Goal: Task Accomplishment & Management: Manage account settings

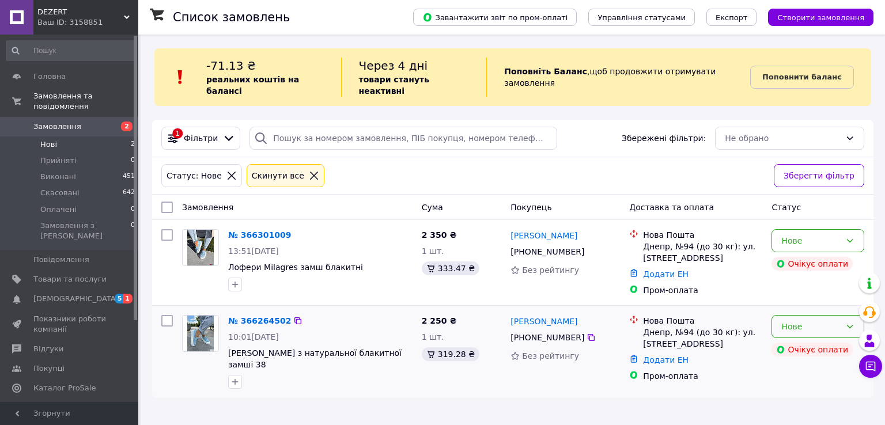
click at [829, 320] on div "Нове" at bounding box center [810, 326] width 59 height 13
click at [815, 384] on li "Скасовано" at bounding box center [818, 381] width 92 height 21
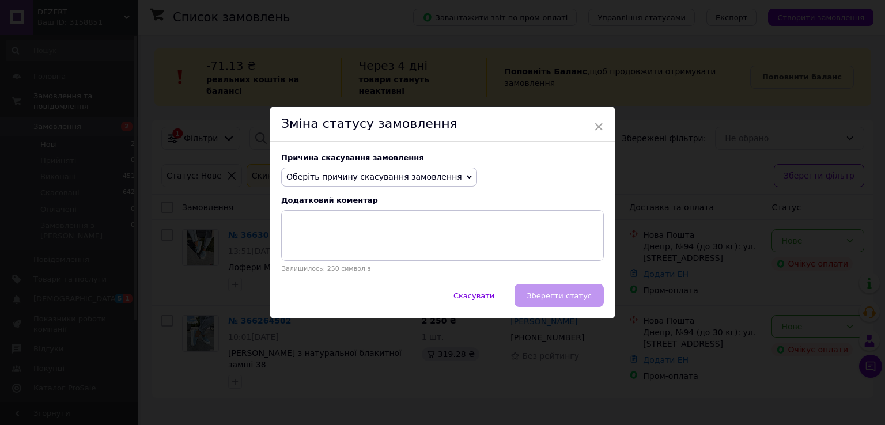
click at [413, 176] on span "Оберіть причину скасування замовлення" at bounding box center [374, 176] width 176 height 9
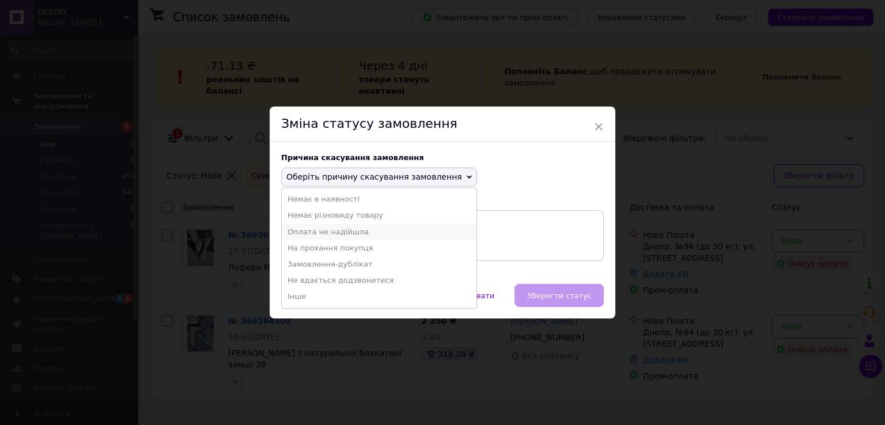
click at [338, 230] on li "Оплата не надійшла" at bounding box center [379, 232] width 195 height 16
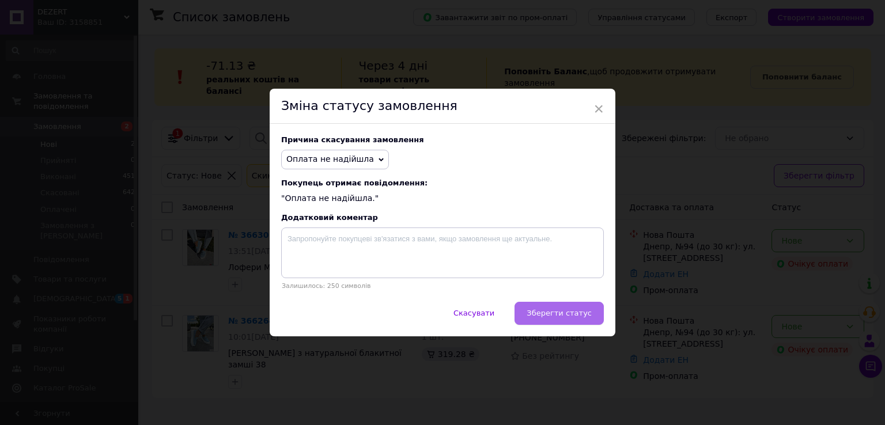
click at [547, 313] on span "Зберегти статус" at bounding box center [558, 313] width 65 height 9
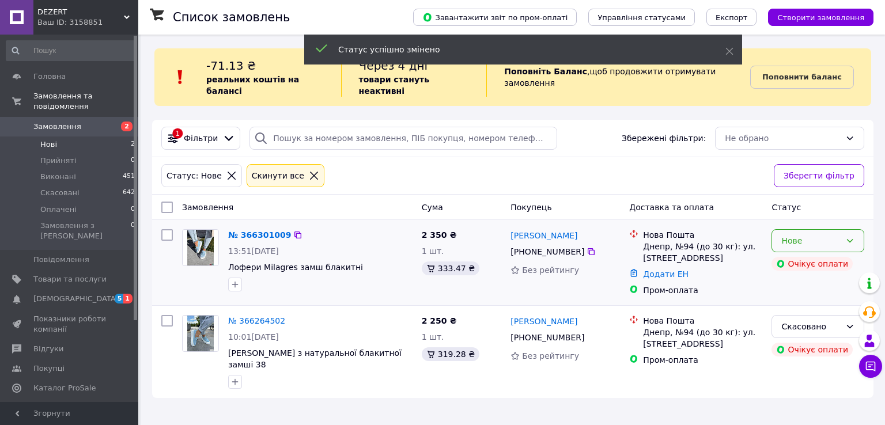
click at [847, 236] on icon at bounding box center [849, 240] width 9 height 9
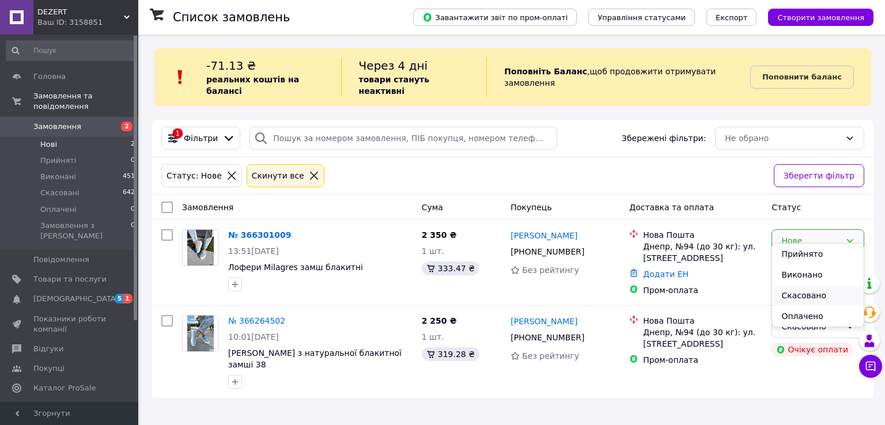
click at [798, 295] on li "Скасовано" at bounding box center [818, 295] width 92 height 21
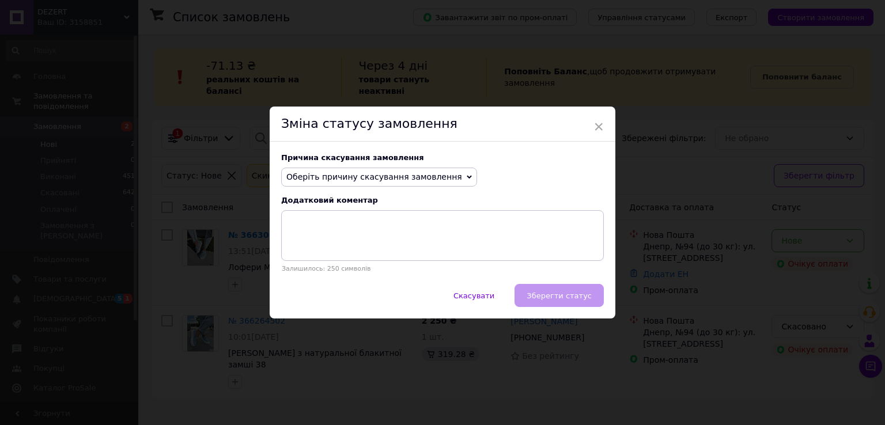
click at [400, 178] on span "Оберіть причину скасування замовлення" at bounding box center [374, 176] width 176 height 9
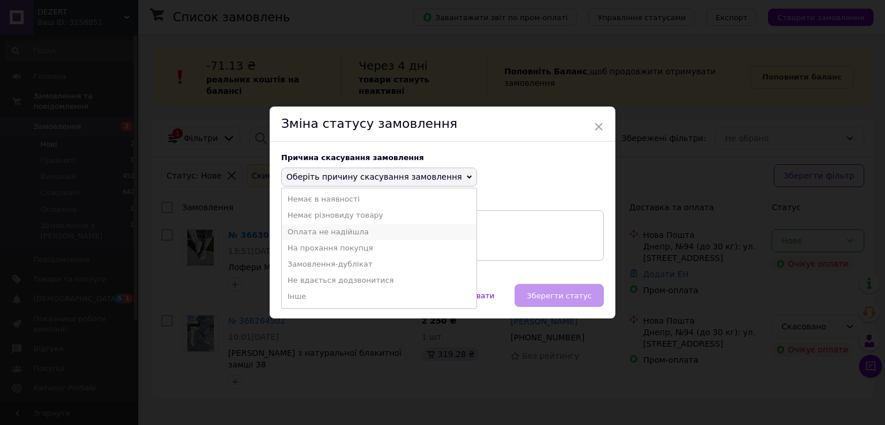
click at [311, 231] on li "Оплата не надійшла" at bounding box center [379, 232] width 195 height 16
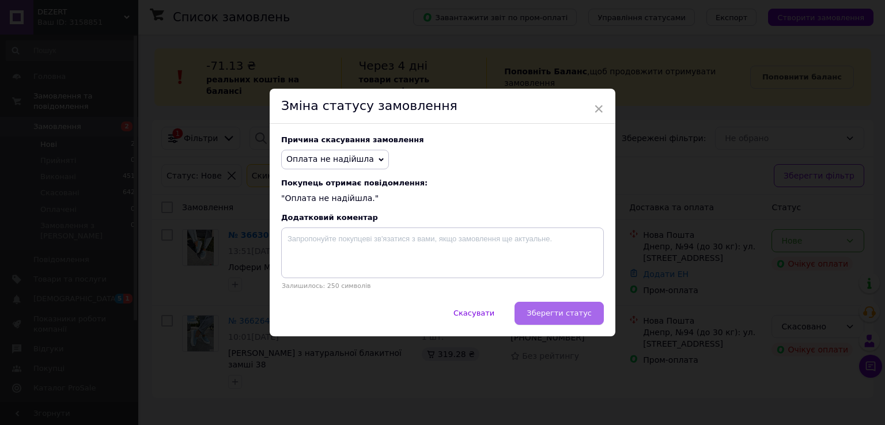
click at [571, 316] on span "Зберегти статус" at bounding box center [558, 313] width 65 height 9
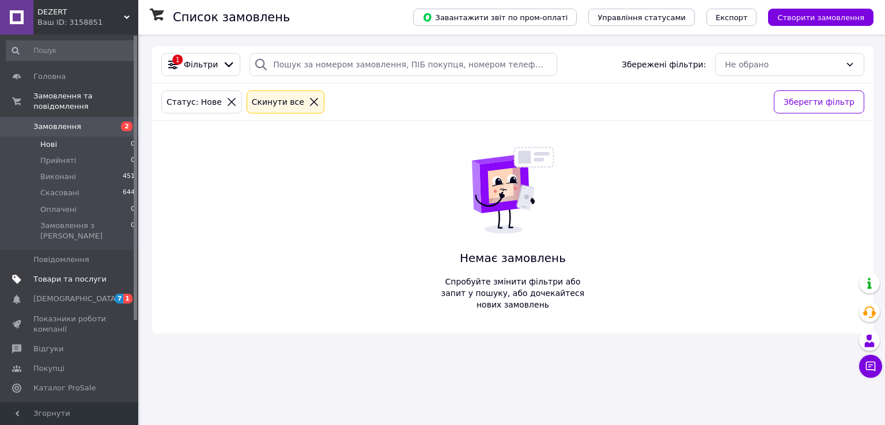
click at [58, 274] on span "Товари та послуги" at bounding box center [69, 279] width 73 height 10
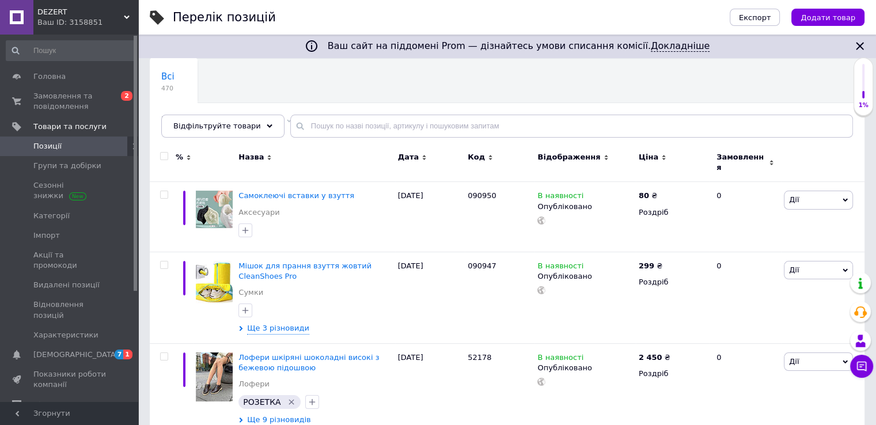
scroll to position [173, 0]
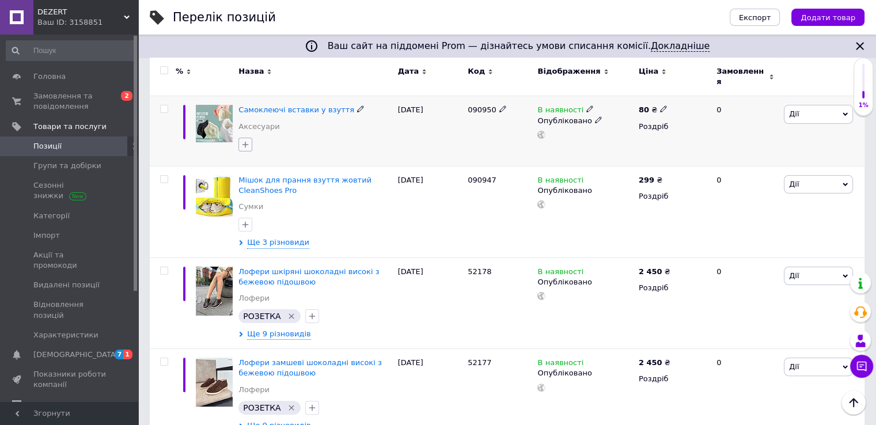
click at [246, 140] on icon "button" at bounding box center [245, 144] width 9 height 9
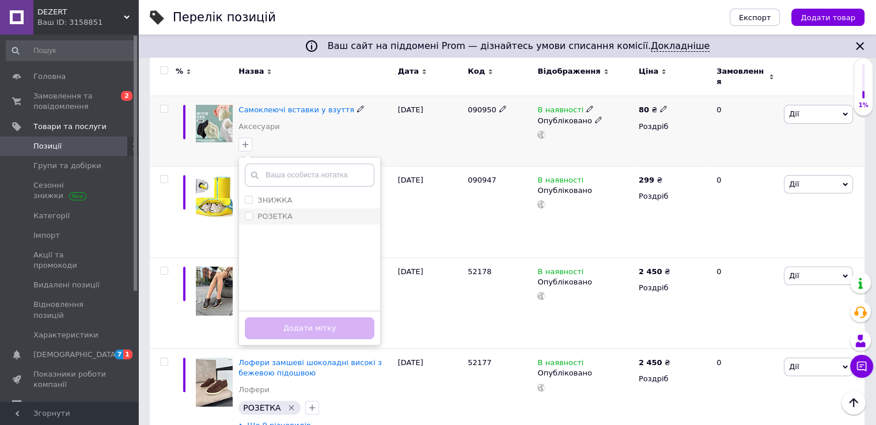
click at [249, 212] on input "РОЗЕТКА" at bounding box center [248, 215] width 7 height 7
checkbox input "true"
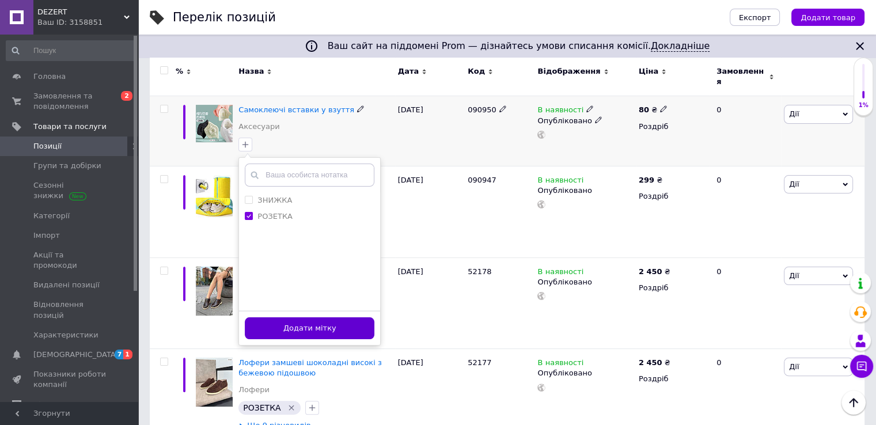
click at [329, 317] on button "Додати мітку" at bounding box center [310, 328] width 130 height 22
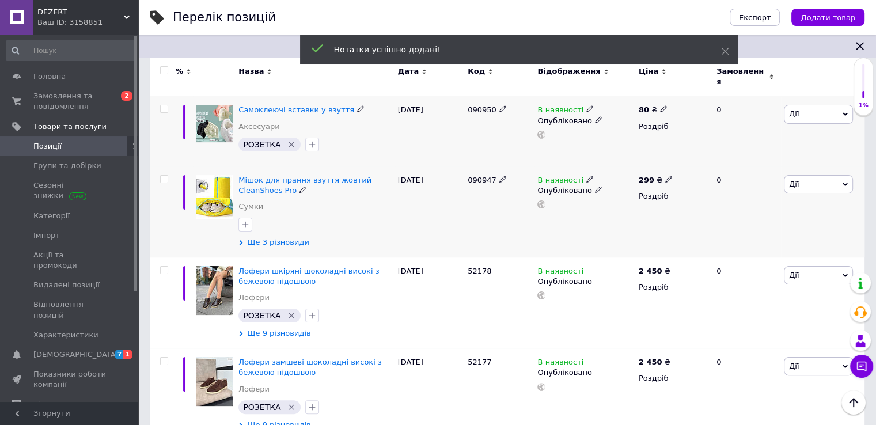
click at [263, 237] on span "Ще 3 різновиди" at bounding box center [278, 242] width 62 height 10
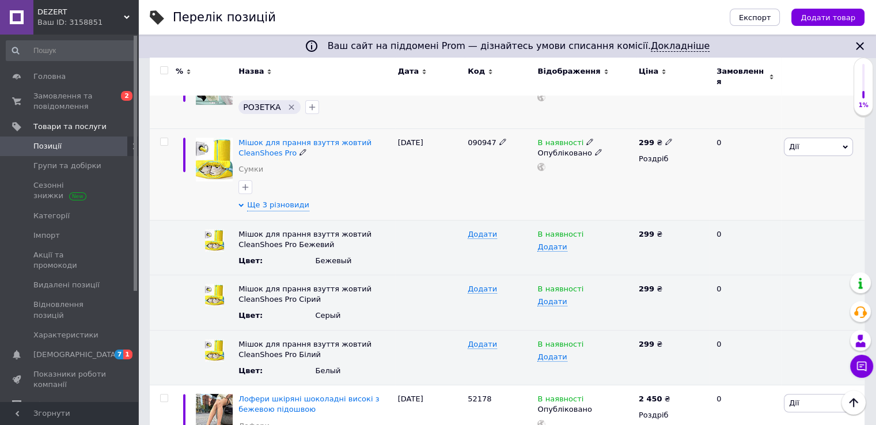
scroll to position [230, 0]
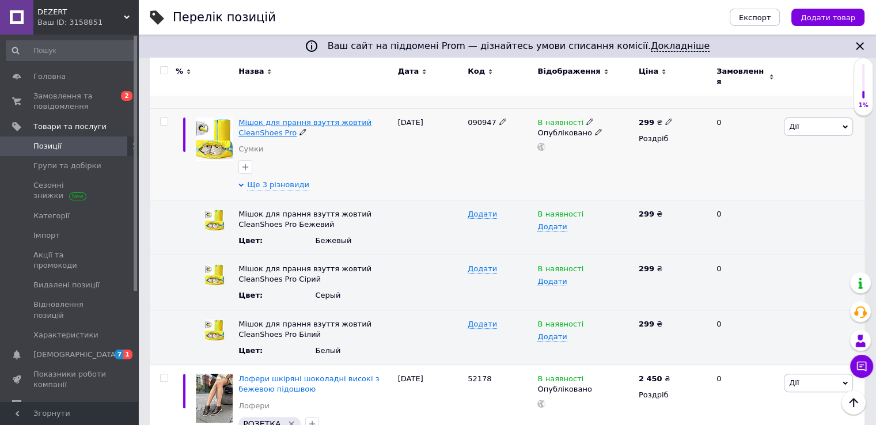
click at [265, 118] on span "Мішок для прання взуття жовтий CleanShoes Pro" at bounding box center [304, 127] width 133 height 19
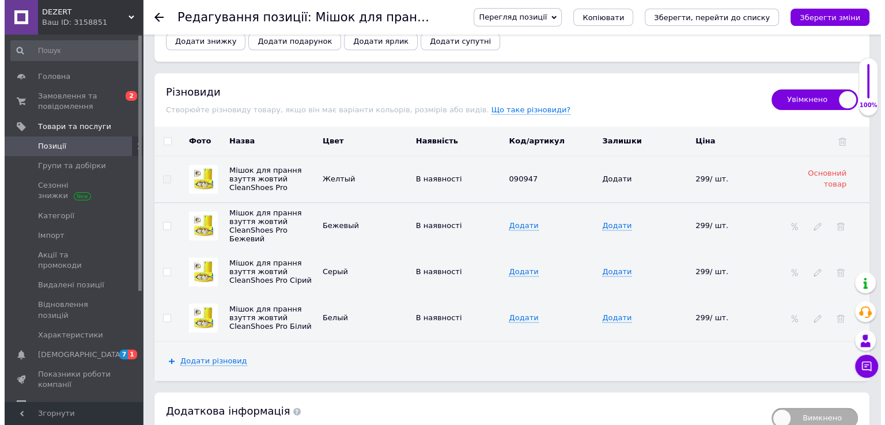
scroll to position [1496, 0]
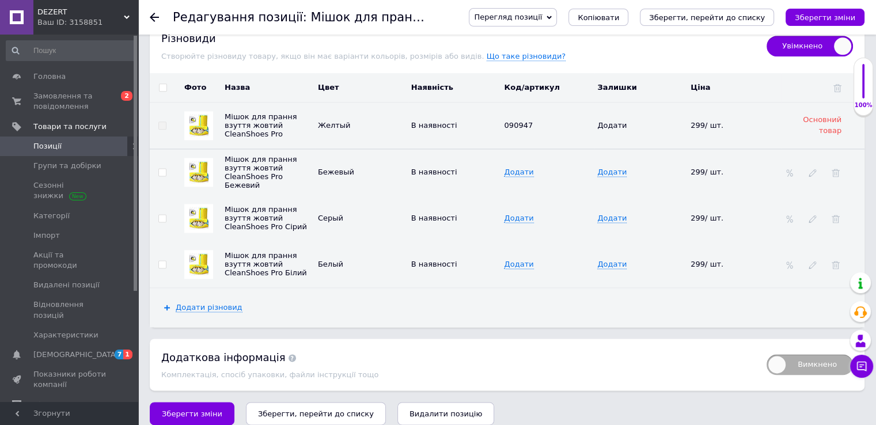
click at [161, 169] on input "checkbox" at bounding box center [161, 172] width 7 height 7
checkbox input "true"
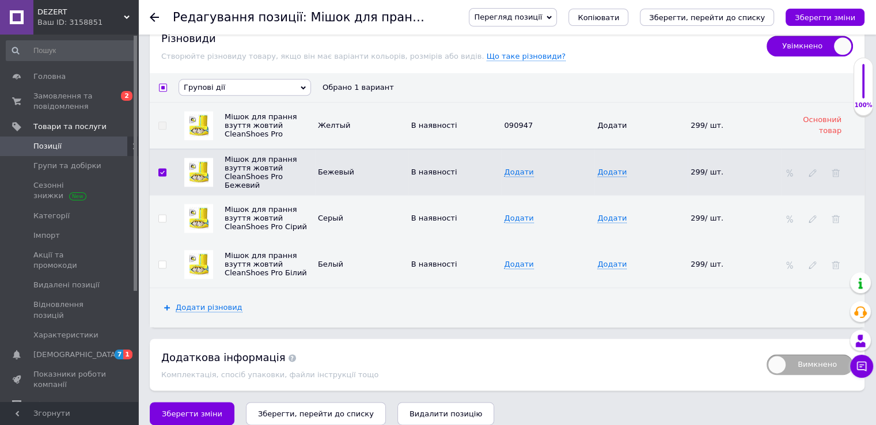
click at [161, 215] on input "checkbox" at bounding box center [161, 218] width 7 height 7
checkbox input "true"
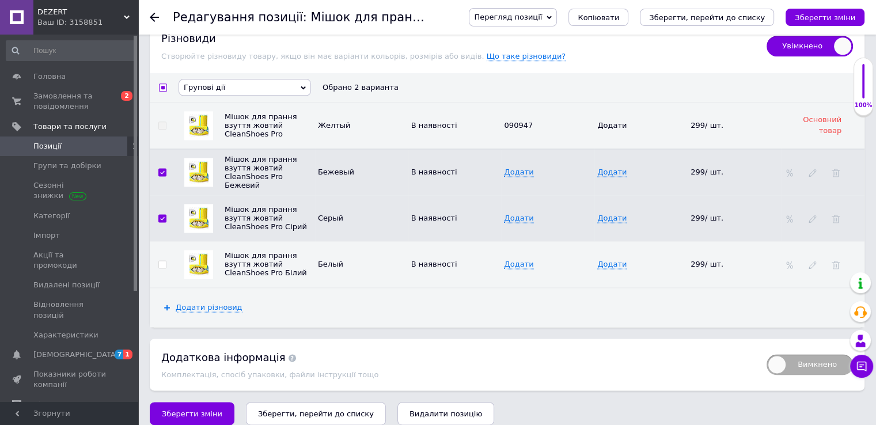
drag, startPoint x: 164, startPoint y: 253, endPoint x: 189, endPoint y: 259, distance: 26.5
click at [163, 261] on input "checkbox" at bounding box center [161, 264] width 7 height 7
checkbox input "true"
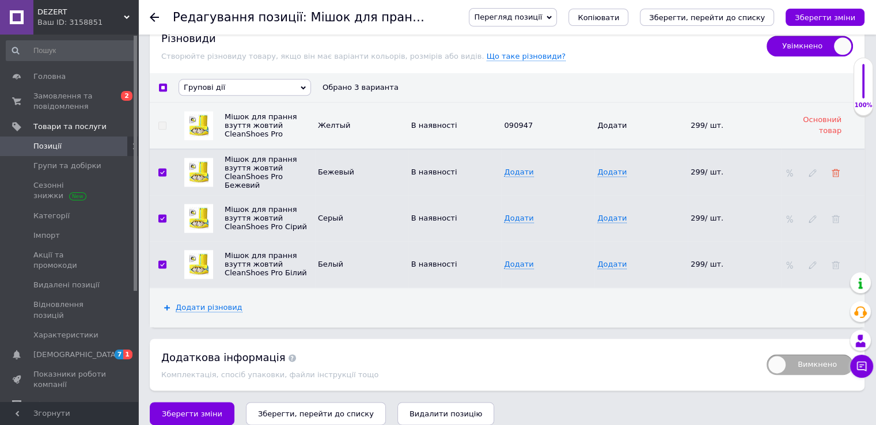
click at [833, 169] on icon at bounding box center [836, 173] width 8 height 8
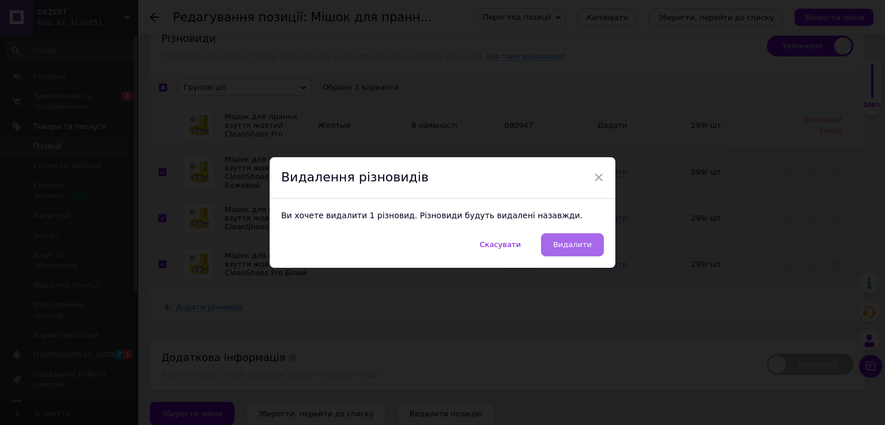
click at [595, 241] on button "Видалити" at bounding box center [572, 244] width 63 height 23
checkbox input "false"
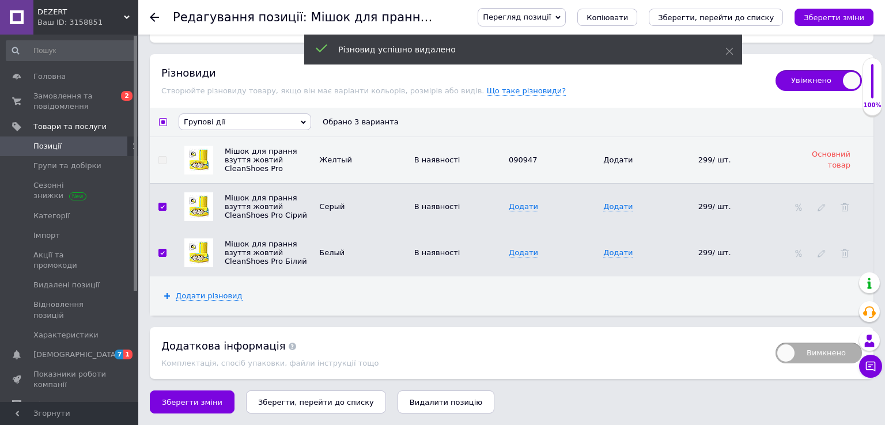
scroll to position [1451, 0]
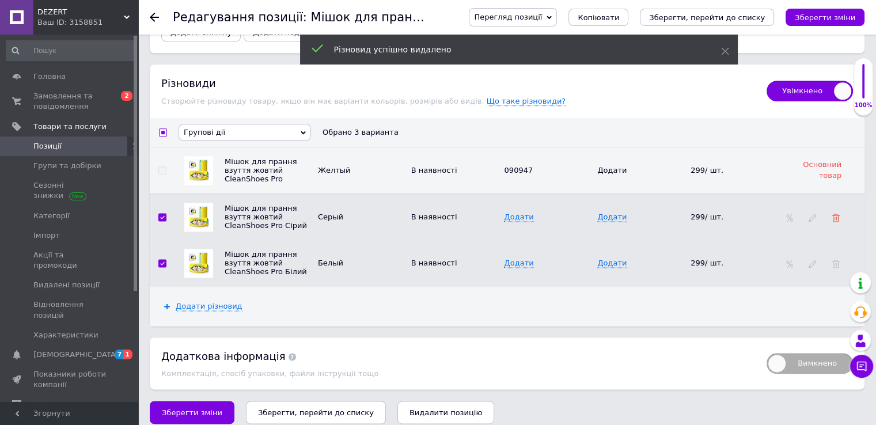
click at [836, 214] on icon at bounding box center [836, 218] width 8 height 8
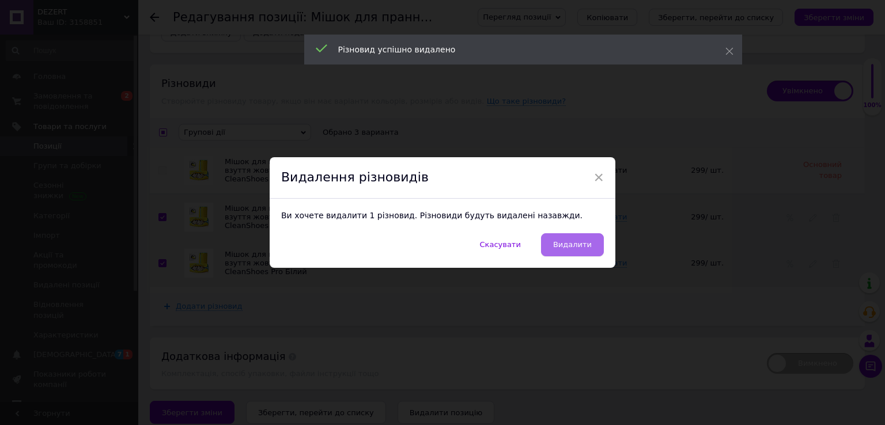
click at [582, 246] on span "Видалити" at bounding box center [572, 244] width 39 height 9
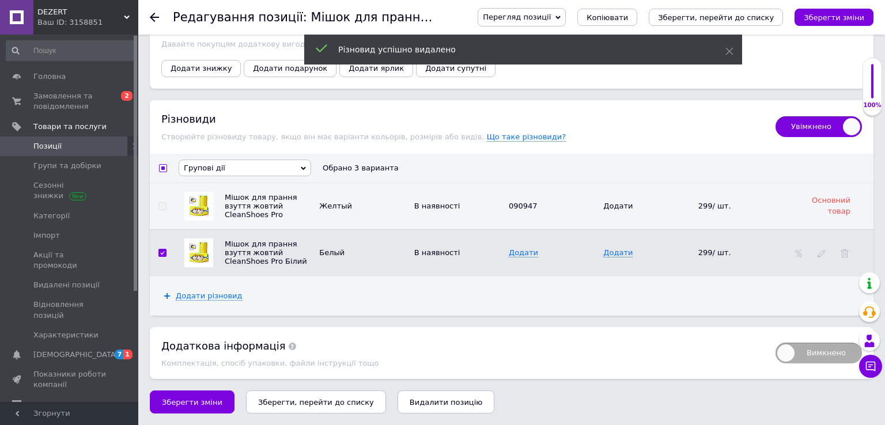
scroll to position [1405, 0]
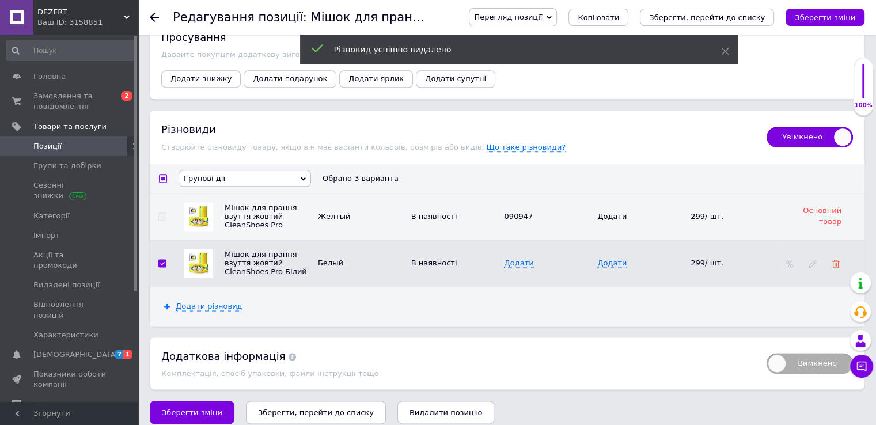
click at [839, 260] on icon at bounding box center [836, 264] width 8 height 8
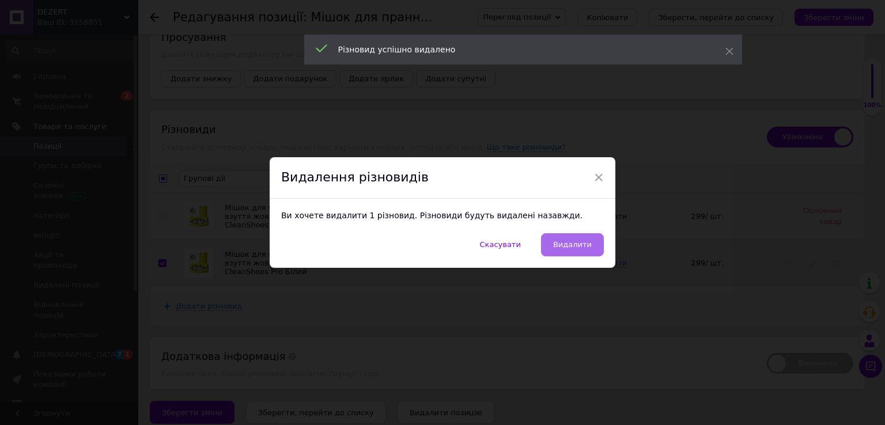
click at [578, 246] on span "Видалити" at bounding box center [572, 244] width 39 height 9
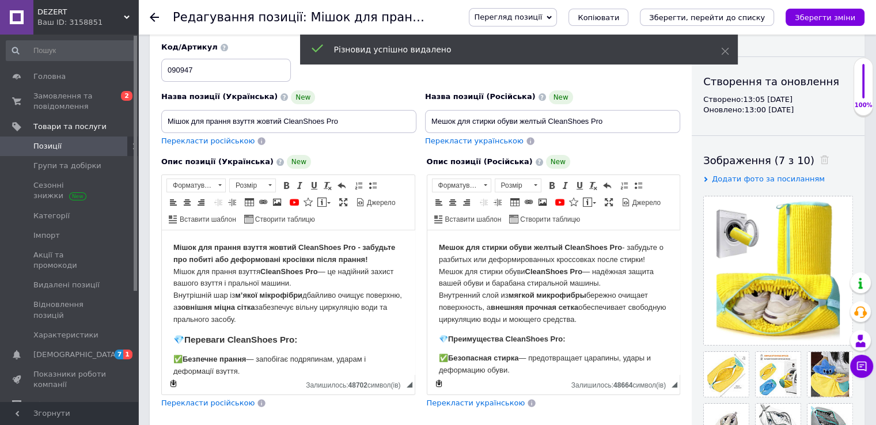
scroll to position [0, 0]
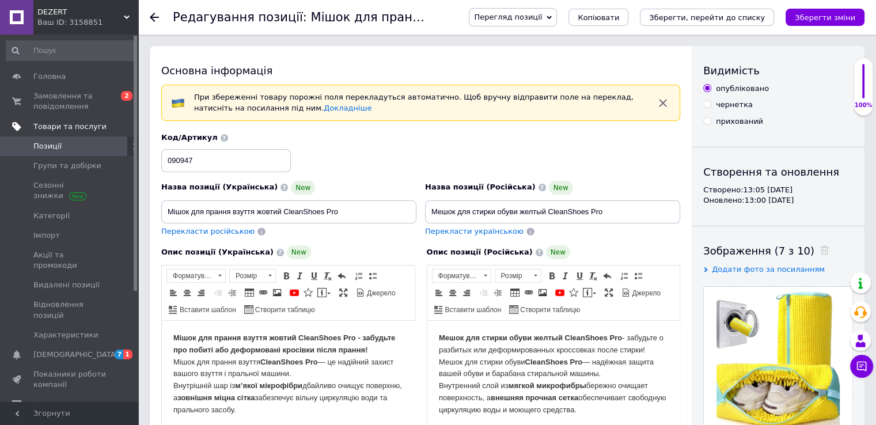
click at [46, 125] on span "Товари та послуги" at bounding box center [69, 127] width 73 height 10
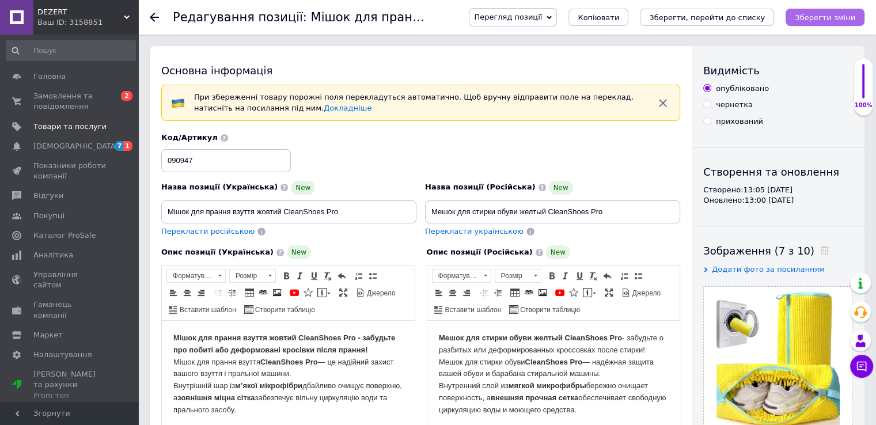
click at [823, 18] on icon "Зберегти зміни" at bounding box center [825, 17] width 60 height 9
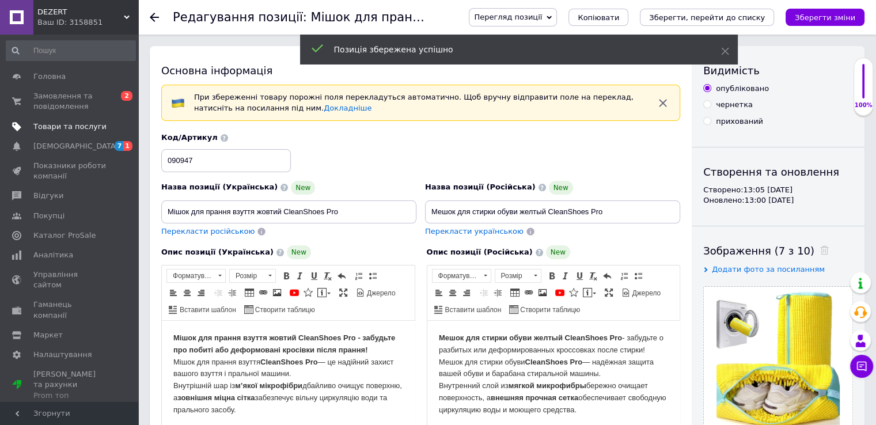
click at [55, 126] on span "Товари та послуги" at bounding box center [69, 127] width 73 height 10
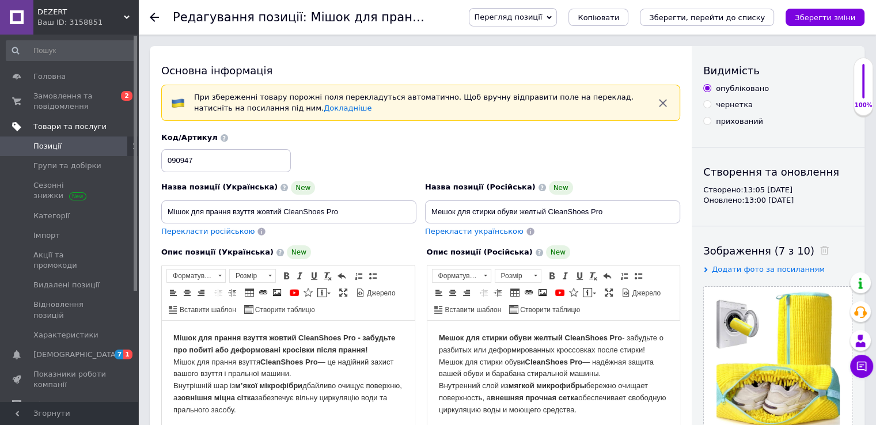
click at [49, 127] on span "Товари та послуги" at bounding box center [69, 127] width 73 height 10
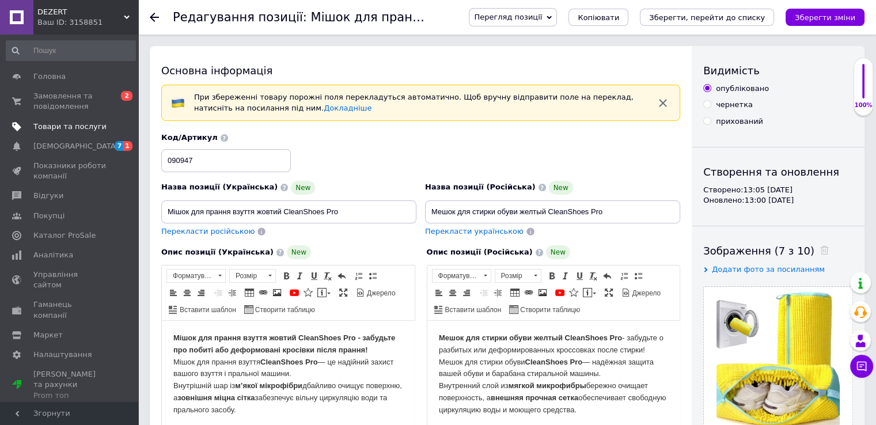
click at [48, 128] on span "Товари та послуги" at bounding box center [69, 127] width 73 height 10
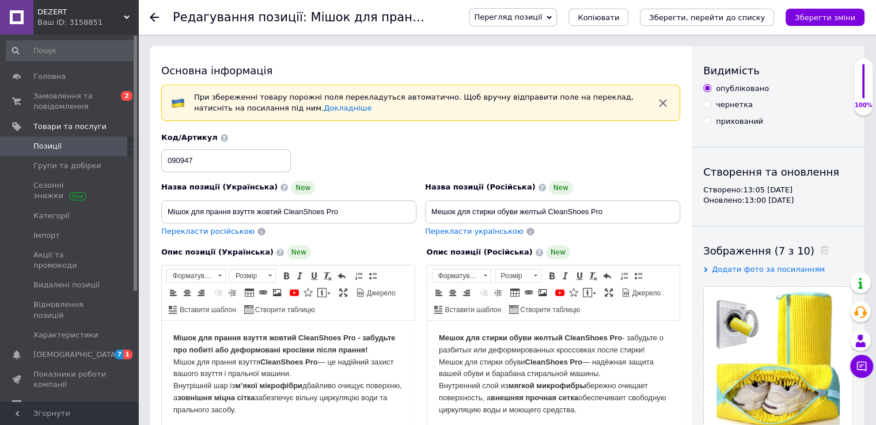
click at [46, 144] on span "Позиції" at bounding box center [47, 146] width 28 height 10
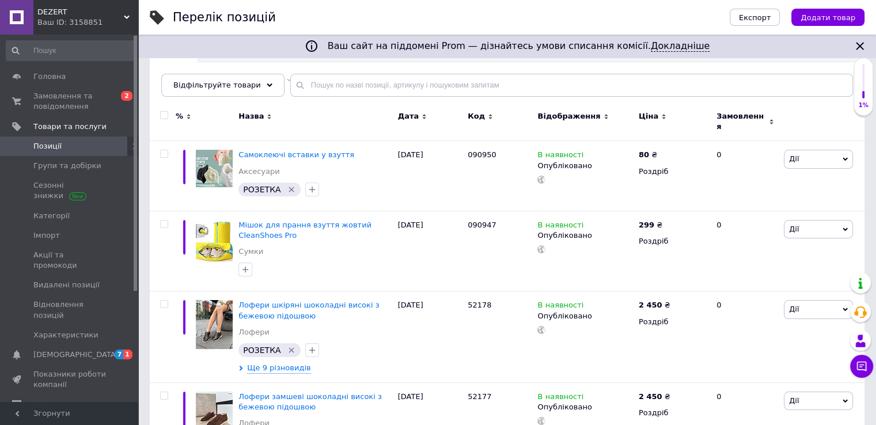
scroll to position [173, 0]
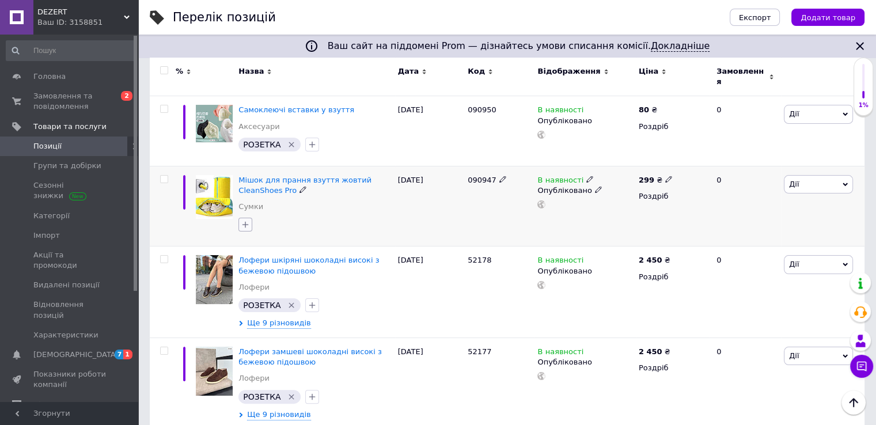
click at [244, 220] on icon "button" at bounding box center [245, 224] width 9 height 9
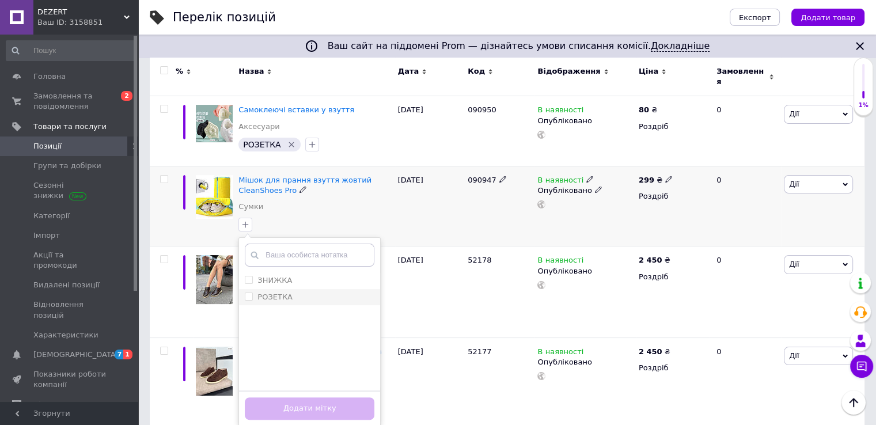
click at [251, 293] on input "РОЗЕТКА" at bounding box center [248, 296] width 7 height 7
checkbox input "true"
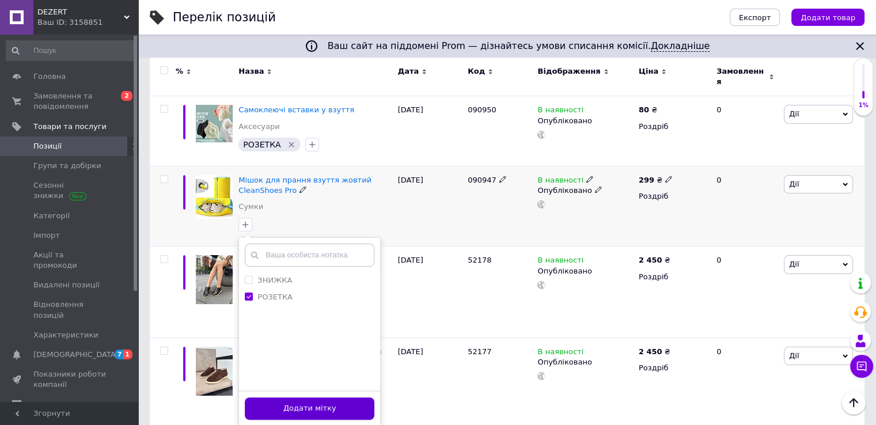
click at [326, 406] on button "Додати мітку" at bounding box center [310, 408] width 130 height 22
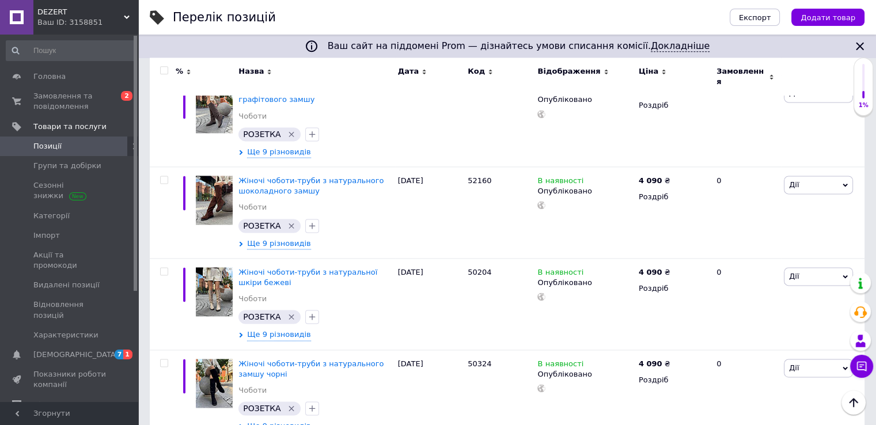
scroll to position [1548, 0]
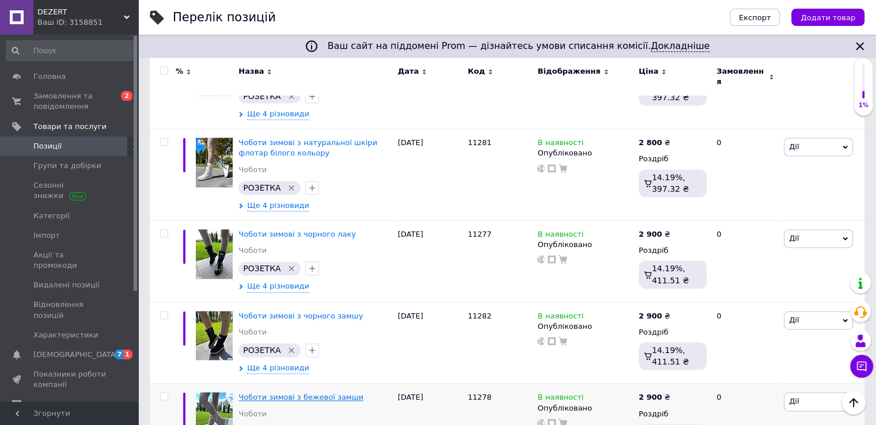
scroll to position [1669, 0]
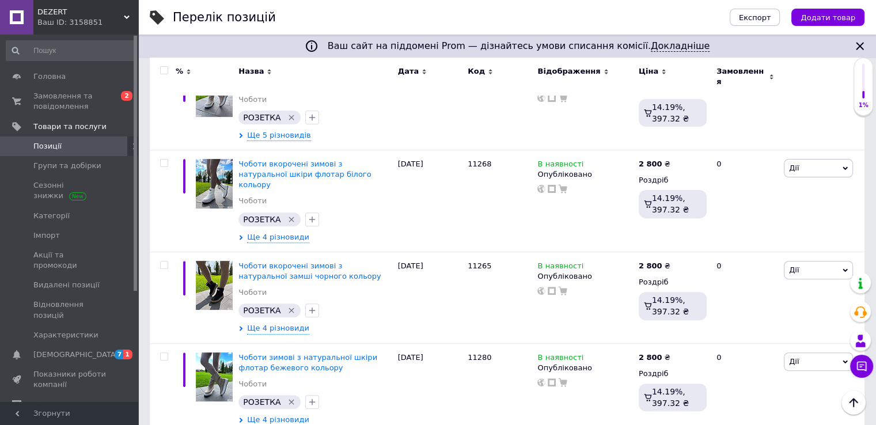
scroll to position [5057, 0]
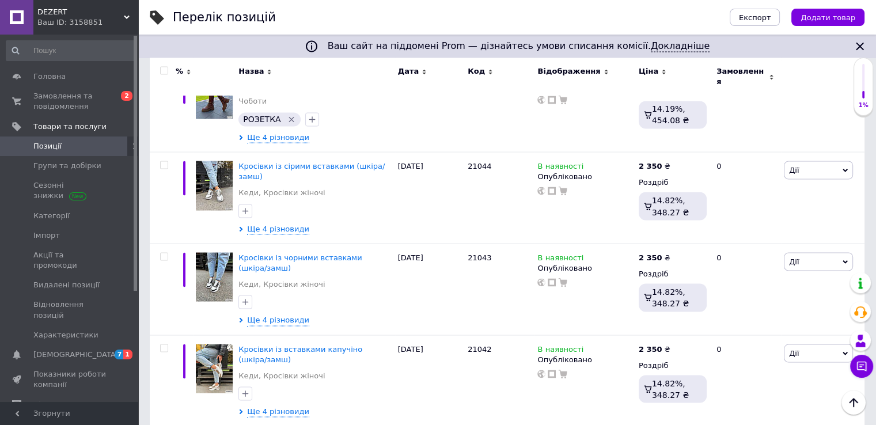
scroll to position [6496, 0]
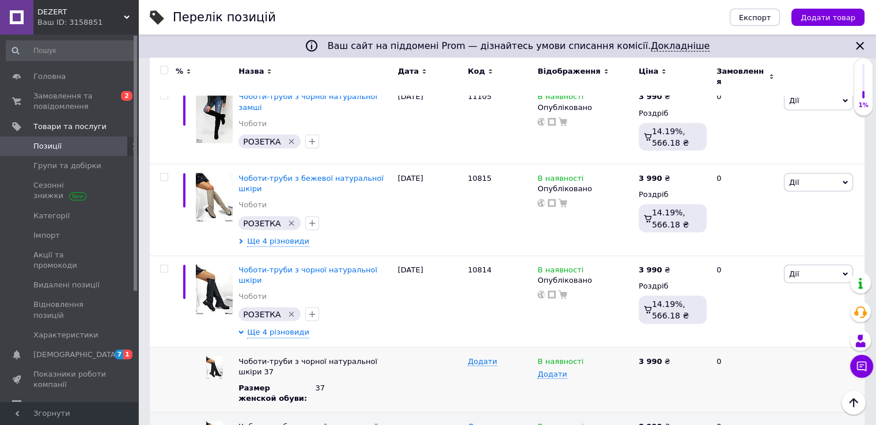
scroll to position [6784, 0]
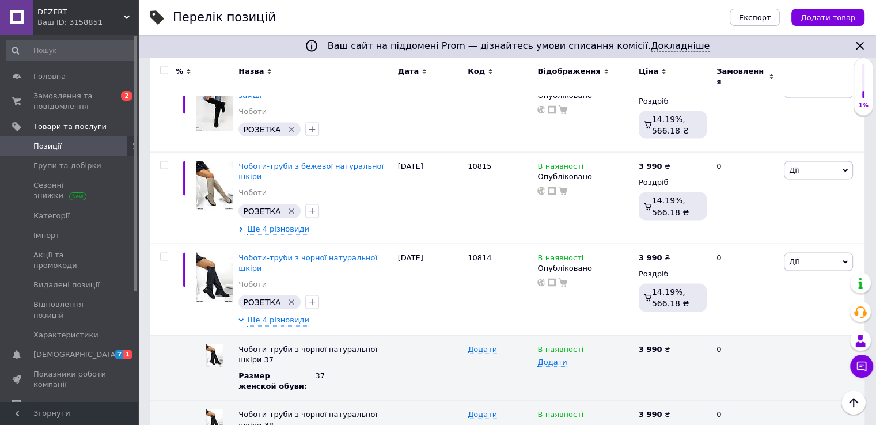
drag, startPoint x: 653, startPoint y: 183, endPoint x: 608, endPoint y: 180, distance: 45.0
type input "3990"
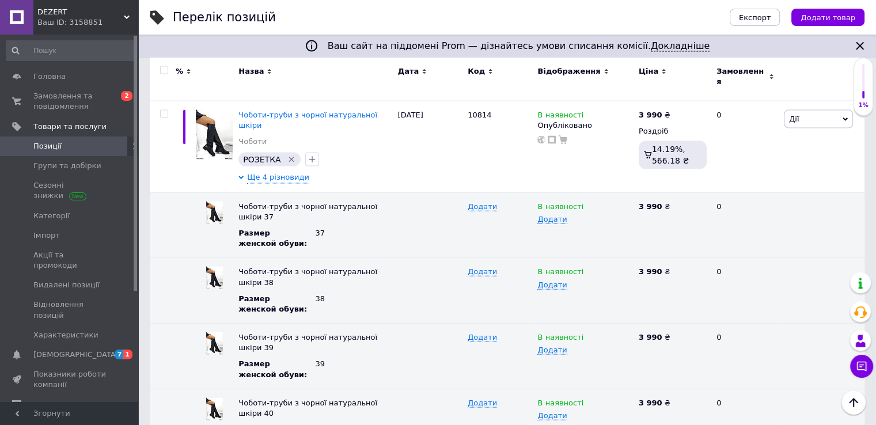
scroll to position [6900, 0]
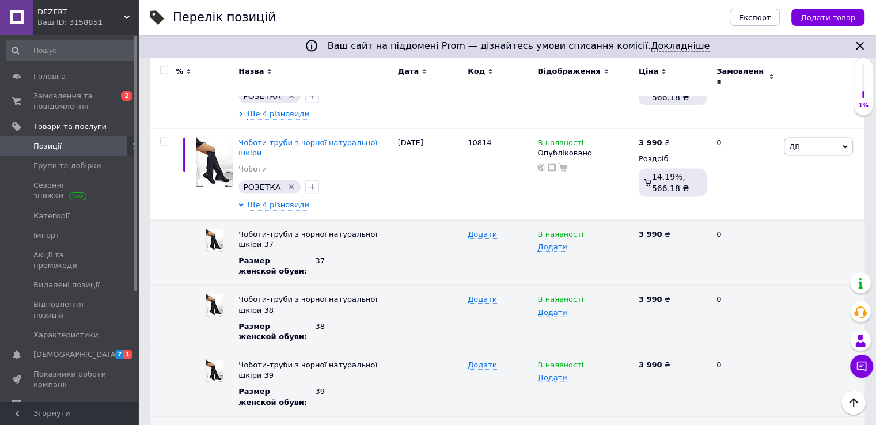
checkbox input "true"
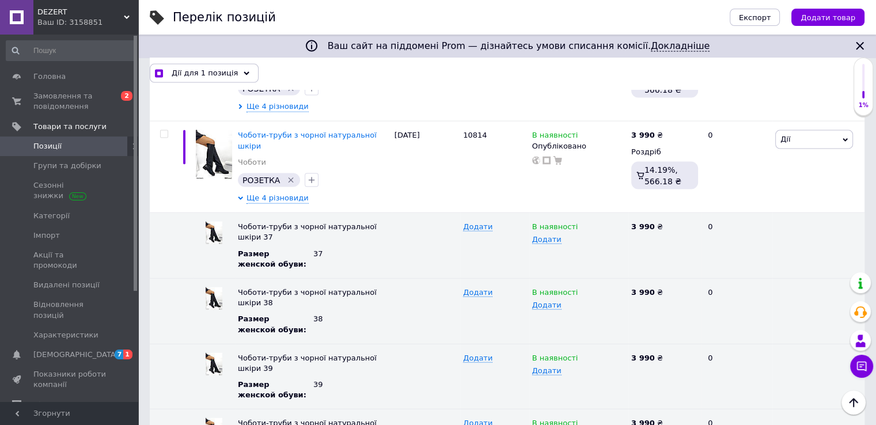
scroll to position [6962, 0]
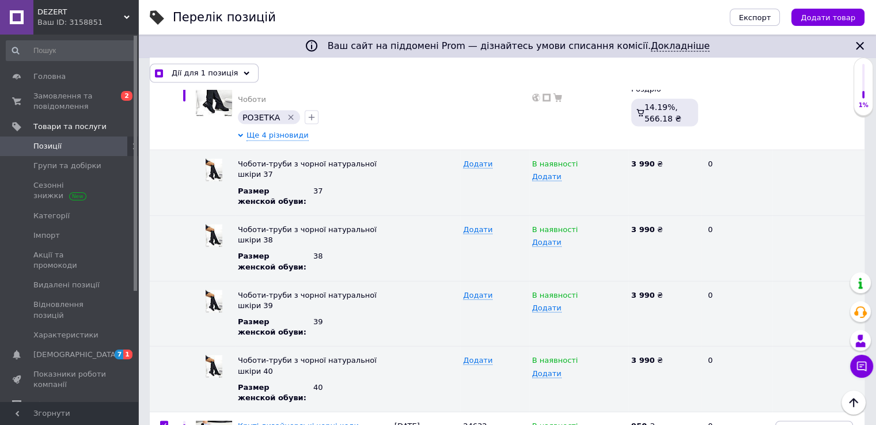
checkbox input "true"
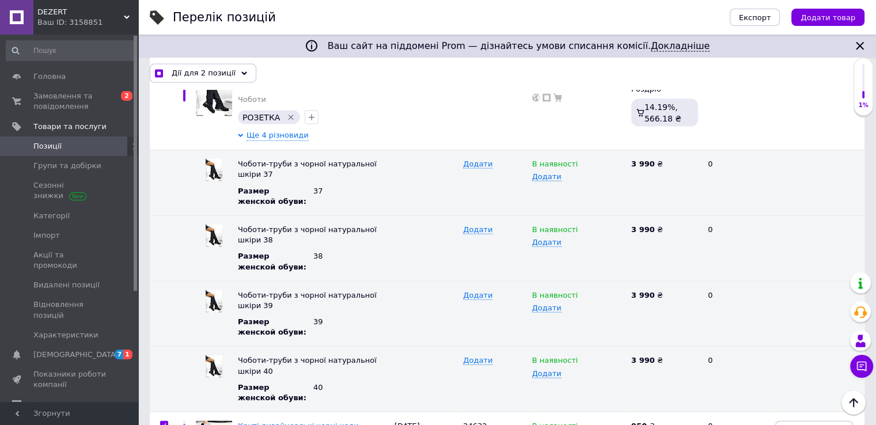
checkbox input "true"
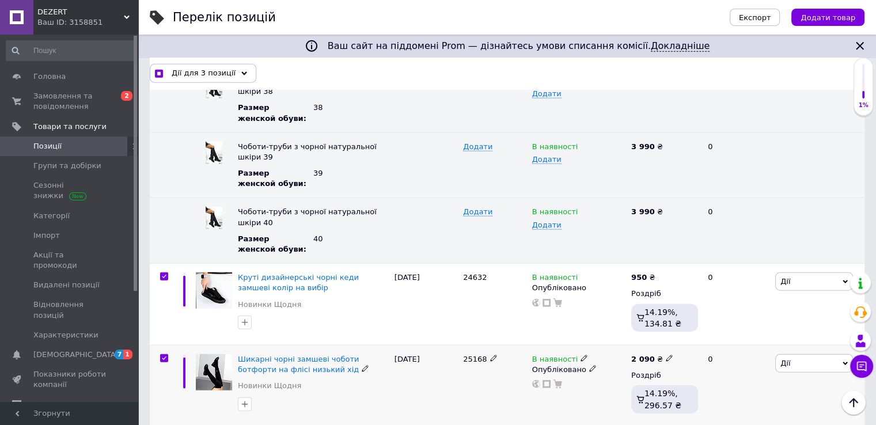
scroll to position [7135, 0]
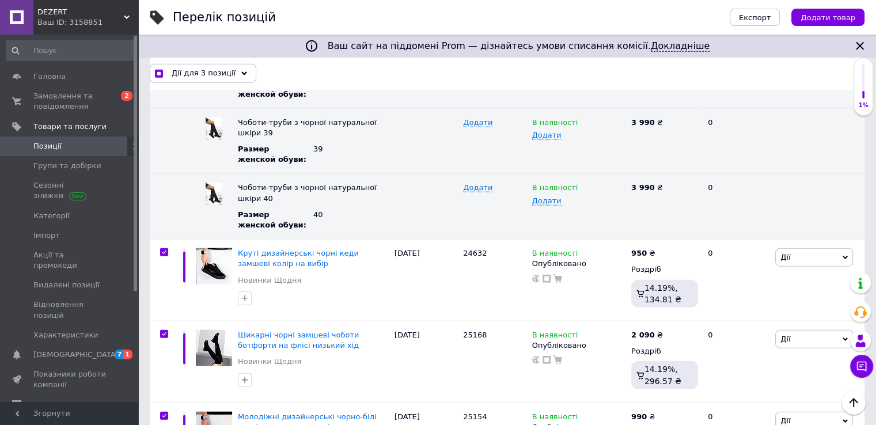
checkbox input "true"
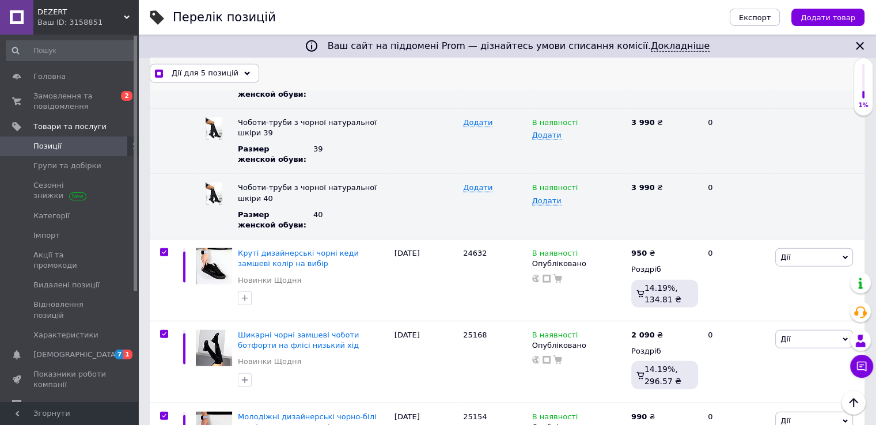
click at [208, 69] on span "Дії для 5 позицій" at bounding box center [205, 73] width 67 height 10
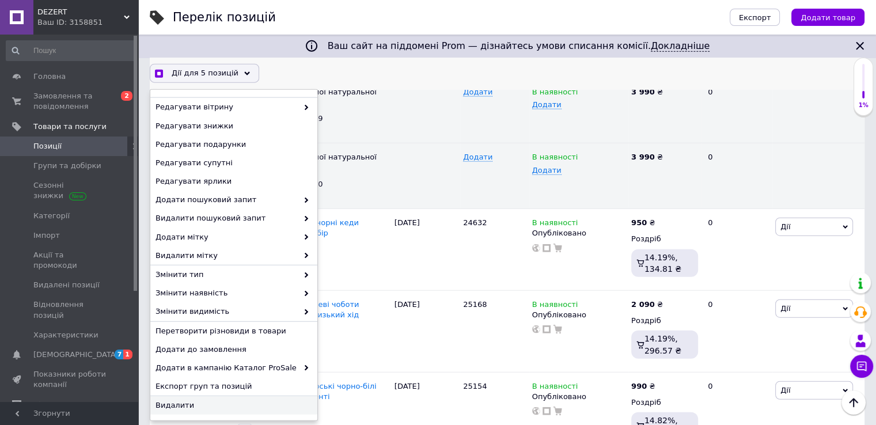
scroll to position [7250, 0]
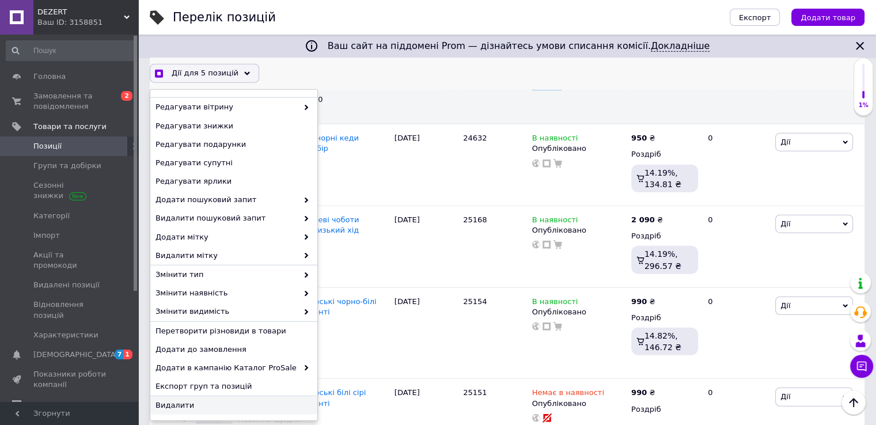
click at [212, 403] on span "Видалити" at bounding box center [232, 405] width 154 height 10
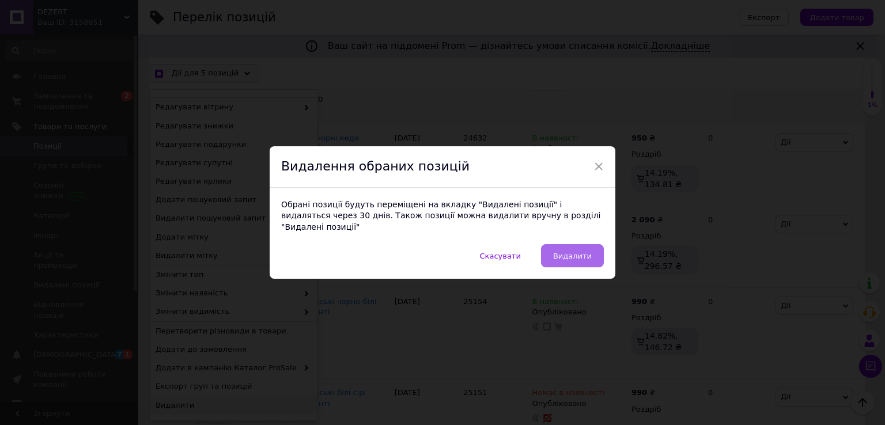
click at [585, 252] on span "Видалити" at bounding box center [572, 256] width 39 height 9
checkbox input "true"
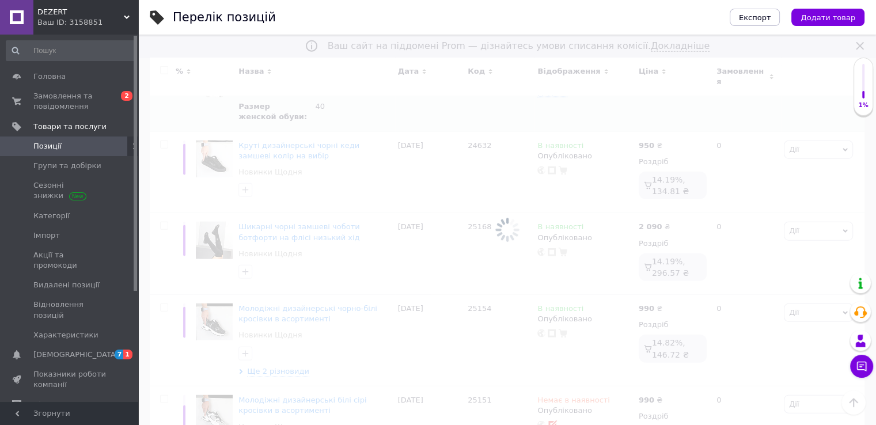
checkbox input "false"
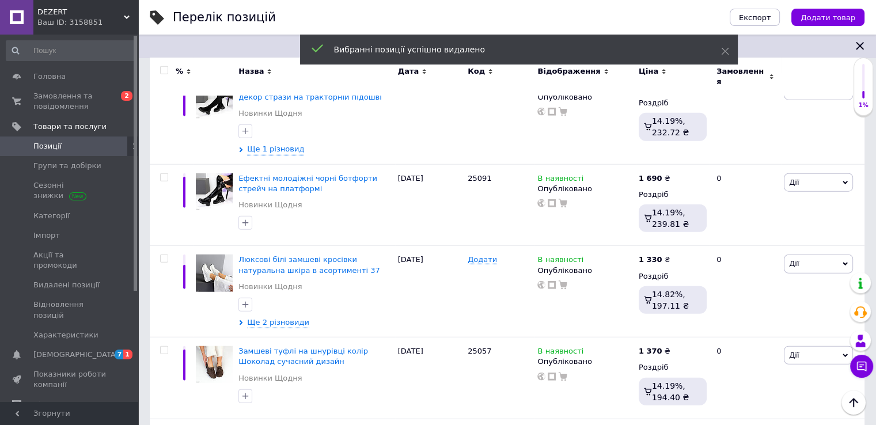
scroll to position [6821, 0]
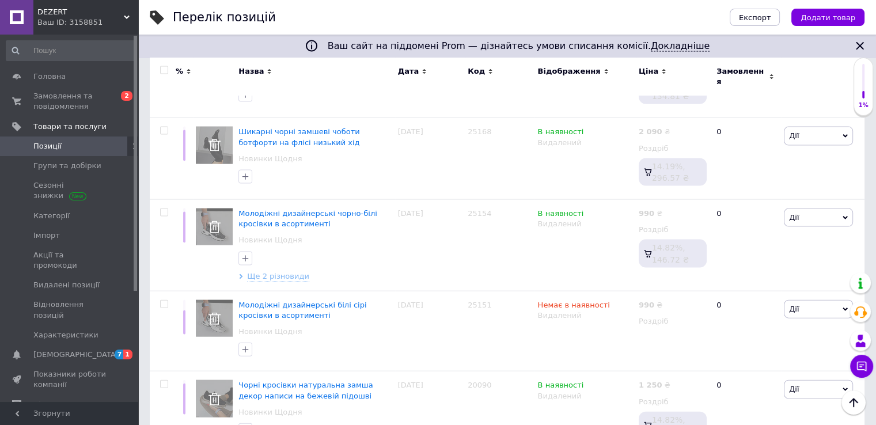
checkbox input "true"
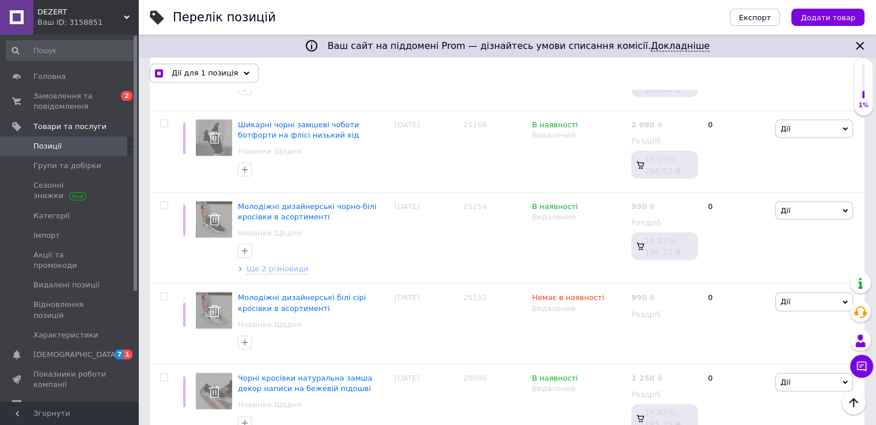
scroll to position [6842, 0]
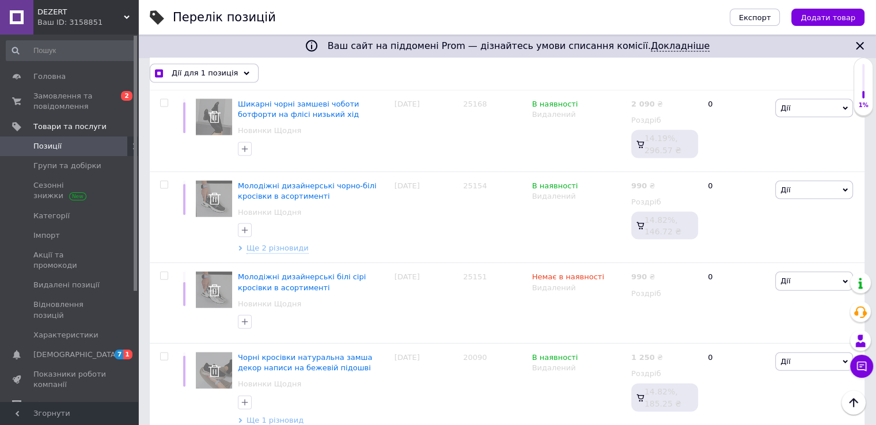
checkbox input "true"
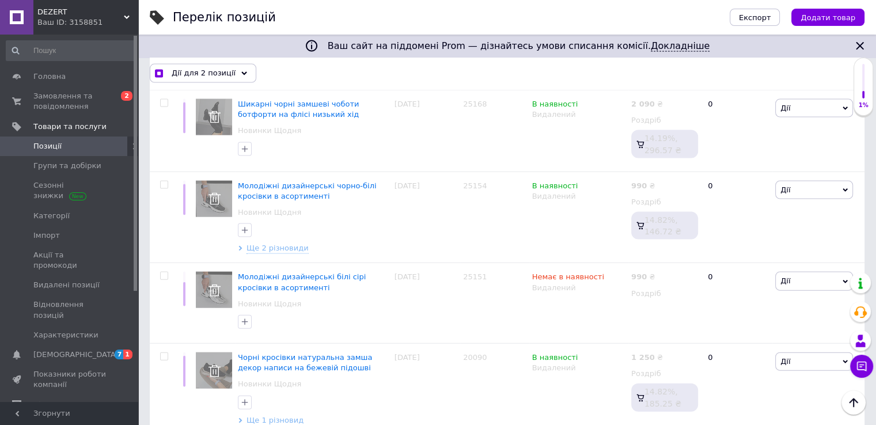
checkbox input "true"
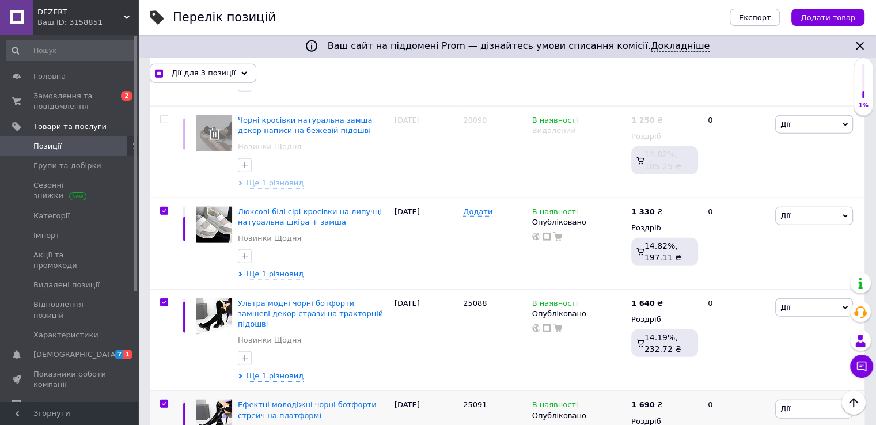
scroll to position [7072, 0]
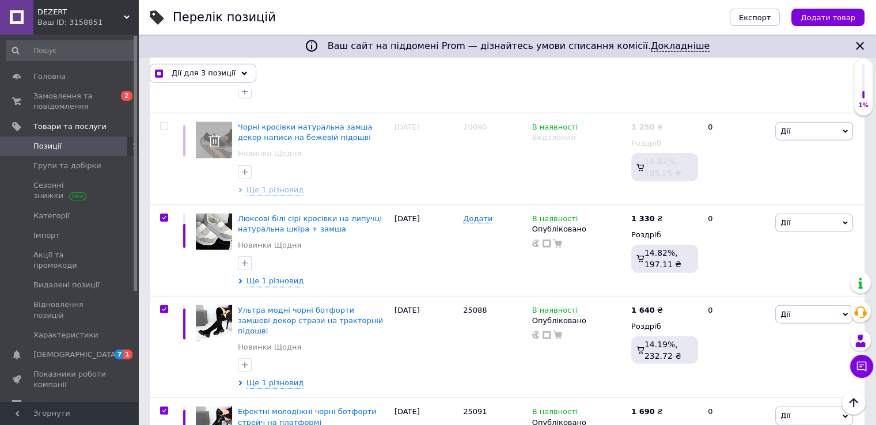
checkbox input "true"
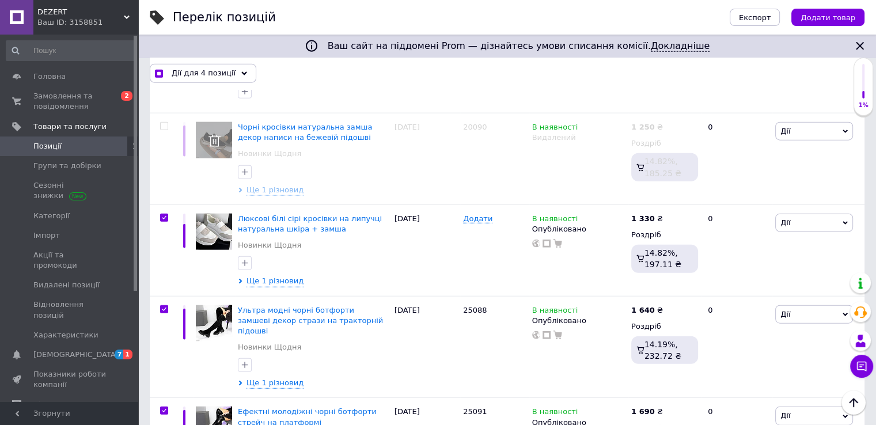
checkbox input "true"
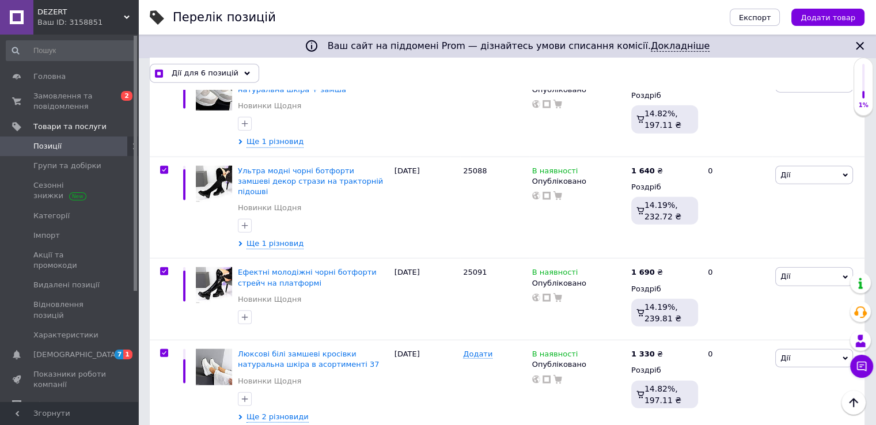
scroll to position [7245, 0]
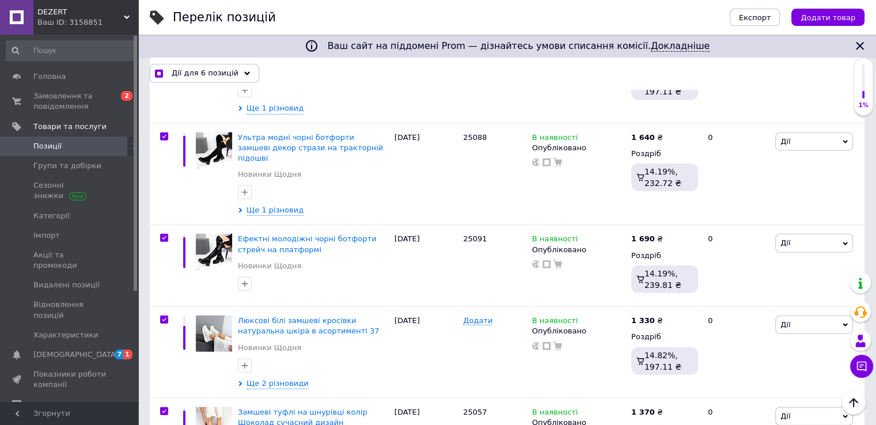
checkbox input "true"
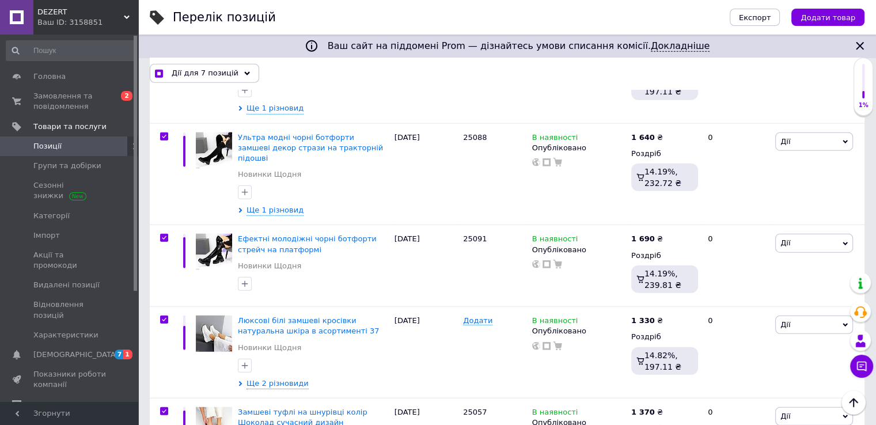
checkbox input "true"
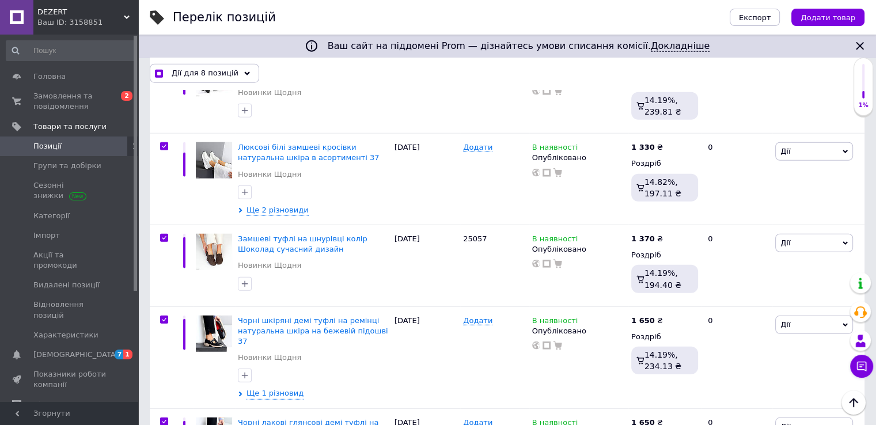
scroll to position [7475, 0]
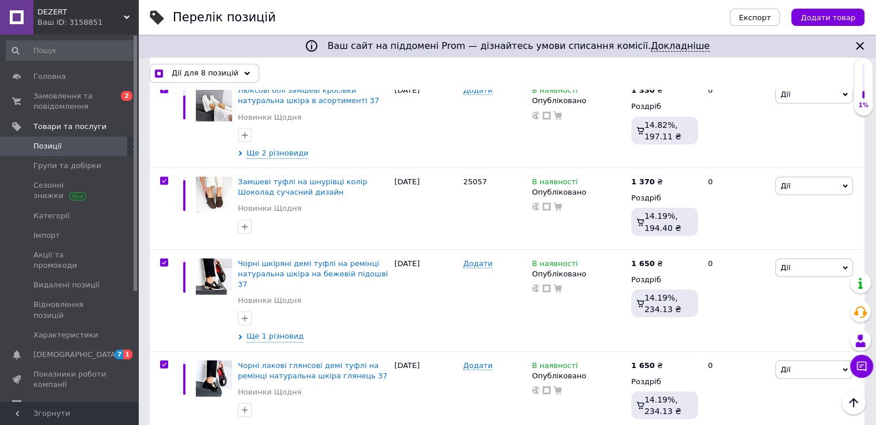
checkbox input "true"
checkbox input "false"
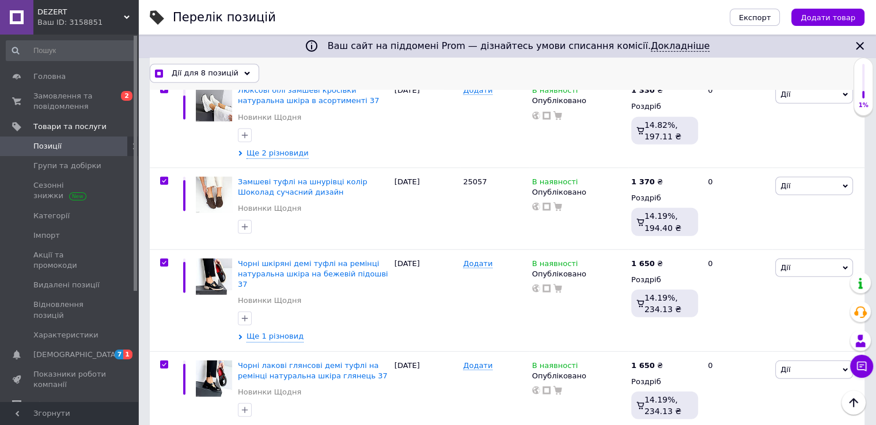
click at [213, 74] on span "Дії для 8 позицій" at bounding box center [205, 73] width 67 height 10
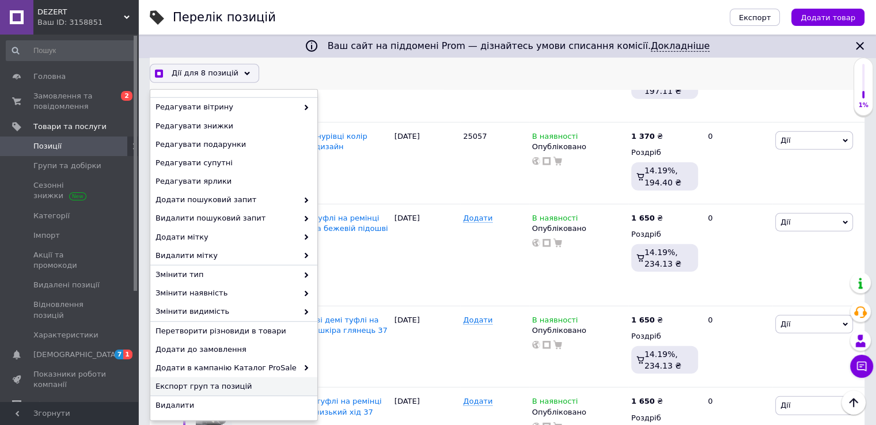
scroll to position [7591, 0]
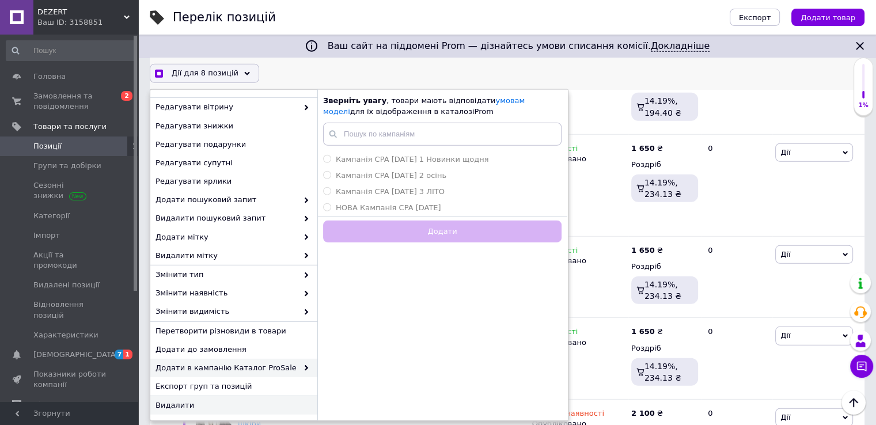
click at [210, 411] on div "Видалити" at bounding box center [233, 405] width 167 height 18
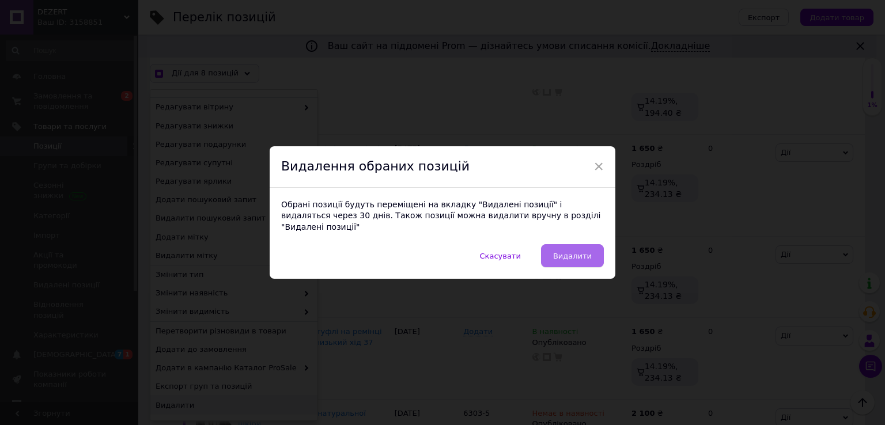
click at [562, 244] on button "Видалити" at bounding box center [572, 255] width 63 height 23
checkbox input "true"
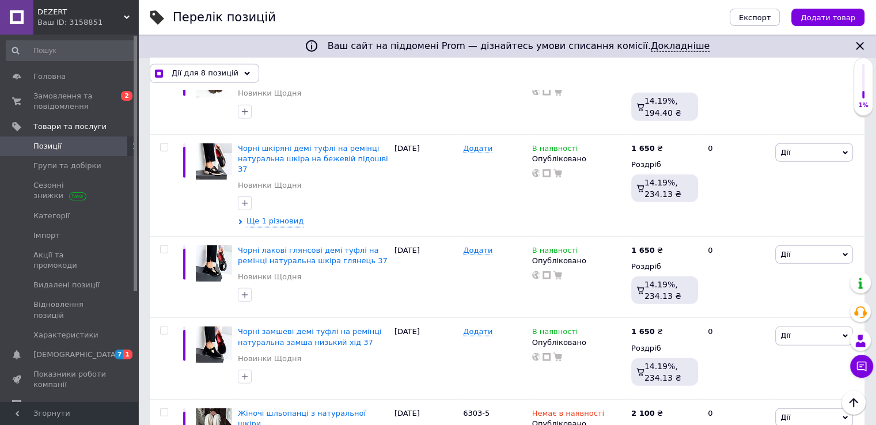
checkbox input "false"
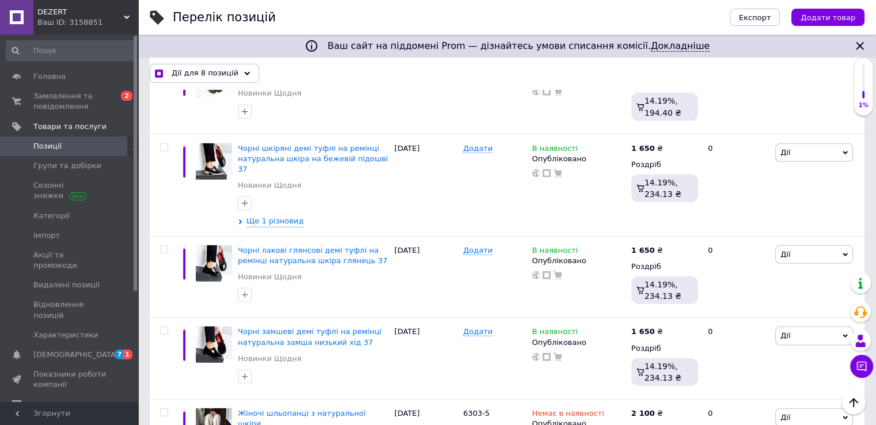
checkbox input "false"
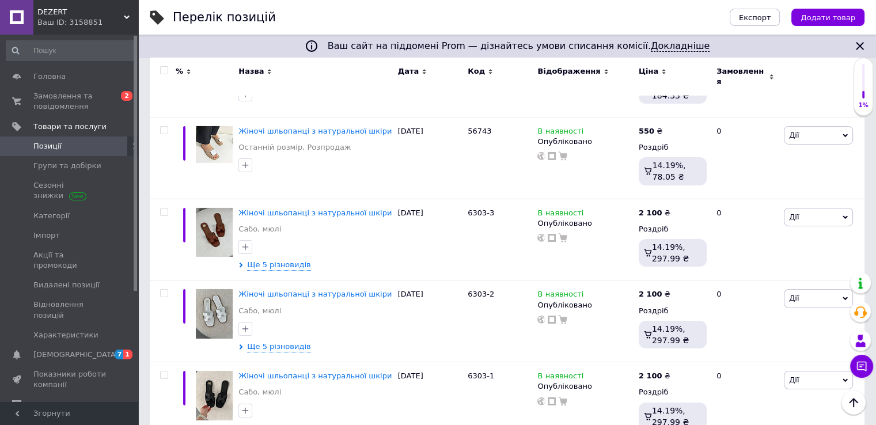
scroll to position [8415, 0]
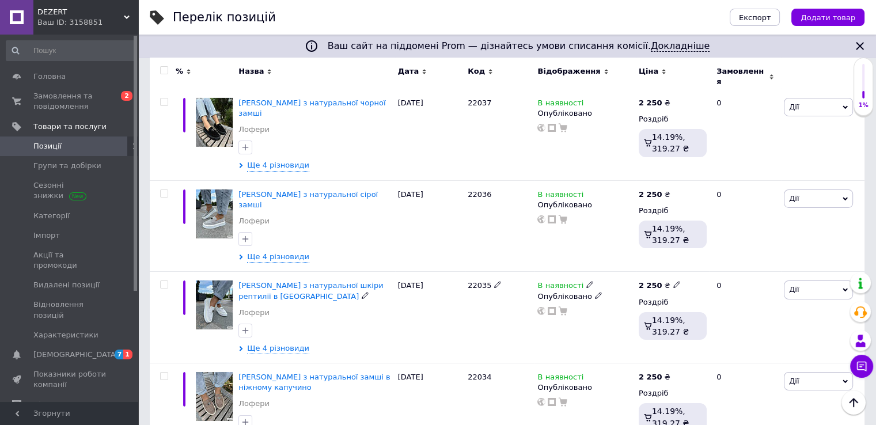
scroll to position [3974, 0]
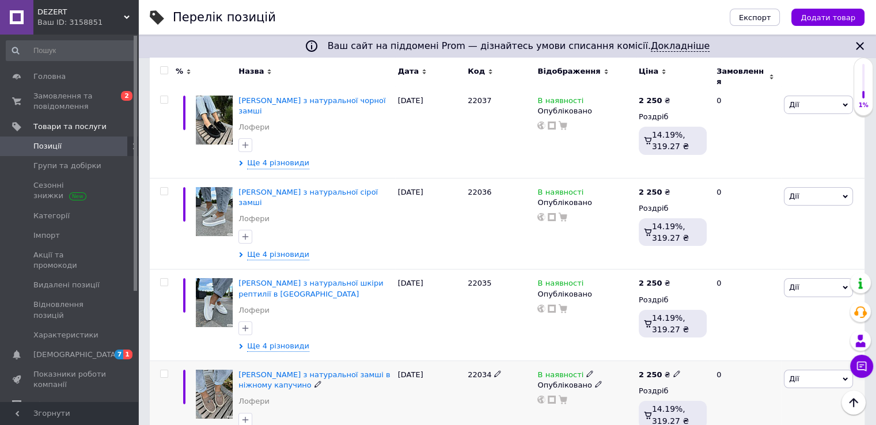
click at [164, 370] on input "checkbox" at bounding box center [163, 373] width 7 height 7
checkbox input "true"
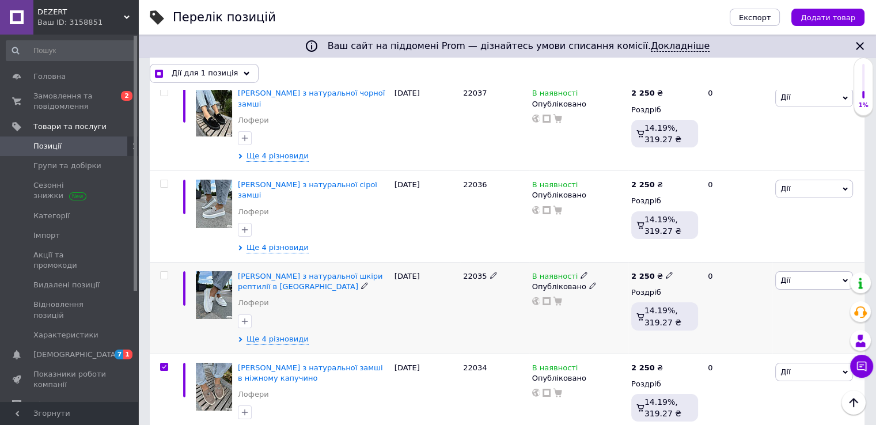
click at [165, 272] on input "checkbox" at bounding box center [163, 275] width 7 height 7
checkbox input "true"
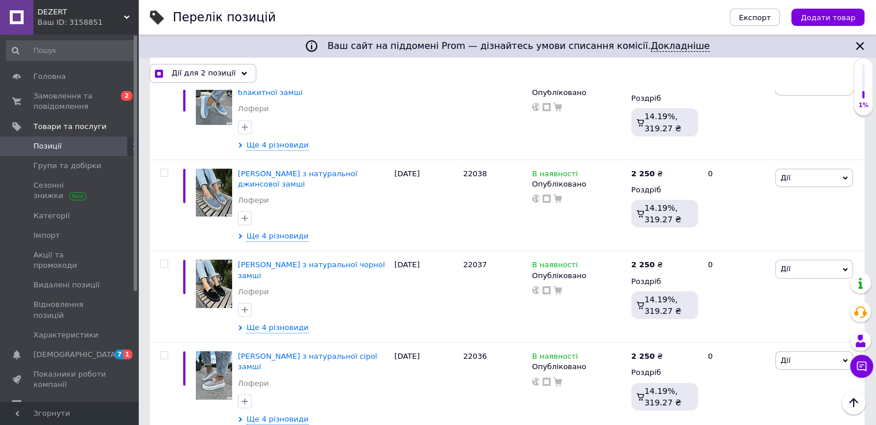
scroll to position [3801, 0]
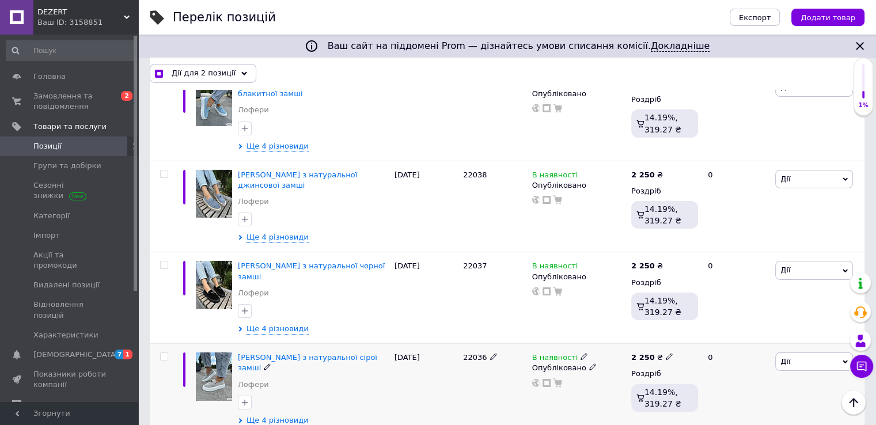
click at [164, 353] on input "checkbox" at bounding box center [163, 356] width 7 height 7
checkbox input "true"
click at [164, 252] on div at bounding box center [163, 298] width 26 height 92
checkbox input "true"
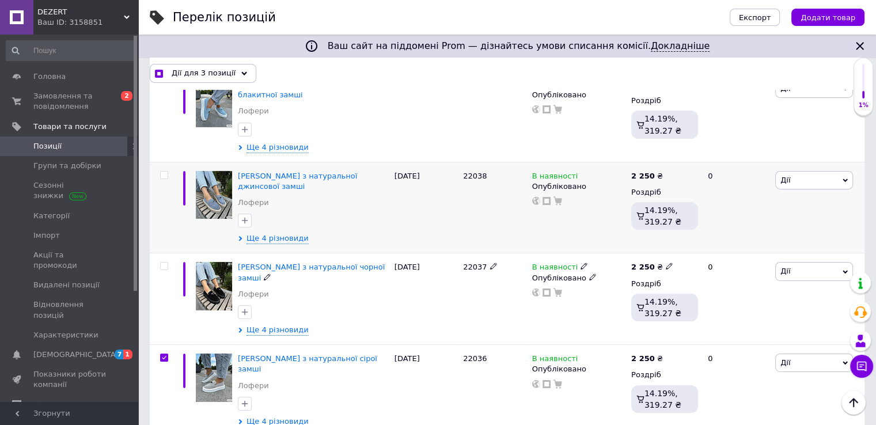
scroll to position [3743, 0]
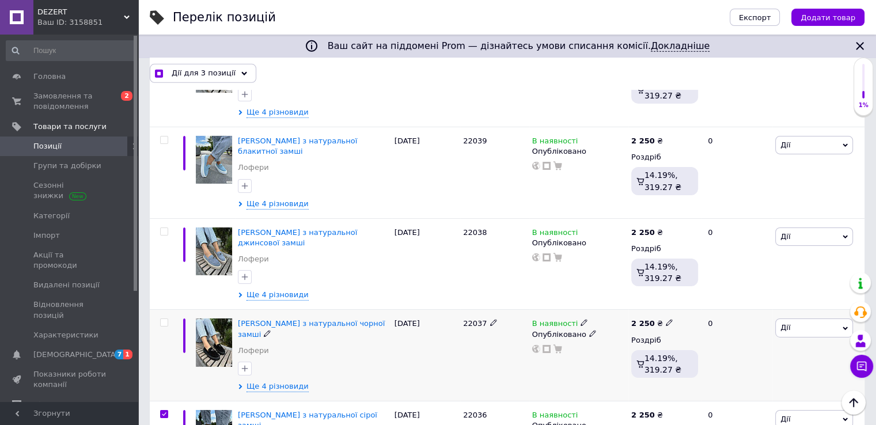
click at [164, 319] on input "checkbox" at bounding box center [163, 322] width 7 height 7
checkbox input "true"
click at [164, 228] on input "checkbox" at bounding box center [163, 231] width 7 height 7
checkbox input "true"
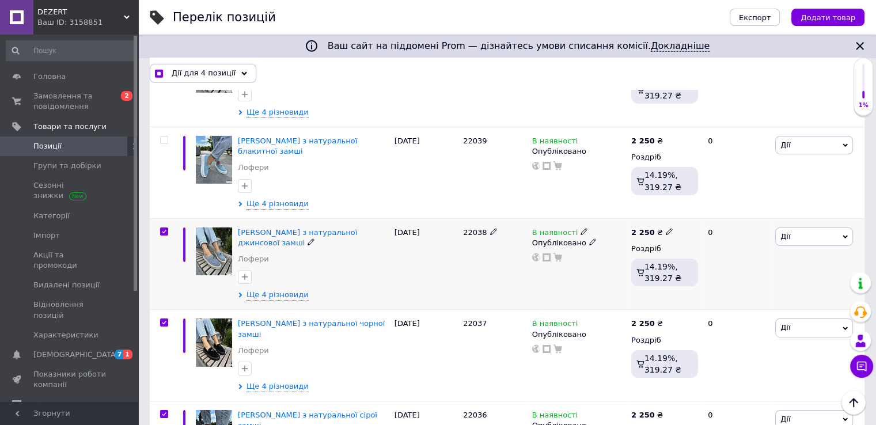
checkbox input "true"
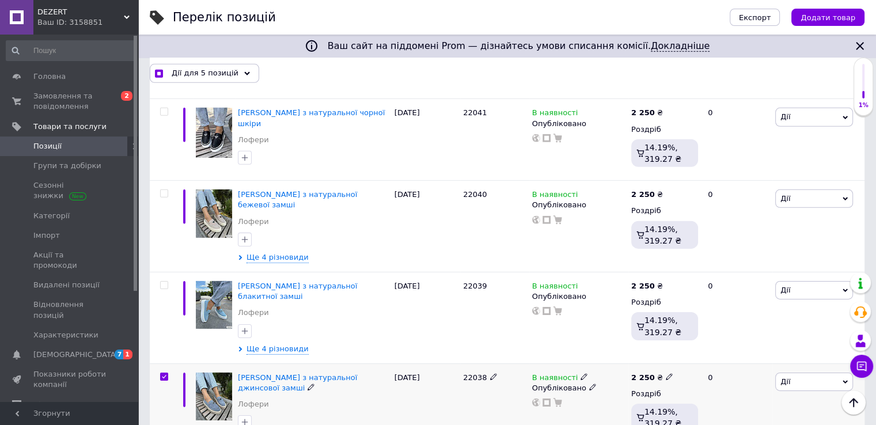
scroll to position [3570, 0]
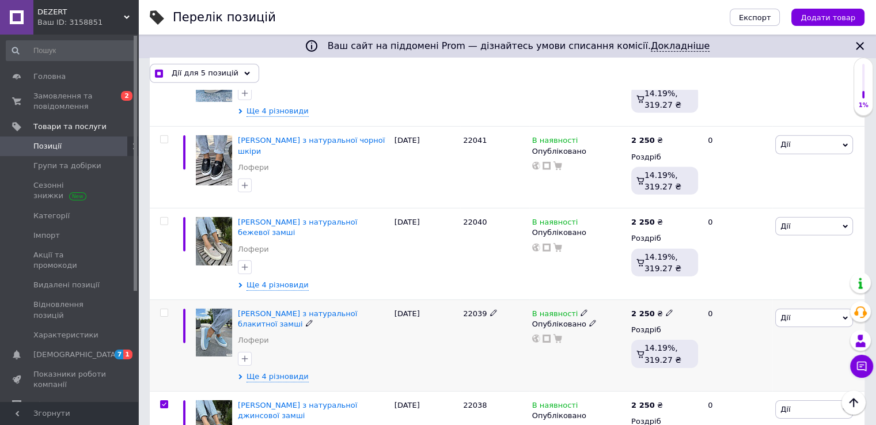
click at [165, 309] on input "checkbox" at bounding box center [163, 312] width 7 height 7
checkbox input "true"
click at [164, 218] on input "checkbox" at bounding box center [163, 221] width 7 height 7
checkbox input "true"
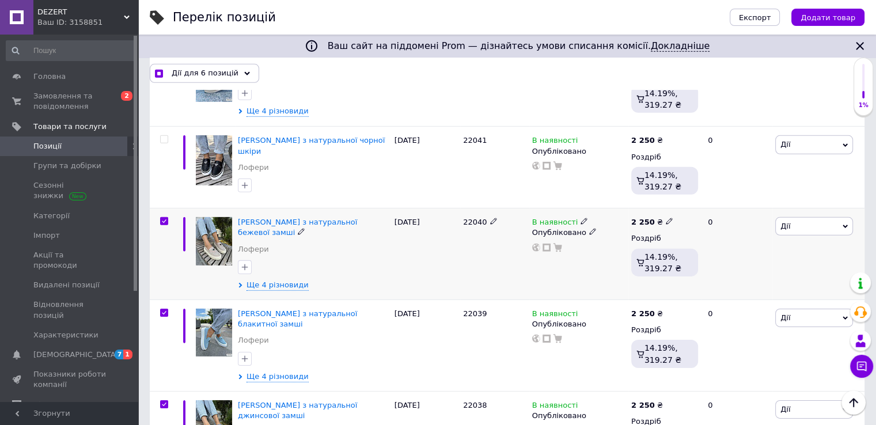
checkbox input "true"
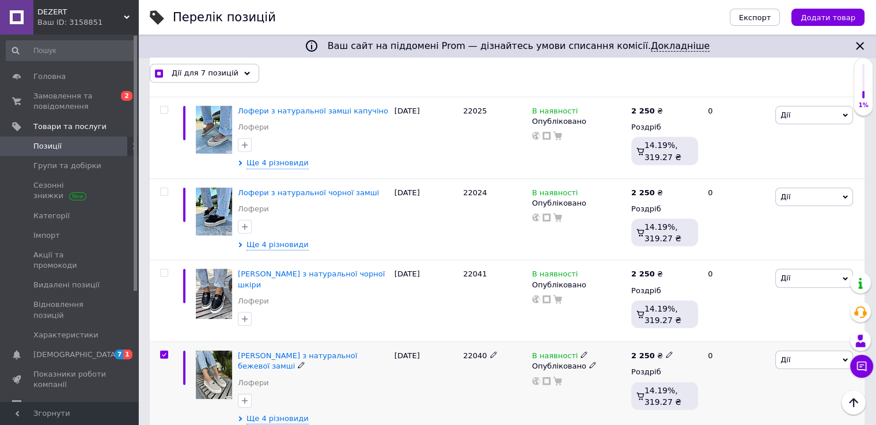
scroll to position [3398, 0]
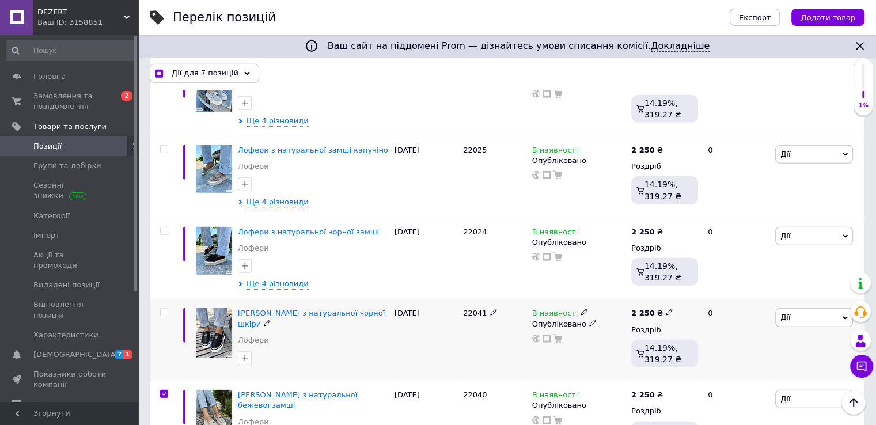
click at [161, 309] on input "checkbox" at bounding box center [163, 312] width 7 height 7
checkbox input "true"
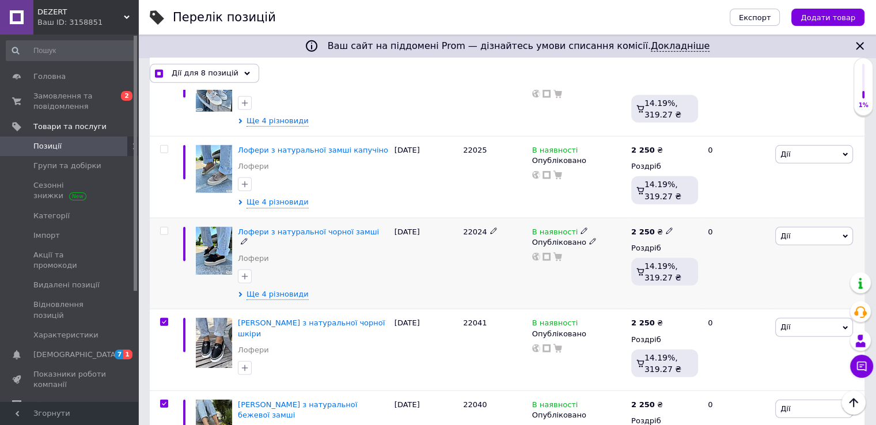
drag, startPoint x: 164, startPoint y: 141, endPoint x: 166, endPoint y: 160, distance: 19.1
click at [164, 227] on input "checkbox" at bounding box center [163, 230] width 7 height 7
checkbox input "true"
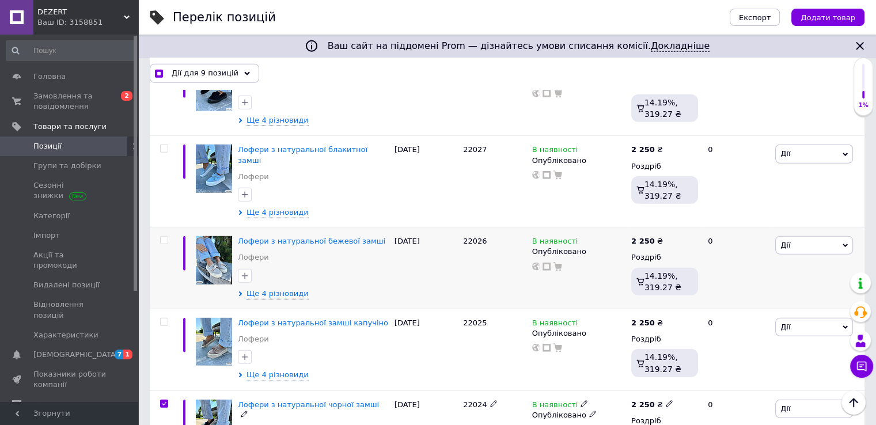
scroll to position [3225, 0]
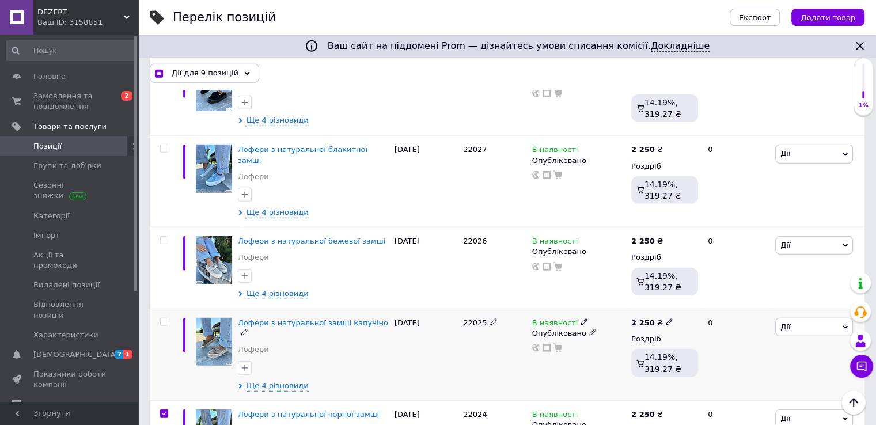
click at [164, 318] on input "checkbox" at bounding box center [163, 321] width 7 height 7
checkbox input "true"
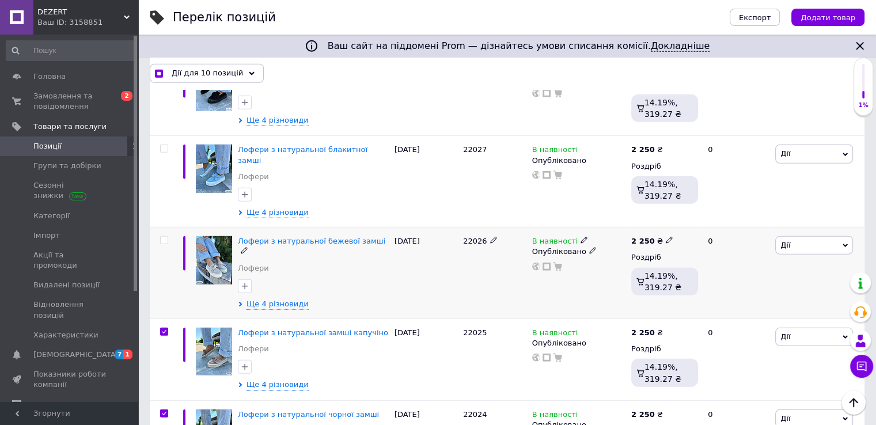
drag, startPoint x: 164, startPoint y: 154, endPoint x: 180, endPoint y: 180, distance: 30.5
click at [164, 237] on input "checkbox" at bounding box center [163, 240] width 7 height 7
checkbox input "true"
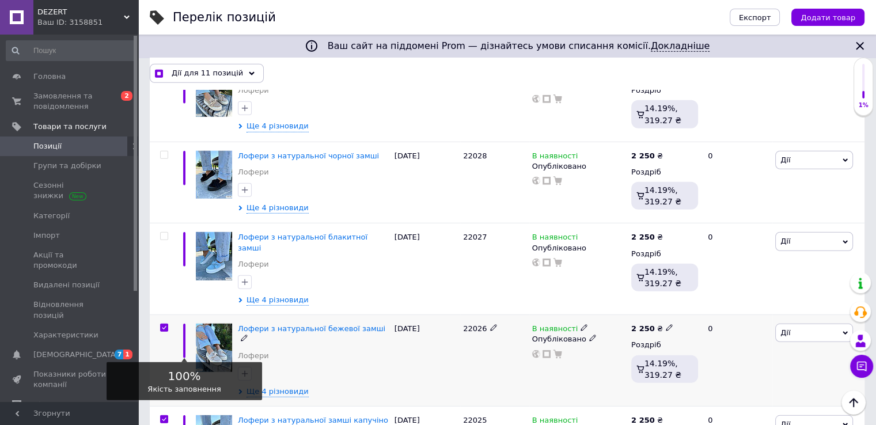
scroll to position [3110, 0]
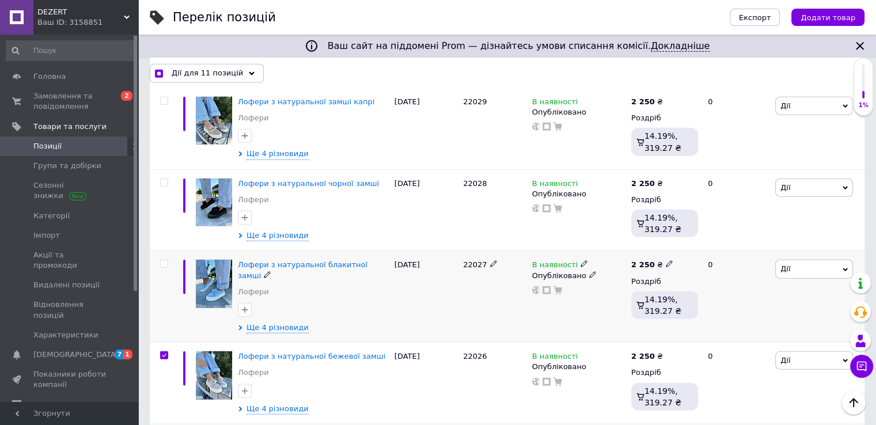
click at [161, 260] on input "checkbox" at bounding box center [163, 263] width 7 height 7
checkbox input "true"
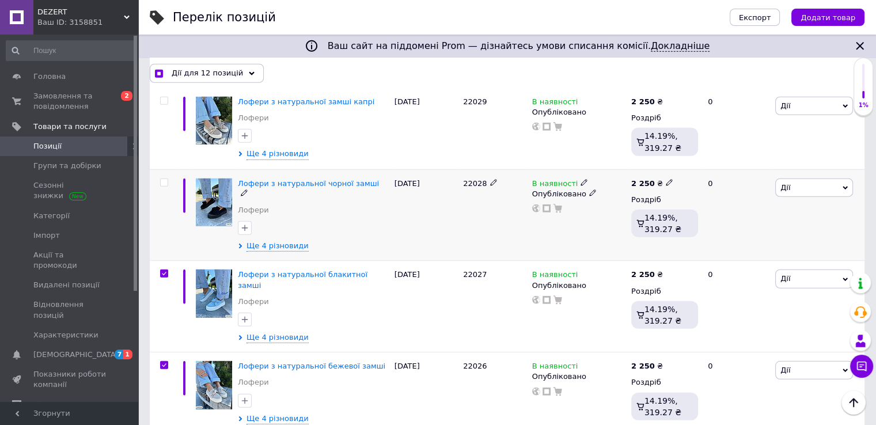
click at [164, 179] on input "checkbox" at bounding box center [163, 182] width 7 height 7
checkbox input "true"
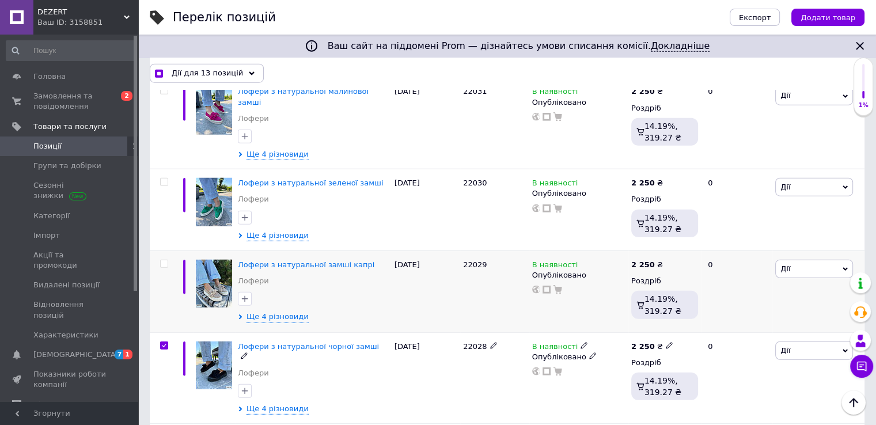
scroll to position [2937, 0]
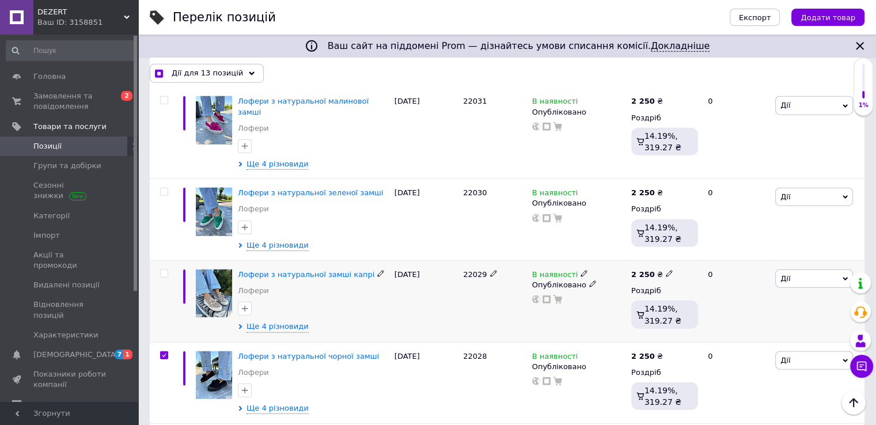
click at [165, 270] on input "checkbox" at bounding box center [163, 273] width 7 height 7
checkbox input "true"
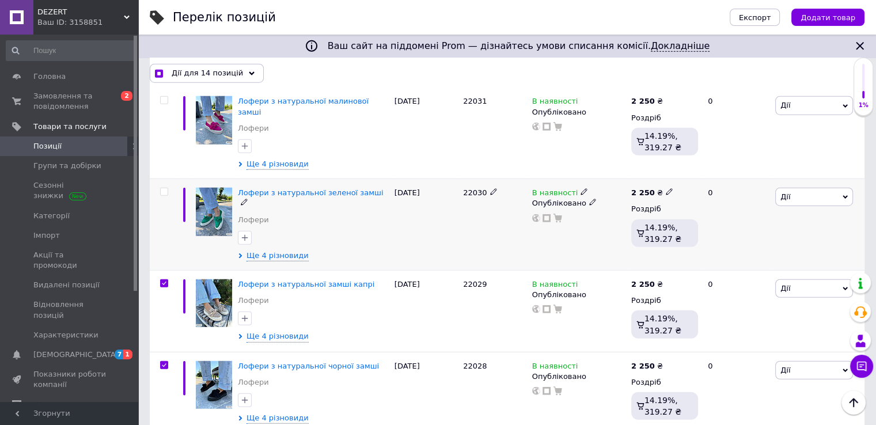
click at [165, 188] on input "checkbox" at bounding box center [163, 191] width 7 height 7
checkbox input "true"
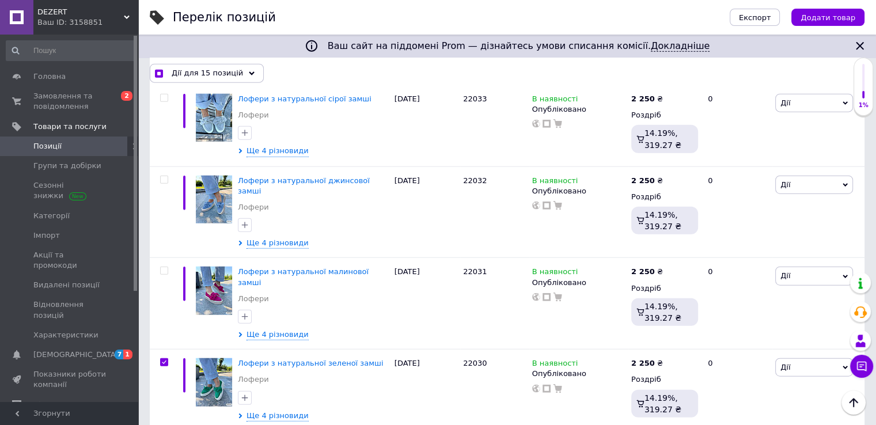
scroll to position [2764, 0]
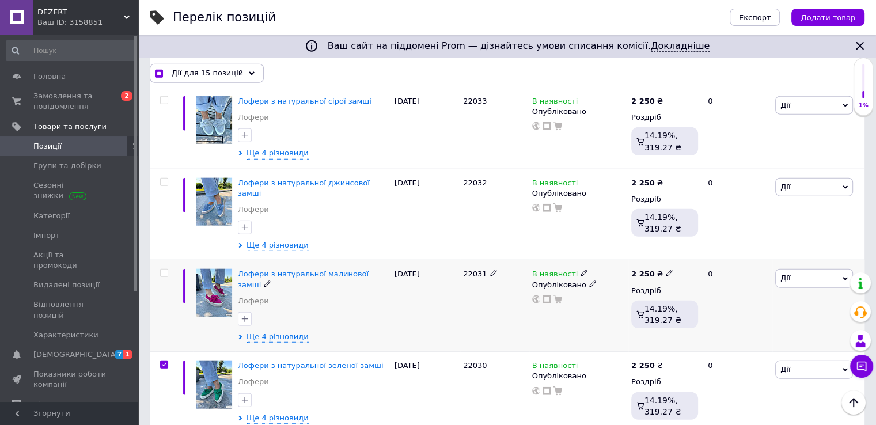
click at [163, 270] on input "checkbox" at bounding box center [163, 273] width 7 height 7
checkbox input "true"
click at [162, 179] on input "checkbox" at bounding box center [163, 182] width 7 height 7
checkbox input "true"
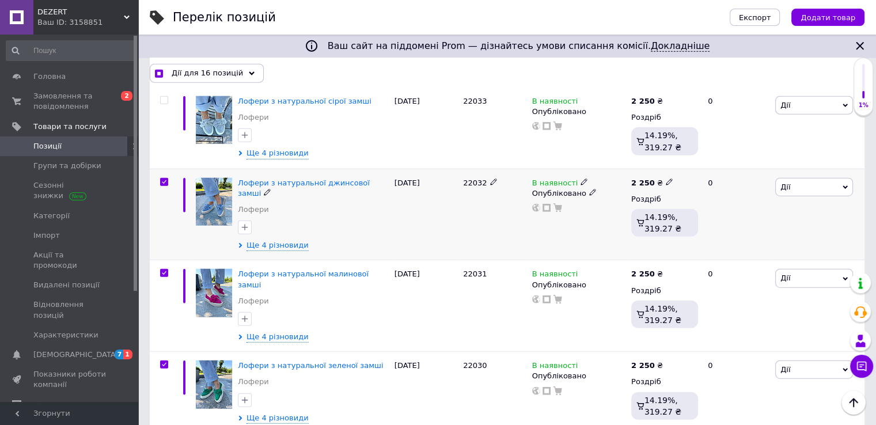
checkbox input "true"
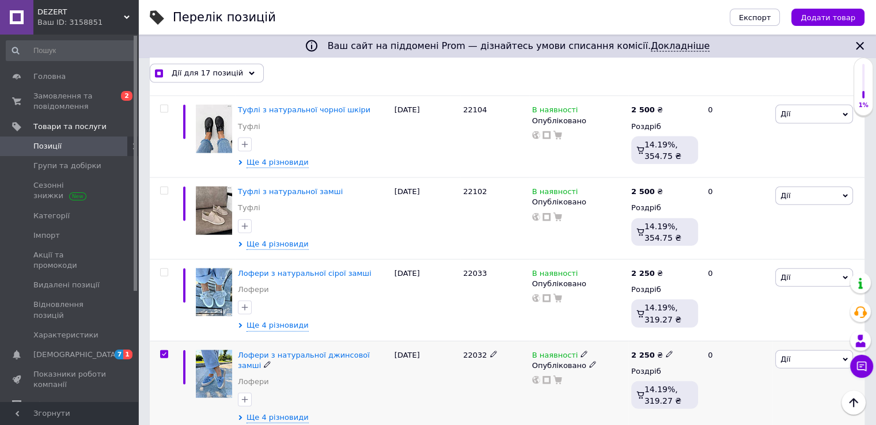
scroll to position [2591, 0]
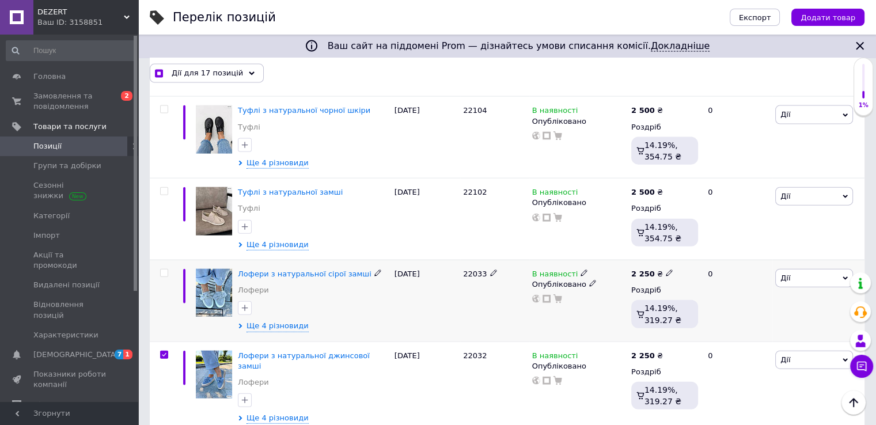
click at [164, 270] on input "checkbox" at bounding box center [163, 273] width 7 height 7
checkbox input "true"
click at [249, 74] on use at bounding box center [252, 72] width 6 height 3
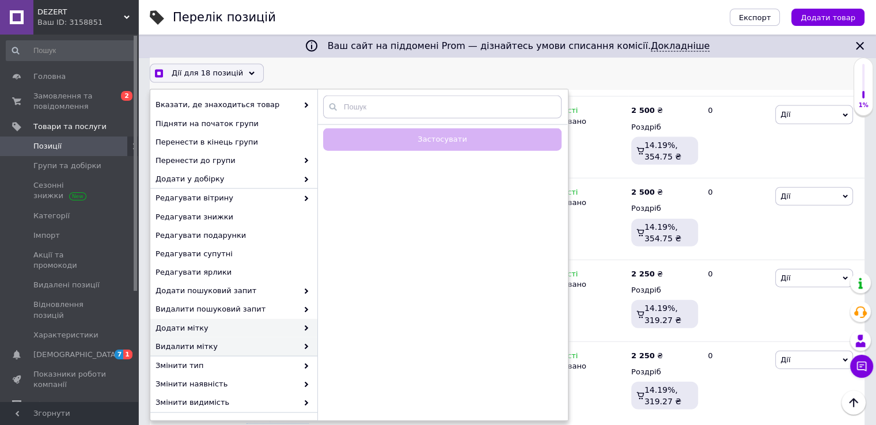
checkbox input "true"
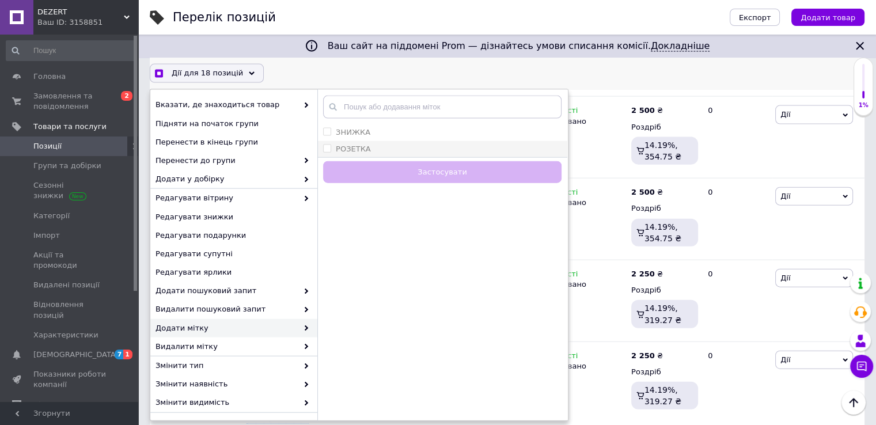
click at [327, 148] on input "РОЗЕТКА" at bounding box center [326, 148] width 7 height 7
checkbox input "true"
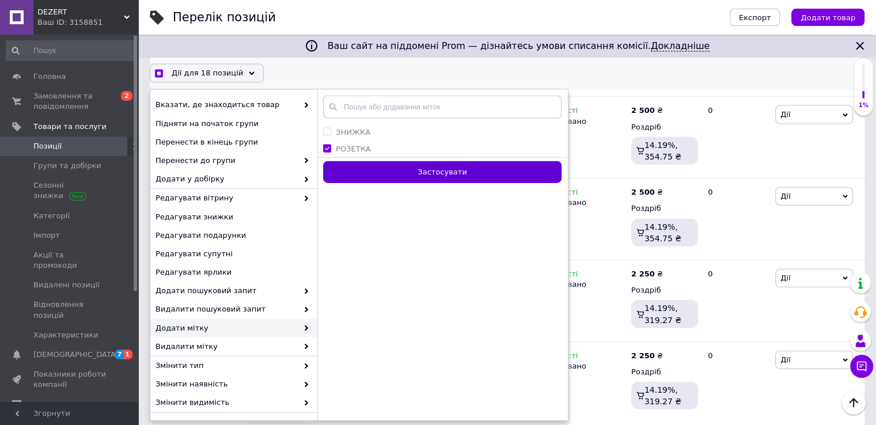
click at [403, 176] on button "Застосувати" at bounding box center [442, 172] width 238 height 22
checkbox input "false"
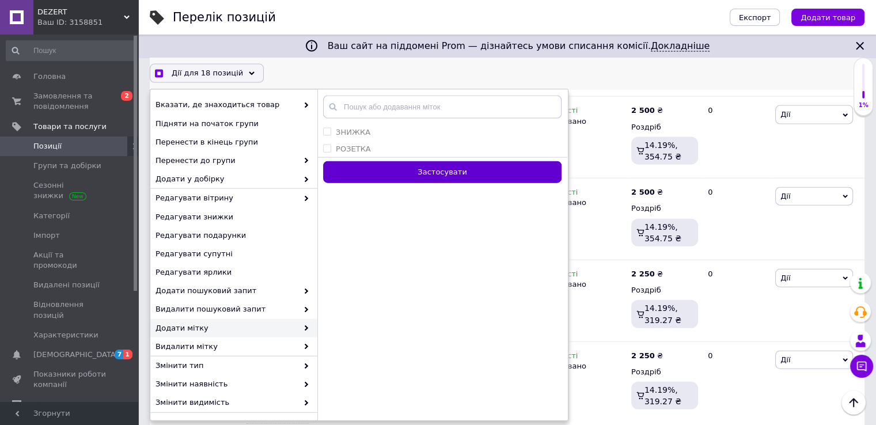
checkbox input "false"
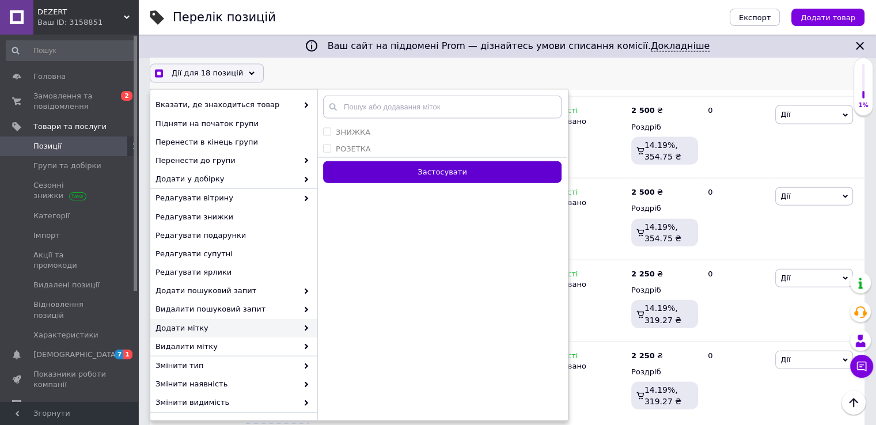
checkbox input "false"
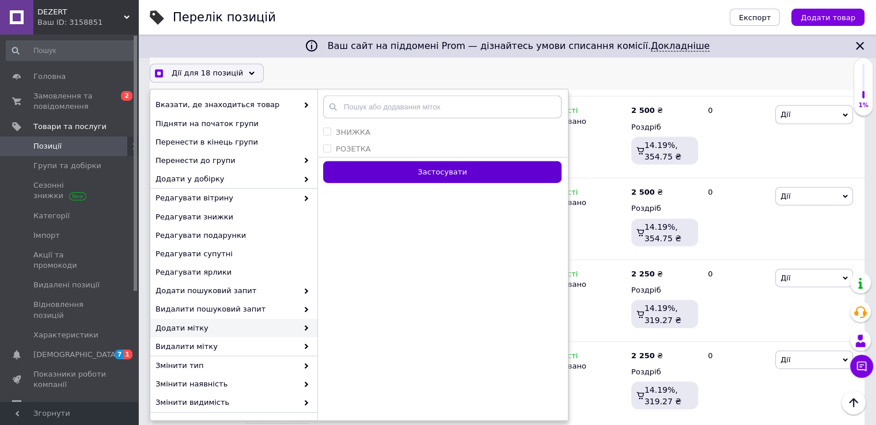
checkbox input "false"
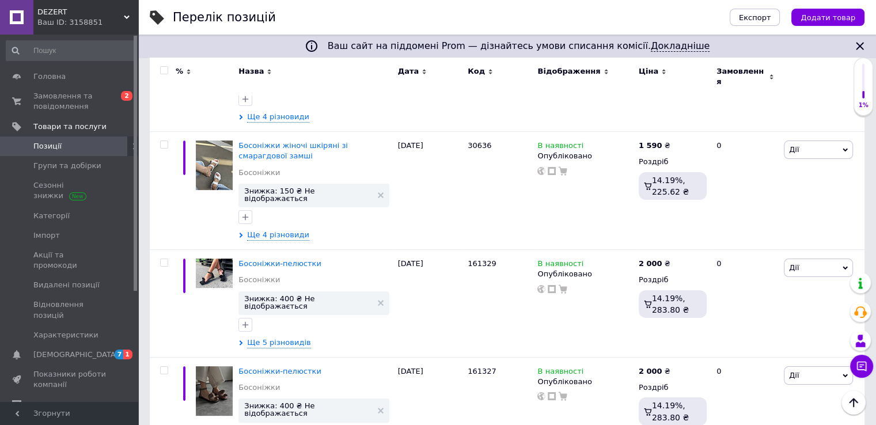
scroll to position [8963, 0]
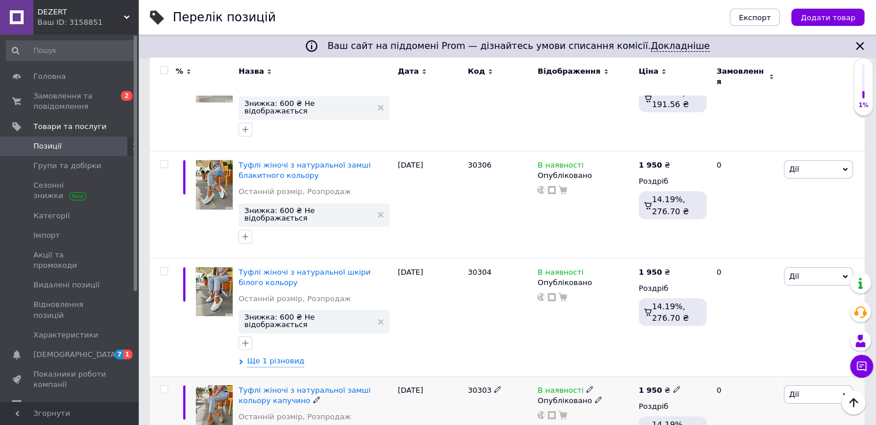
scroll to position [3743, 0]
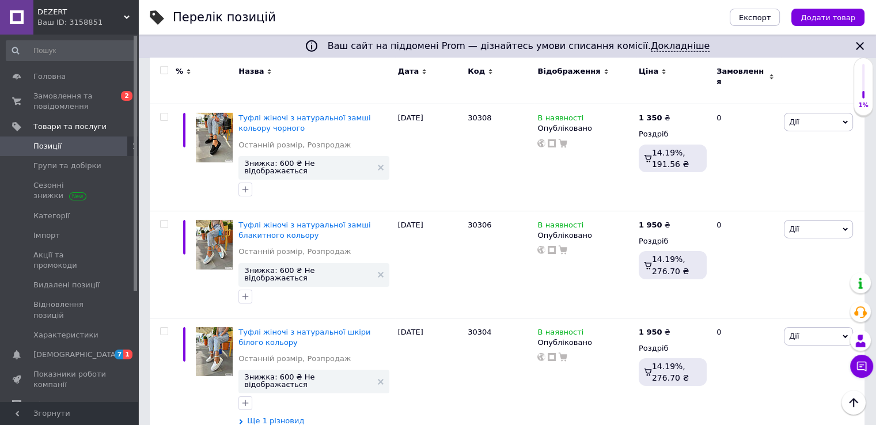
checkbox input "true"
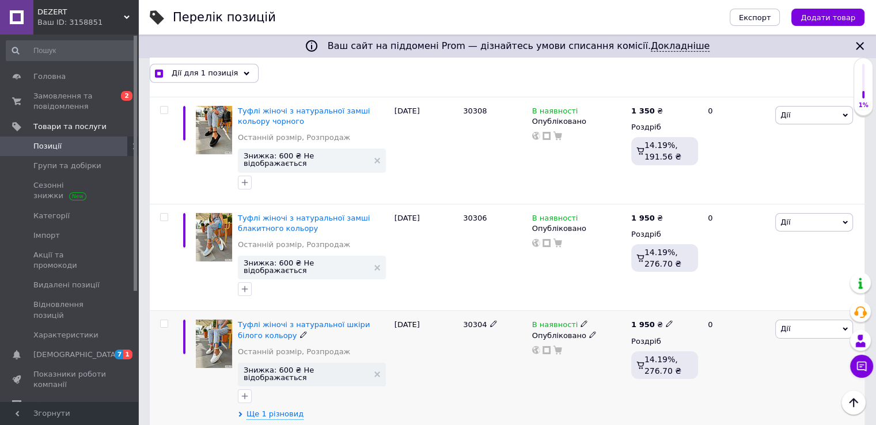
click at [165, 320] on input "checkbox" at bounding box center [163, 323] width 7 height 7
checkbox input "true"
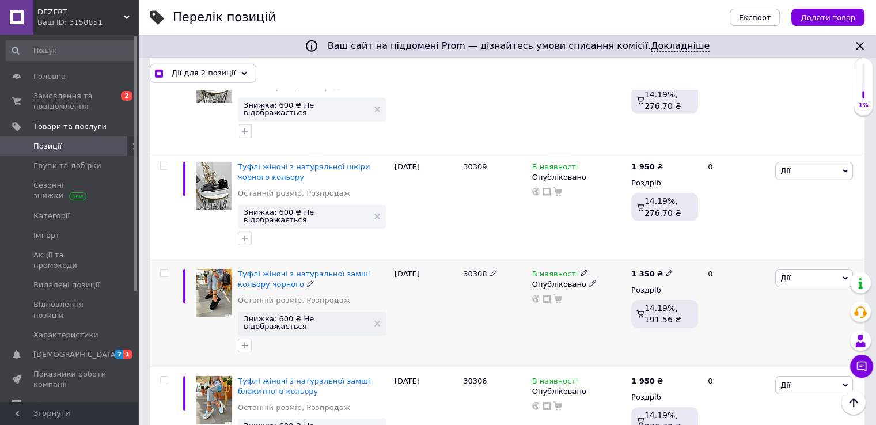
scroll to position [3570, 0]
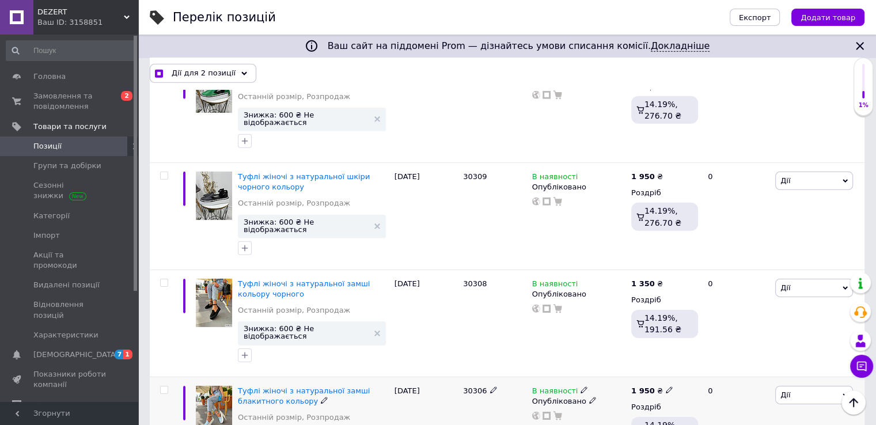
click at [162, 386] on input "checkbox" at bounding box center [163, 389] width 7 height 7
checkbox input "true"
click at [164, 279] on span at bounding box center [164, 283] width 8 height 8
click at [164, 279] on input "checkbox" at bounding box center [163, 282] width 7 height 7
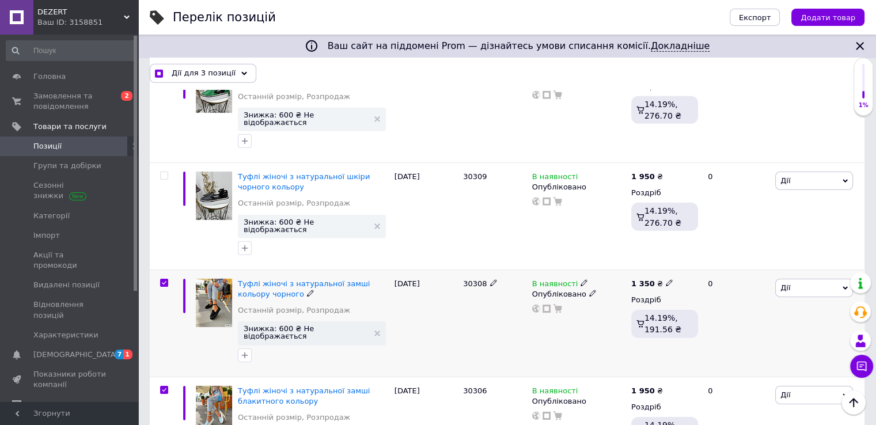
checkbox input "true"
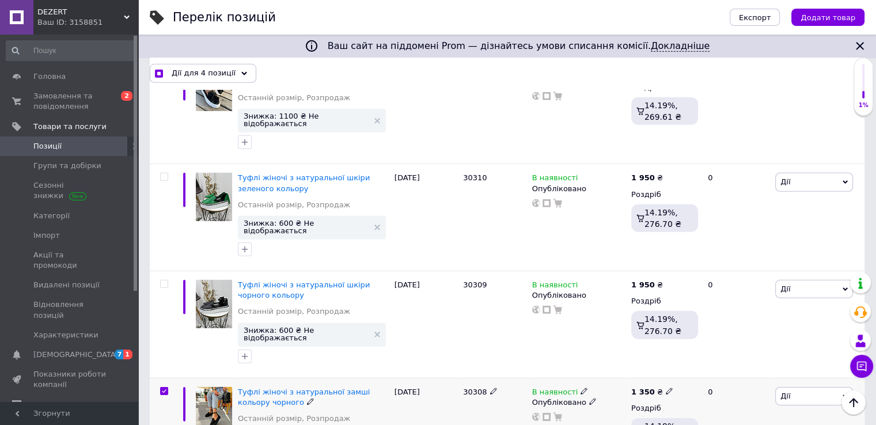
scroll to position [3398, 0]
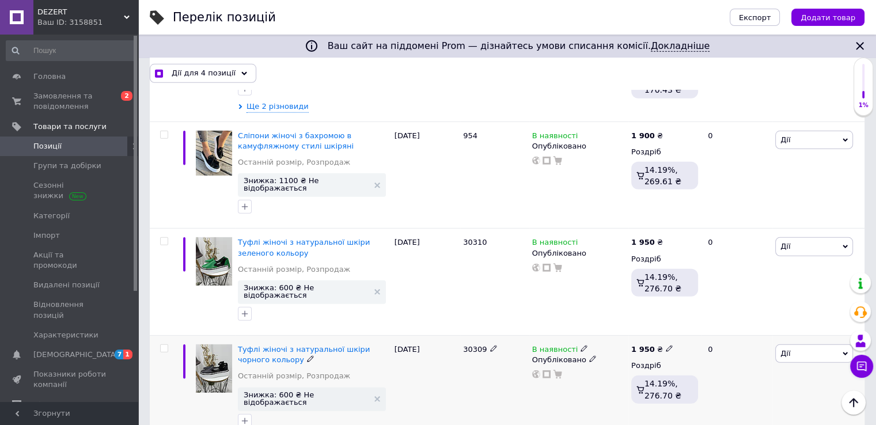
click at [162, 345] on input "checkbox" at bounding box center [163, 348] width 7 height 7
checkbox input "true"
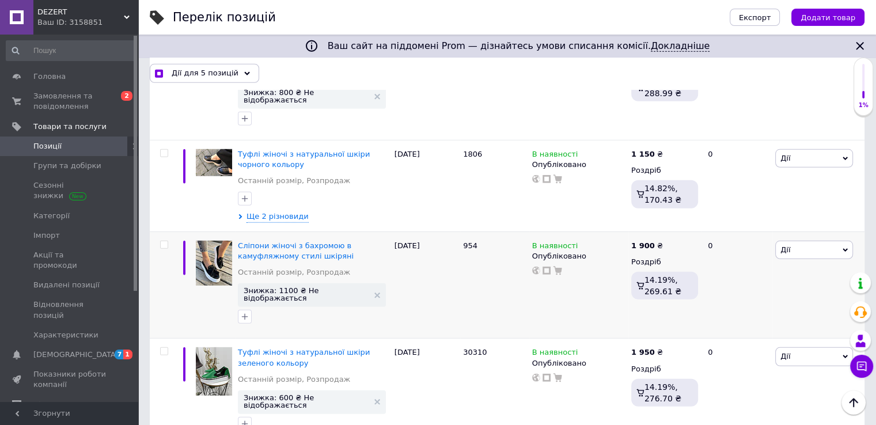
scroll to position [3282, 0]
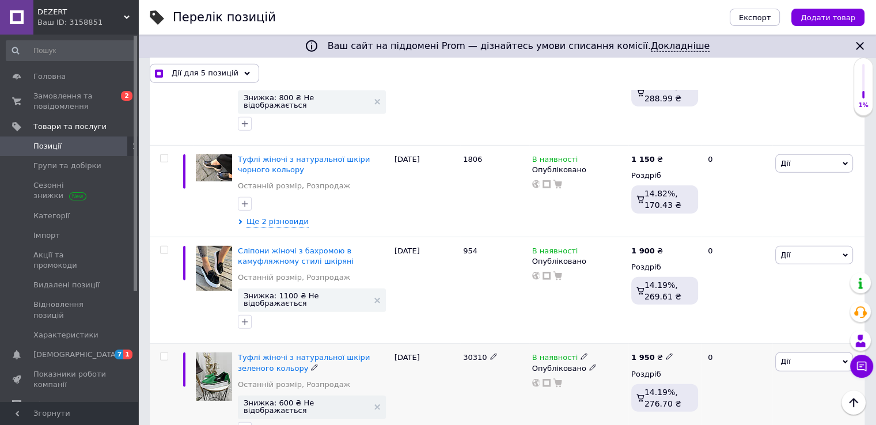
click at [164, 344] on div at bounding box center [163, 397] width 26 height 107
checkbox input "true"
click at [165, 353] on input "checkbox" at bounding box center [163, 356] width 7 height 7
checkbox input "true"
click at [217, 77] on span "Дії для 6 позицій" at bounding box center [205, 73] width 67 height 10
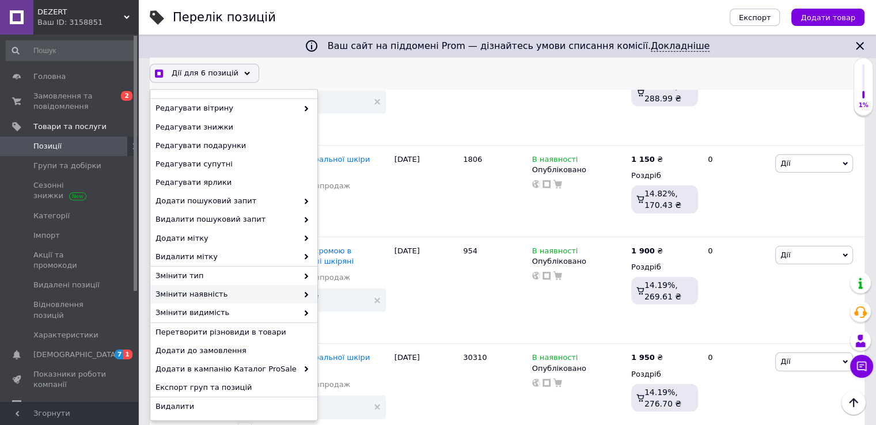
scroll to position [91, 0]
click at [210, 401] on span "Видалити" at bounding box center [232, 405] width 154 height 10
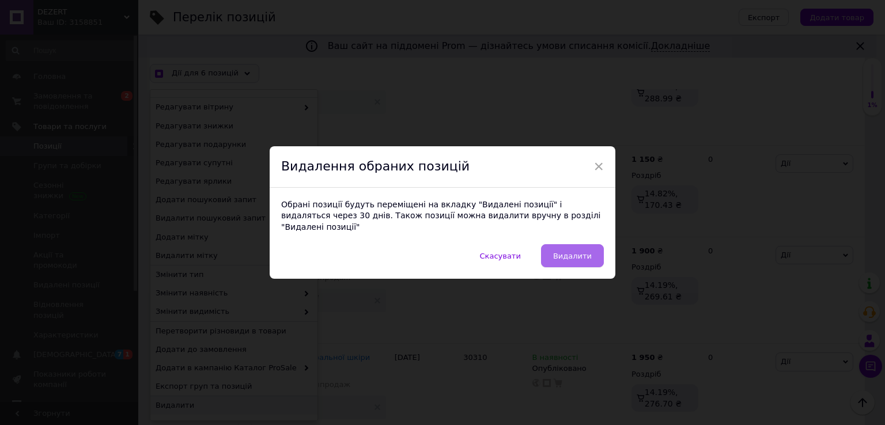
click at [574, 252] on span "Видалити" at bounding box center [572, 256] width 39 height 9
checkbox input "true"
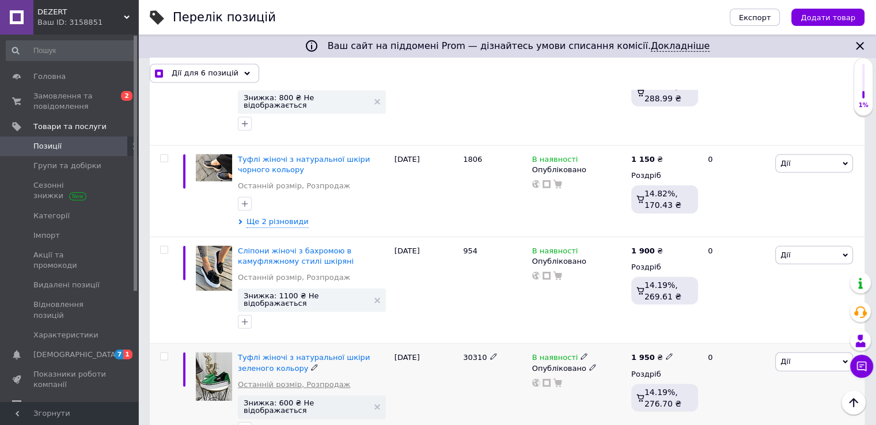
checkbox input "false"
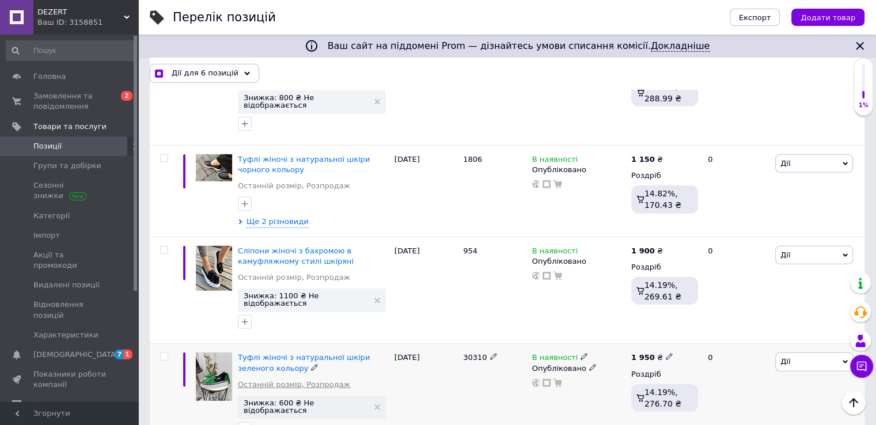
checkbox input "false"
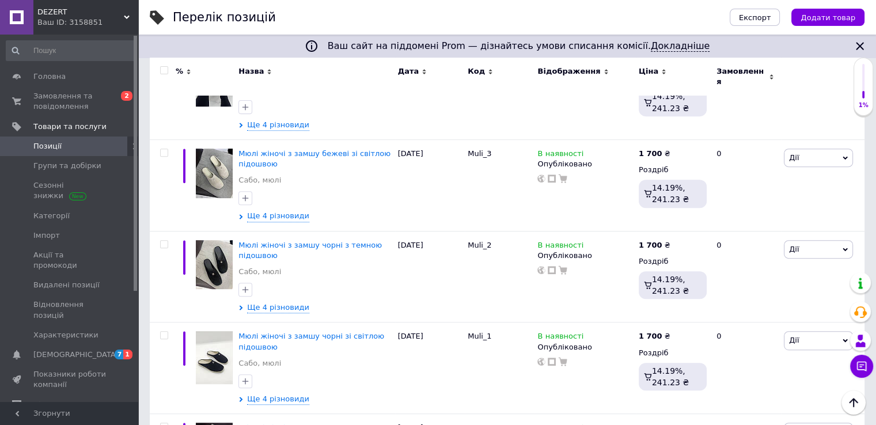
scroll to position [9191, 0]
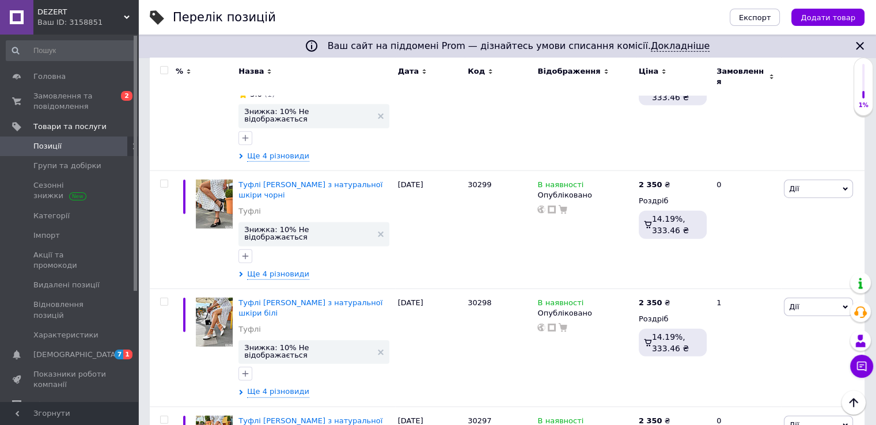
scroll to position [2868, 0]
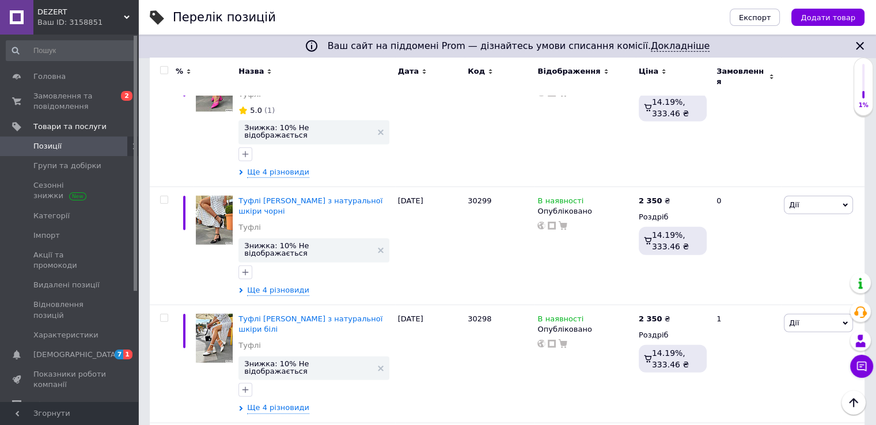
checkbox input "true"
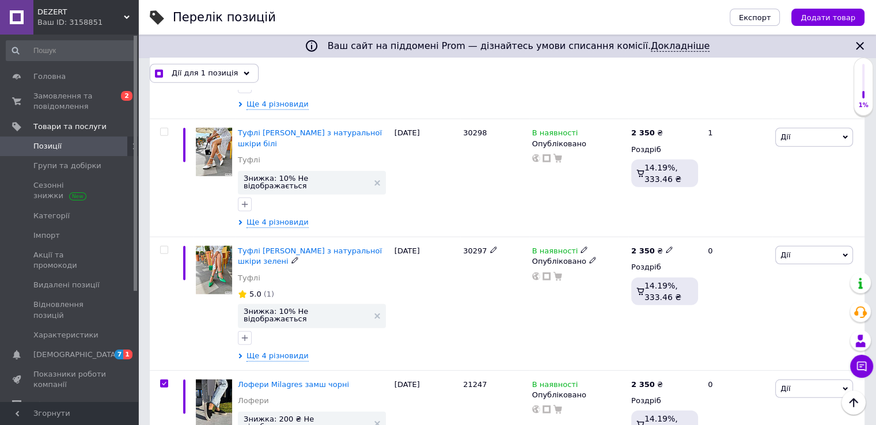
scroll to position [3073, 0]
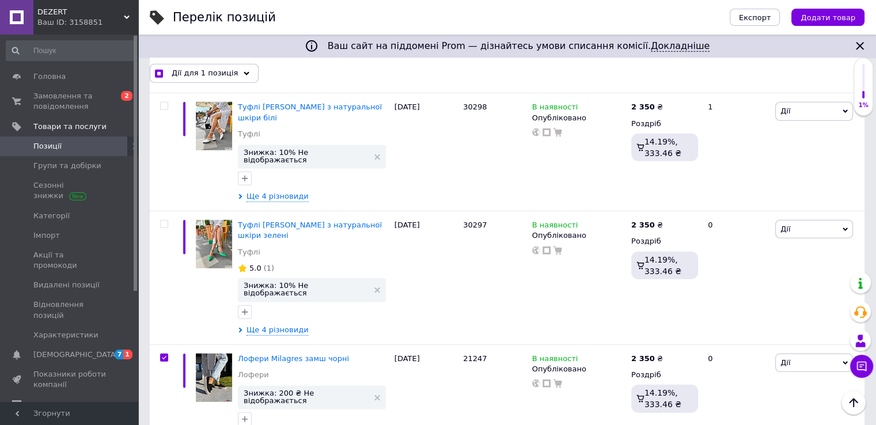
checkbox input "true"
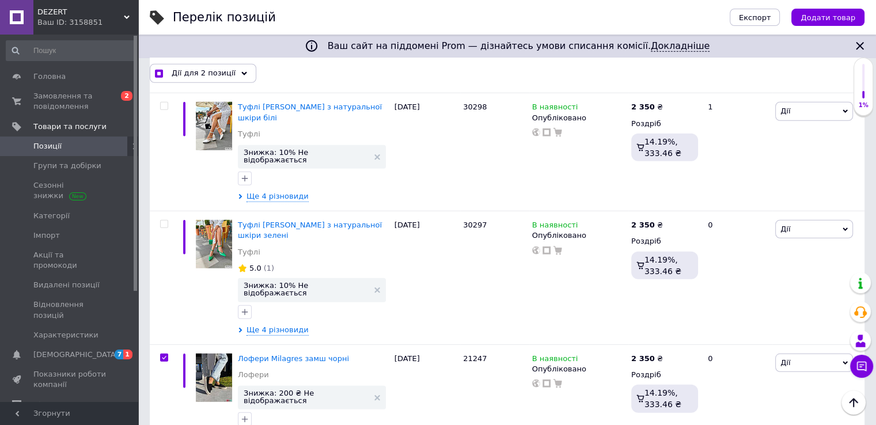
checkbox input "true"
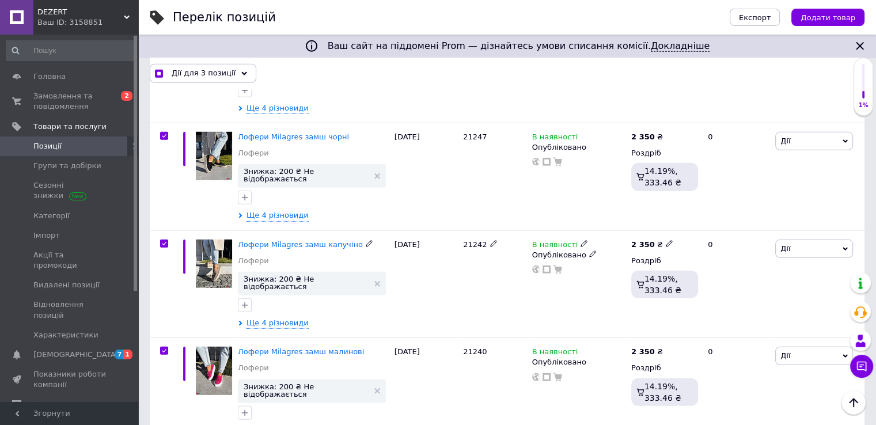
scroll to position [3303, 0]
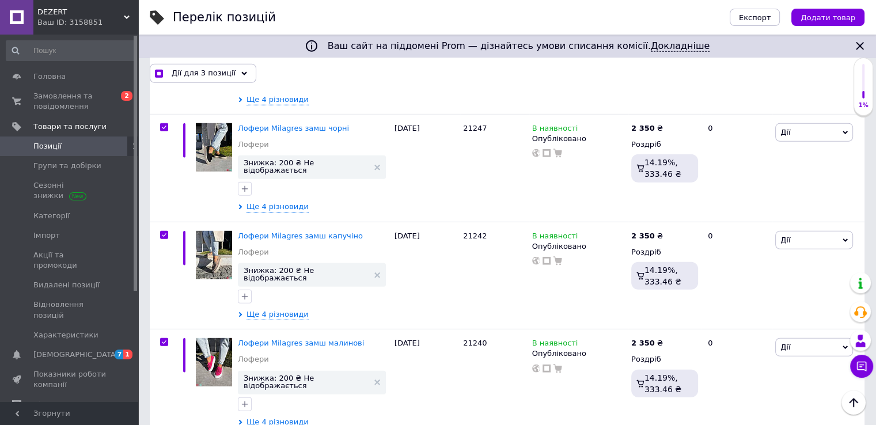
checkbox input "true"
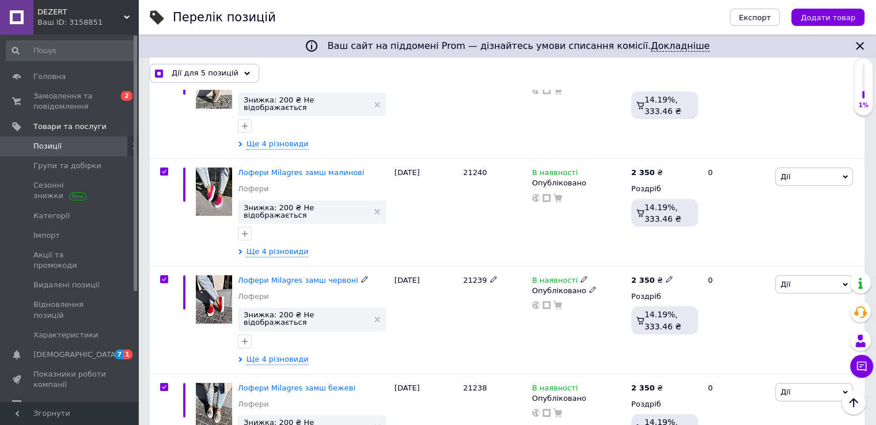
scroll to position [3534, 0]
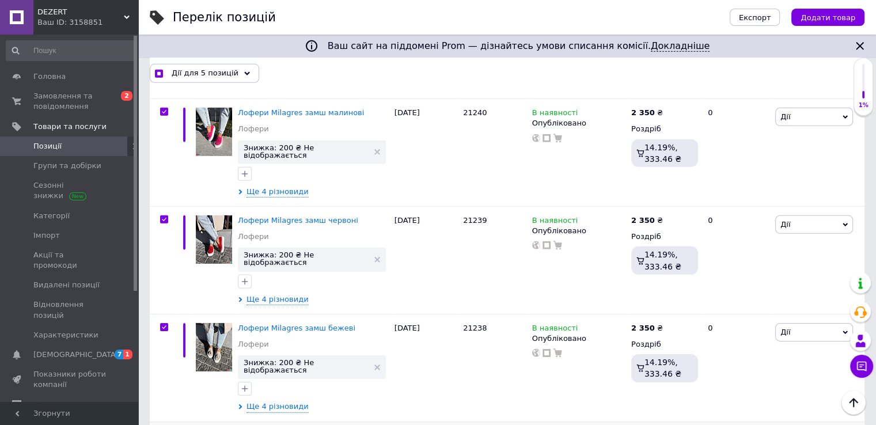
checkbox input "true"
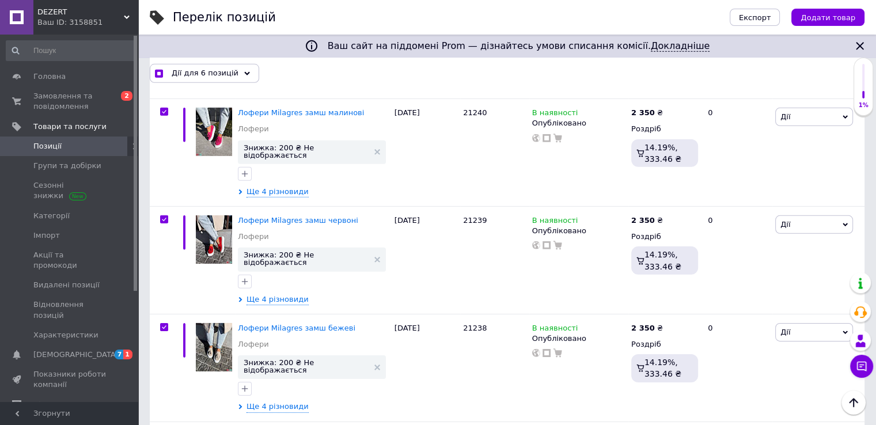
drag, startPoint x: 161, startPoint y: 322, endPoint x: 225, endPoint y: 309, distance: 64.7
checkbox input "true"
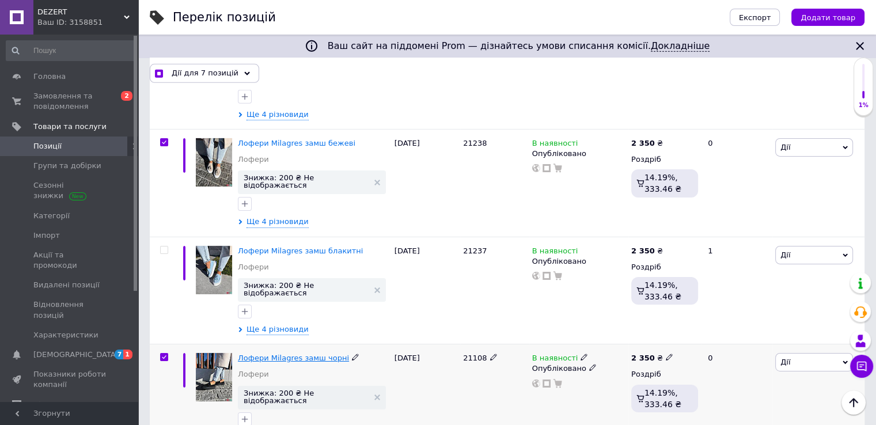
scroll to position [3764, 0]
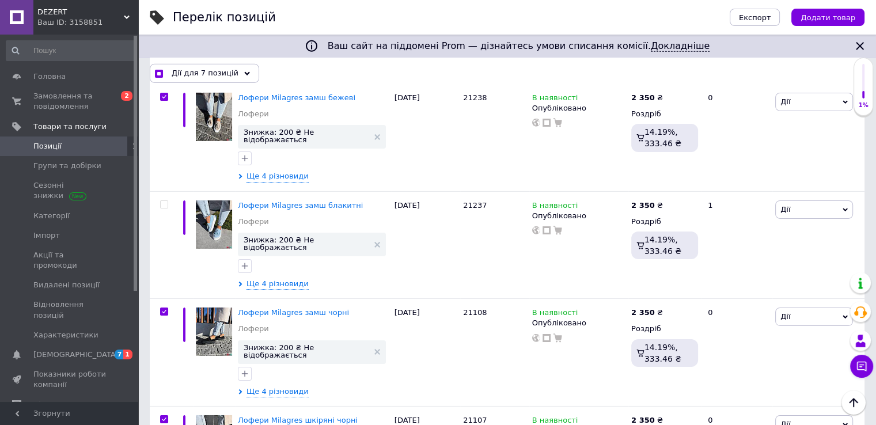
drag, startPoint x: 161, startPoint y: 197, endPoint x: 161, endPoint y: 231, distance: 34.0
checkbox input "true"
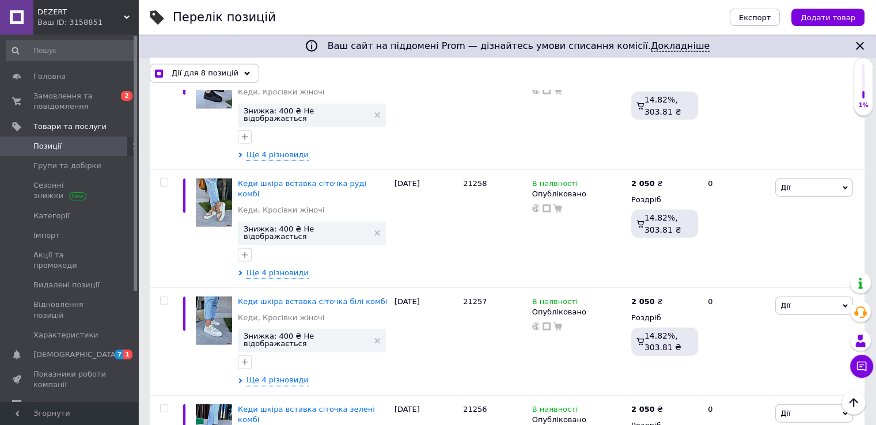
scroll to position [7046, 0]
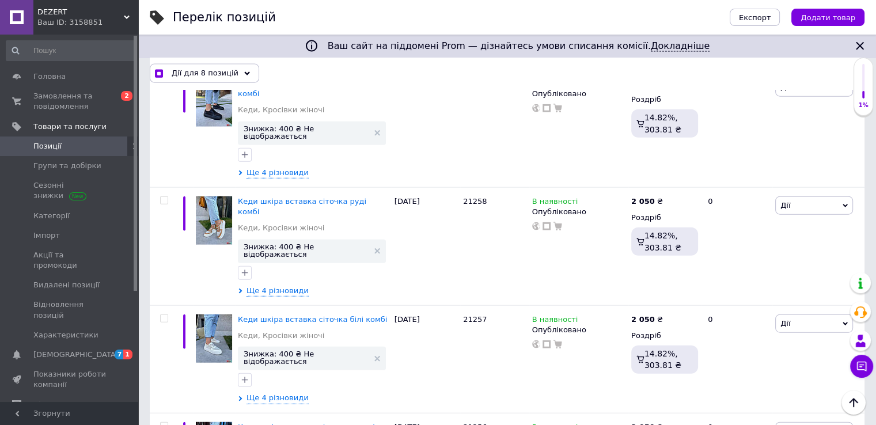
checkbox input "true"
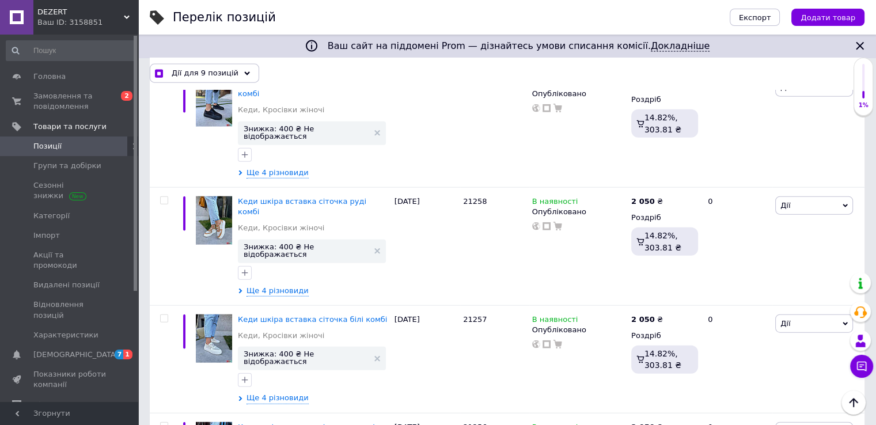
checkbox input "true"
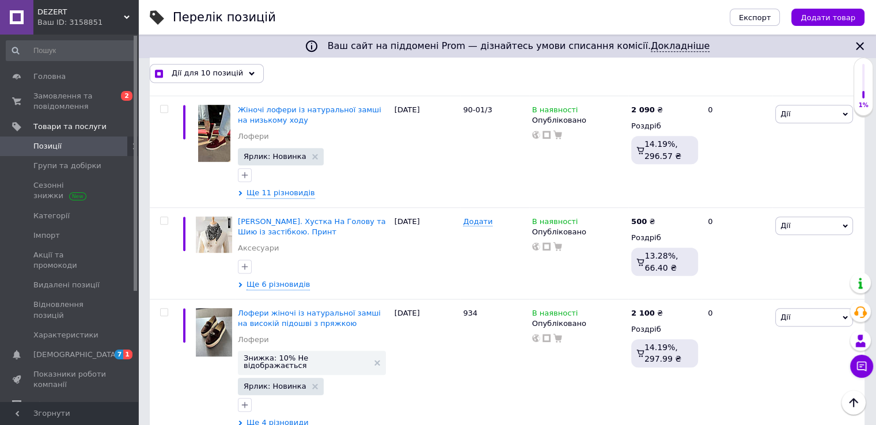
scroll to position [9292, 0]
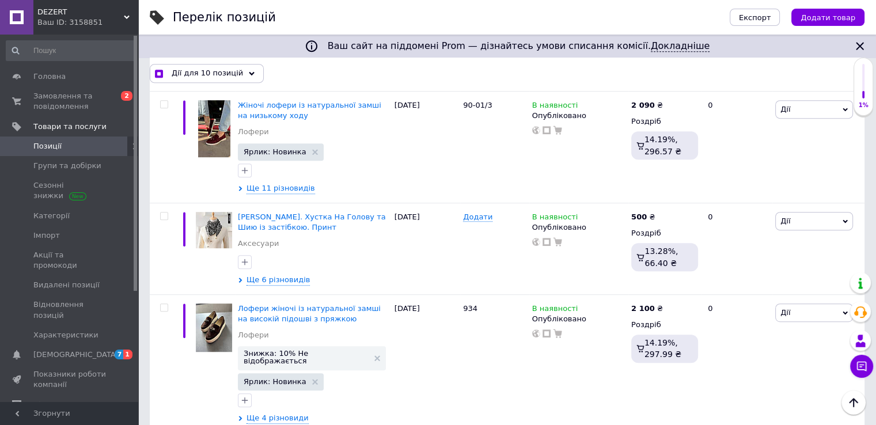
checkbox input "true"
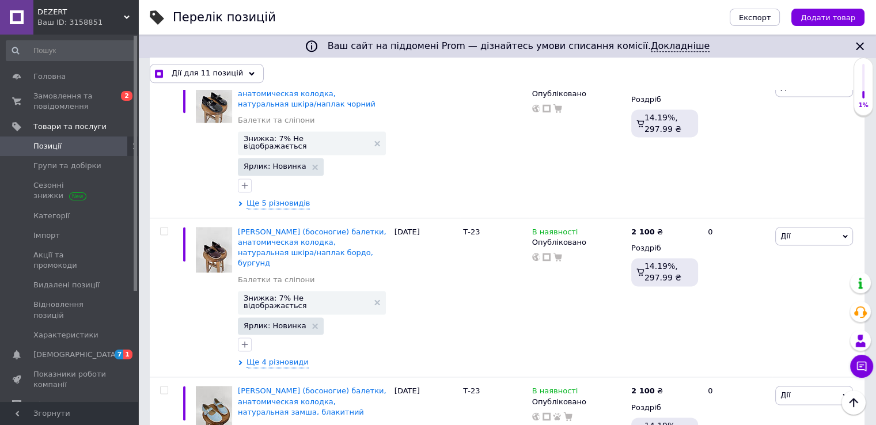
scroll to position [10322, 0]
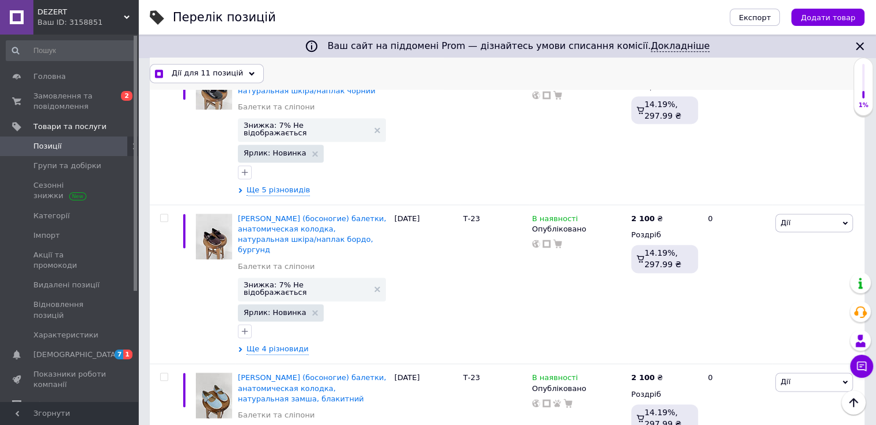
click at [249, 73] on use at bounding box center [252, 72] width 6 height 3
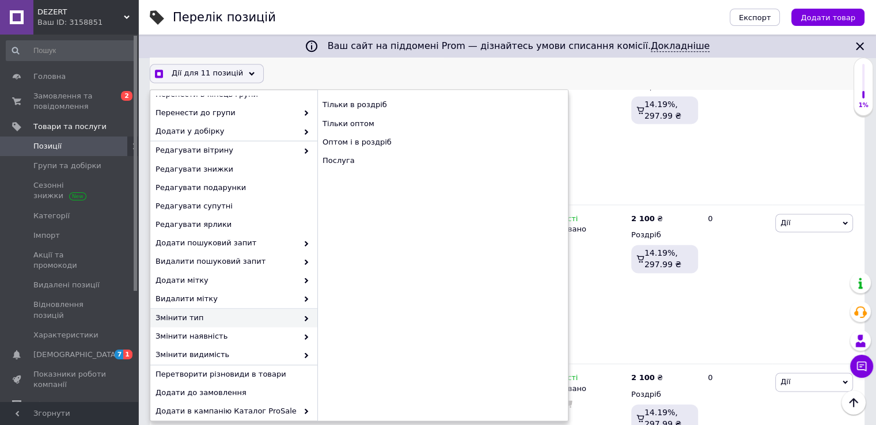
scroll to position [91, 0]
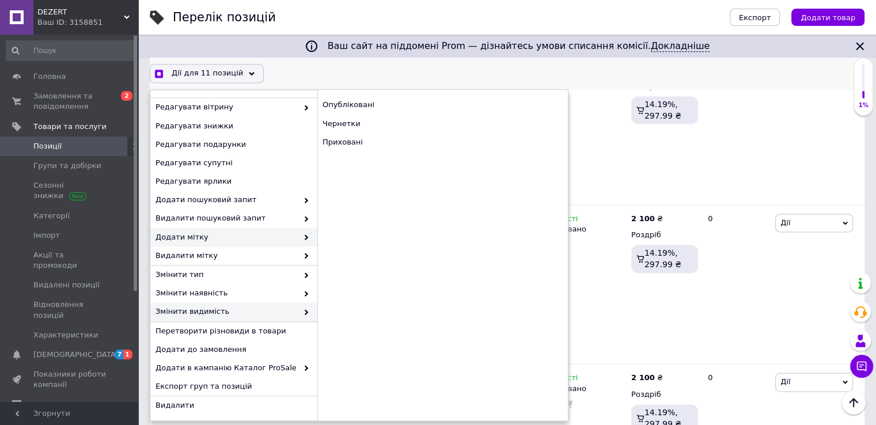
checkbox input "true"
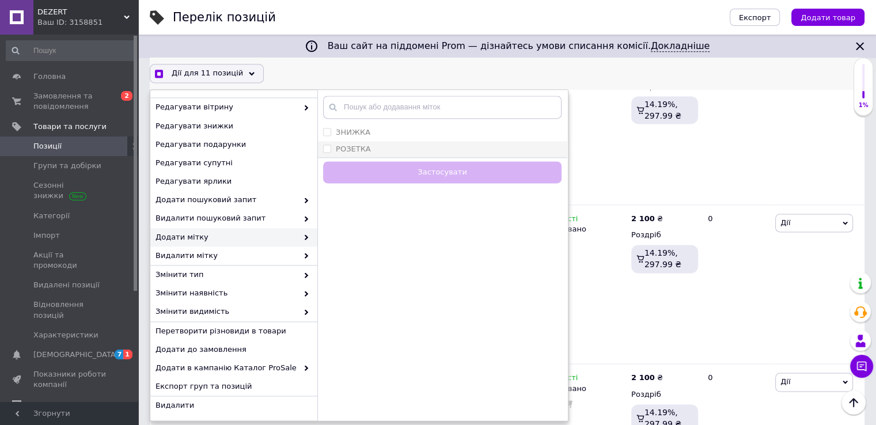
click at [329, 146] on input "РОЗЕТКА" at bounding box center [326, 148] width 7 height 7
checkbox input "true"
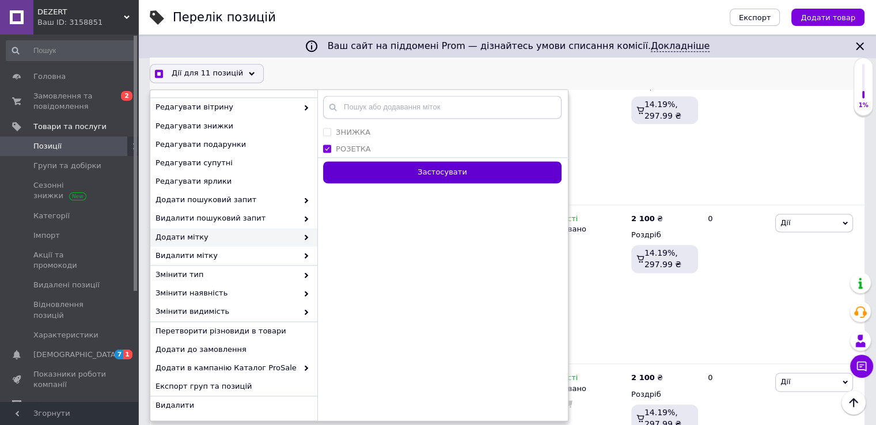
click at [373, 172] on button "Застосувати" at bounding box center [442, 172] width 238 height 22
checkbox input "false"
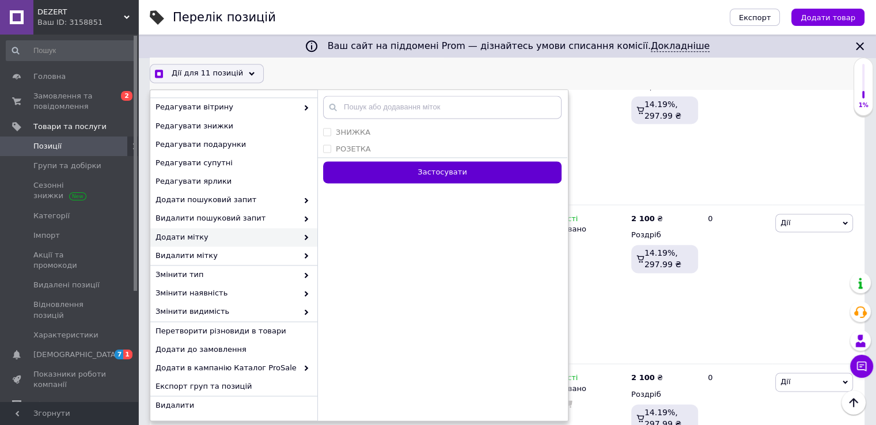
checkbox input "false"
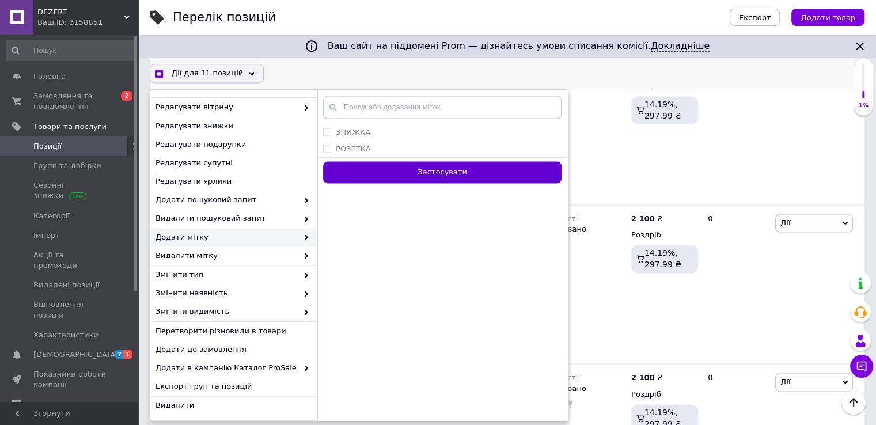
checkbox input "false"
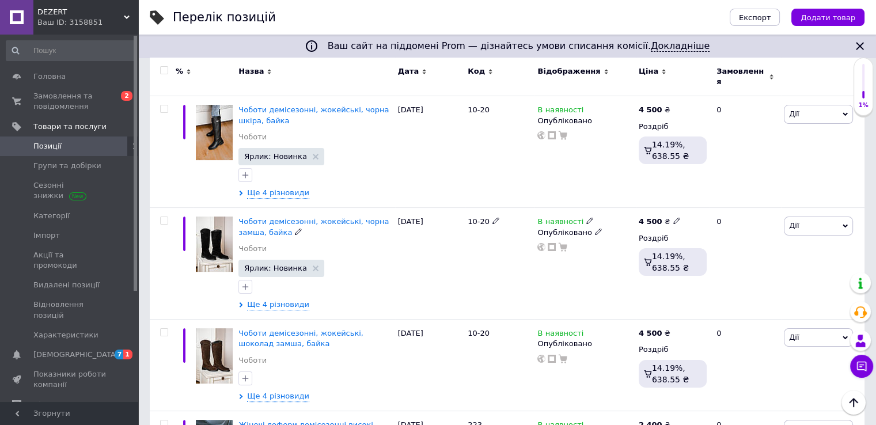
scroll to position [115, 0]
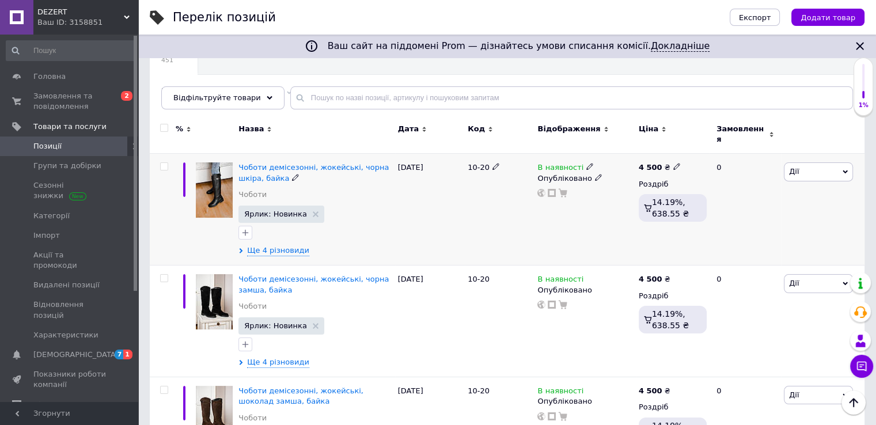
click at [161, 163] on input "checkbox" at bounding box center [163, 166] width 7 height 7
checkbox input "true"
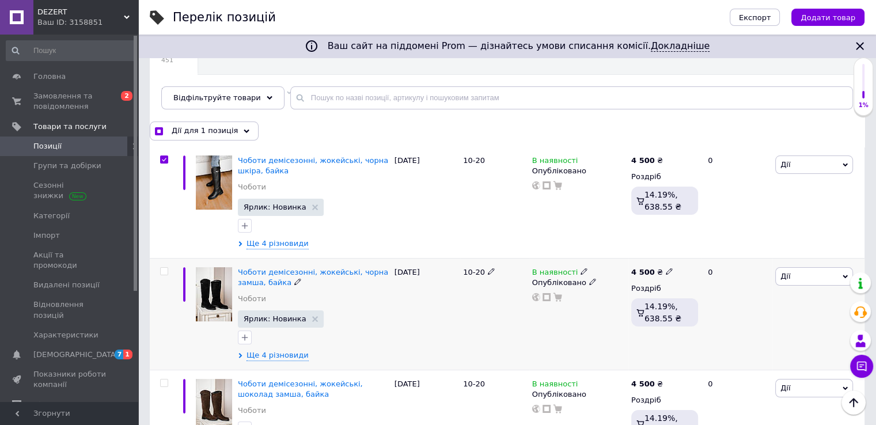
click at [162, 272] on input "checkbox" at bounding box center [163, 271] width 7 height 7
checkbox input "true"
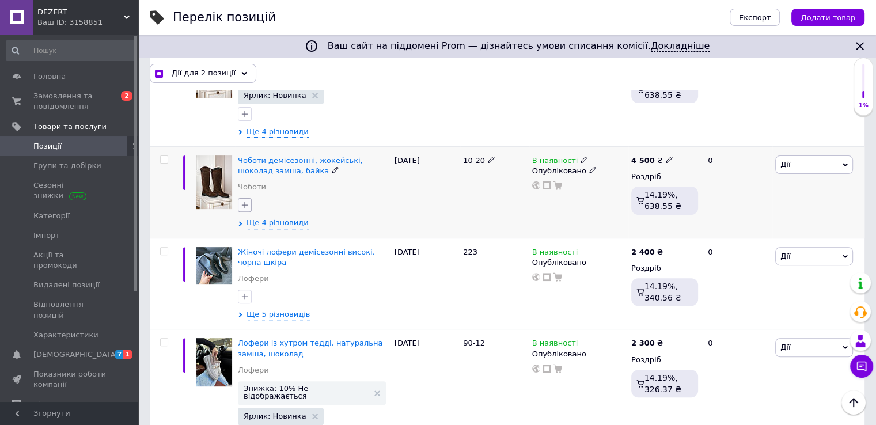
scroll to position [346, 0]
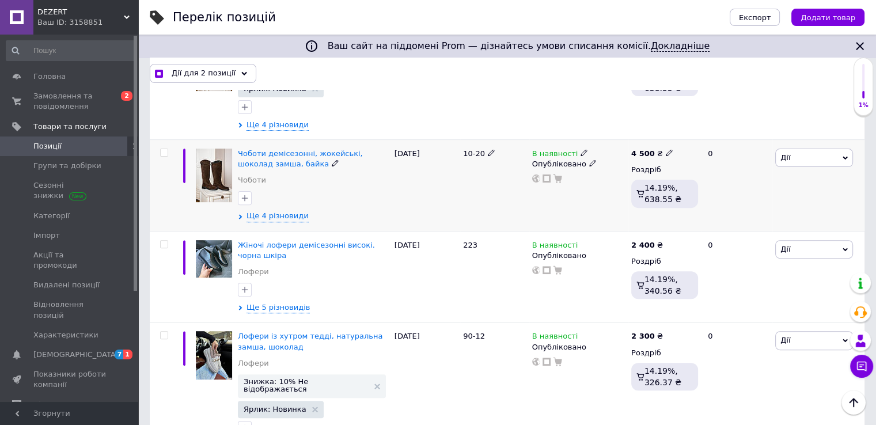
click at [164, 150] on input "checkbox" at bounding box center [163, 152] width 7 height 7
checkbox input "true"
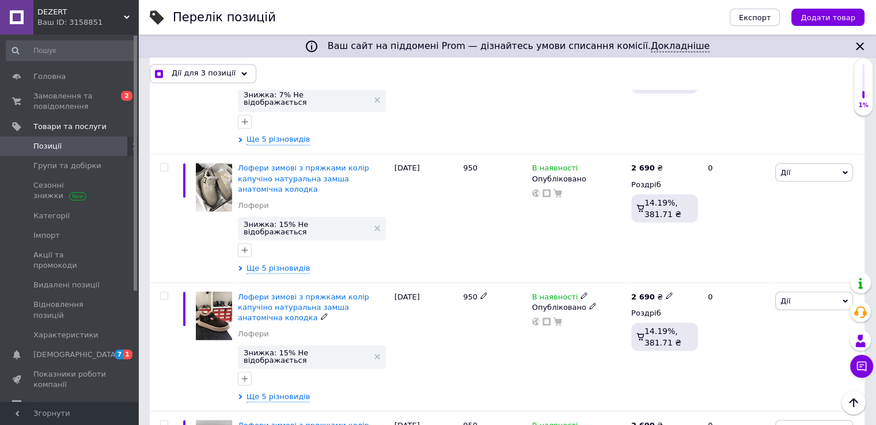
scroll to position [1900, 0]
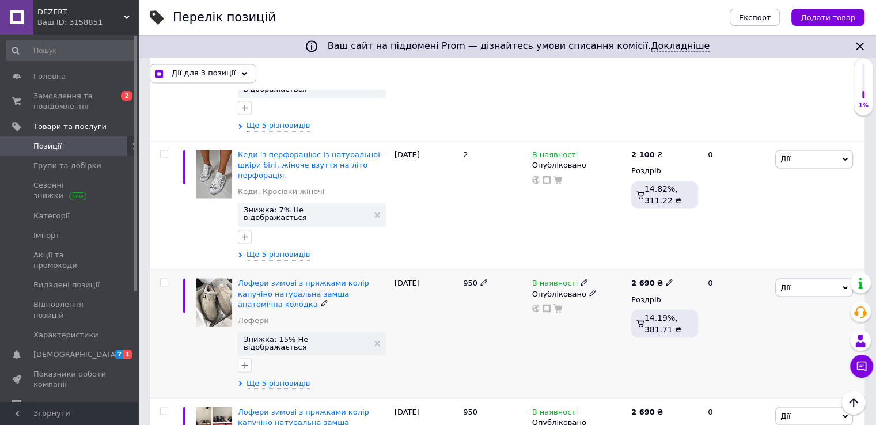
click at [164, 279] on input "checkbox" at bounding box center [163, 282] width 7 height 7
checkbox input "true"
click at [163, 407] on input "checkbox" at bounding box center [163, 410] width 7 height 7
checkbox input "true"
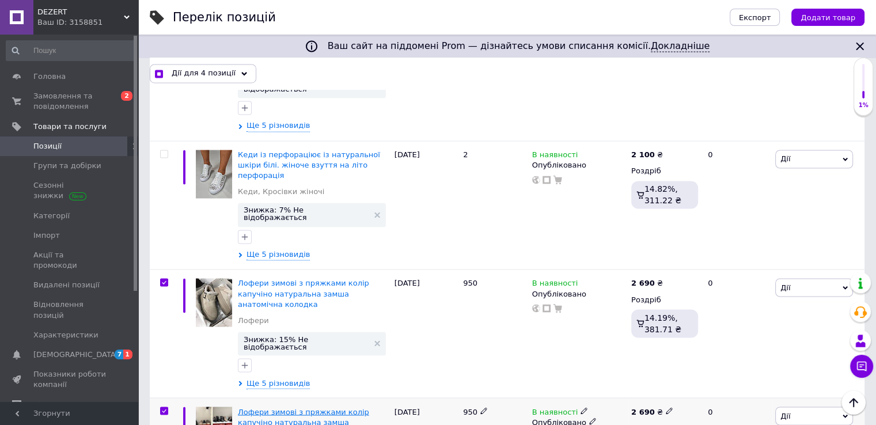
checkbox input "true"
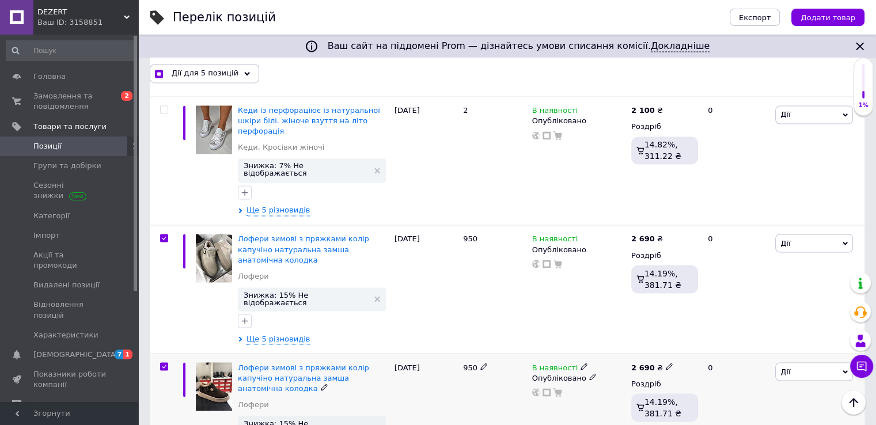
scroll to position [2016, 0]
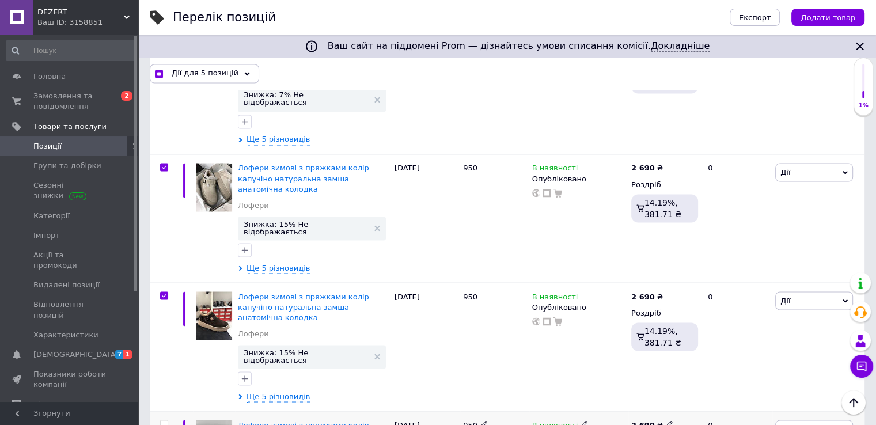
click at [166, 420] on input "checkbox" at bounding box center [163, 423] width 7 height 7
checkbox input "true"
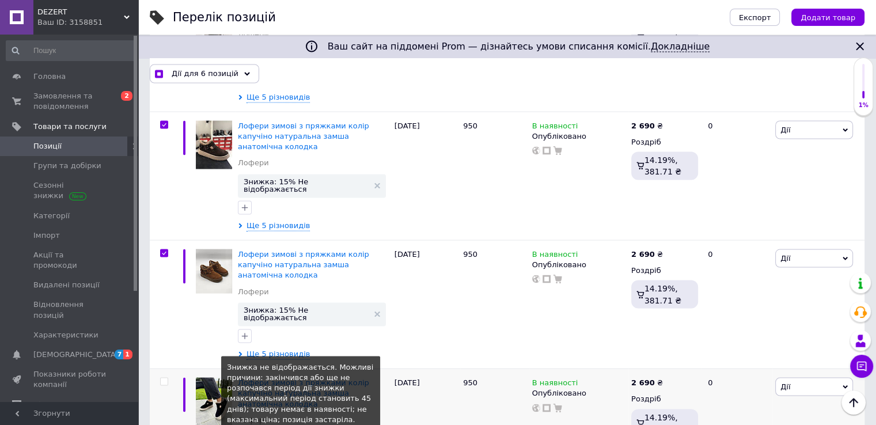
scroll to position [2188, 0]
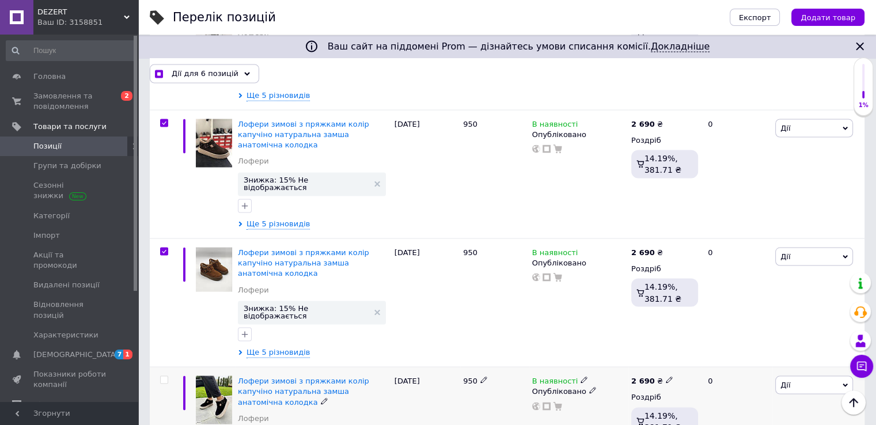
click at [162, 376] on input "checkbox" at bounding box center [163, 379] width 7 height 7
checkbox input "true"
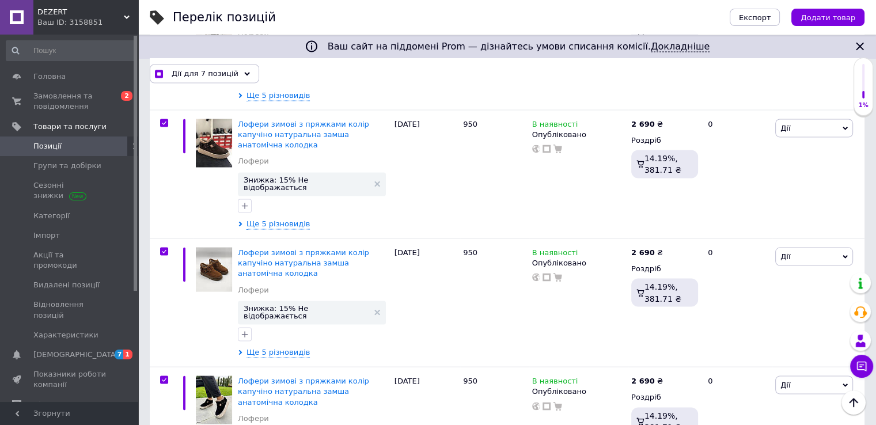
checkbox input "true"
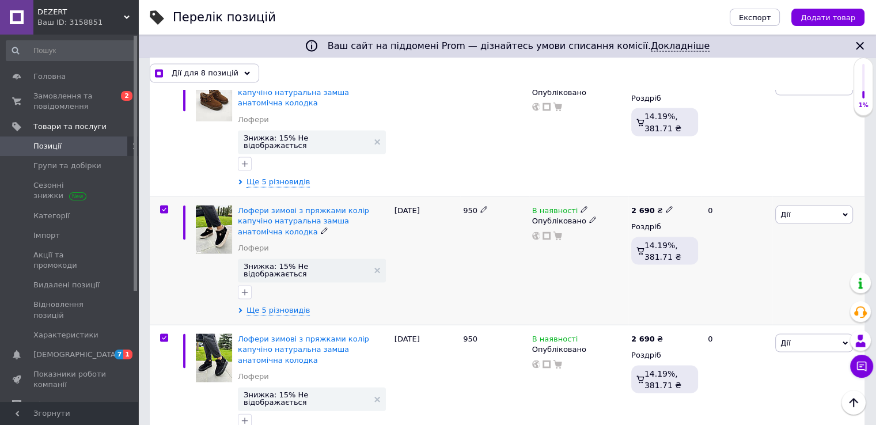
scroll to position [2361, 0]
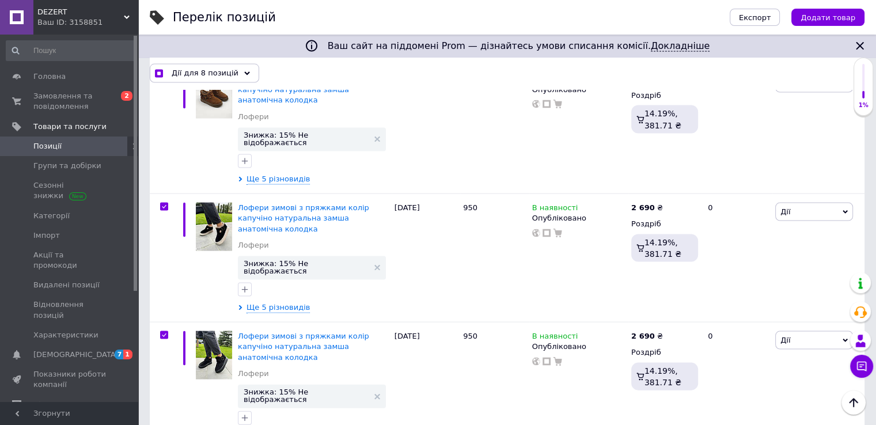
checkbox input "true"
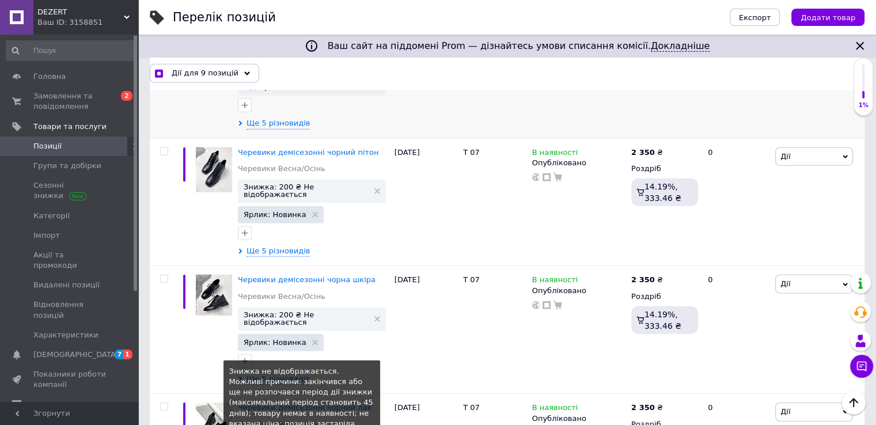
scroll to position [2822, 0]
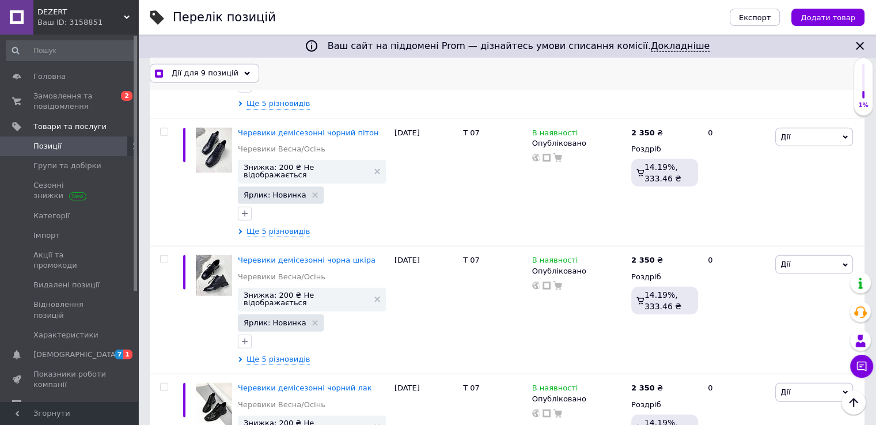
click at [231, 74] on div "Дії для 9 позицій" at bounding box center [204, 73] width 109 height 18
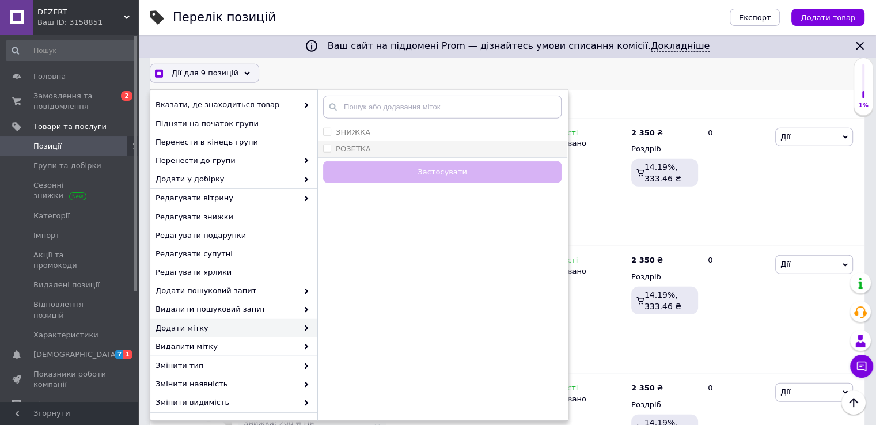
checkbox input "true"
drag, startPoint x: 340, startPoint y: 151, endPoint x: 343, endPoint y: 157, distance: 6.4
click at [340, 151] on label "РОЗЕТКА" at bounding box center [353, 149] width 35 height 9
checkbox input "true"
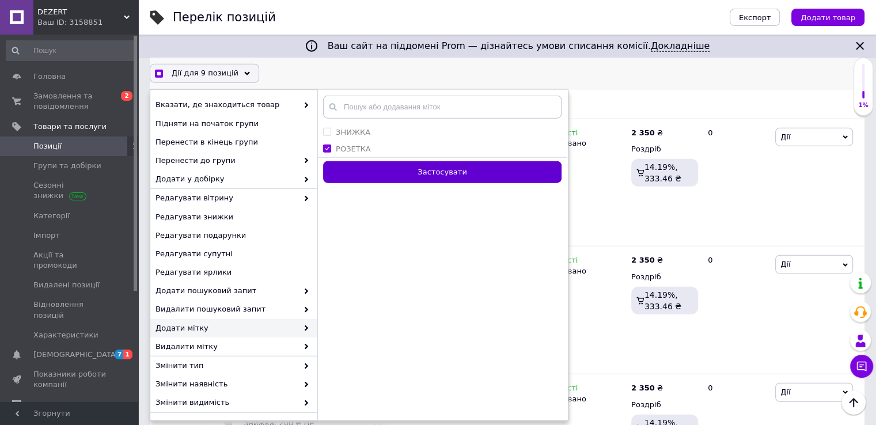
checkbox input "true"
click at [364, 173] on button "Застосувати" at bounding box center [442, 172] width 238 height 22
checkbox input "false"
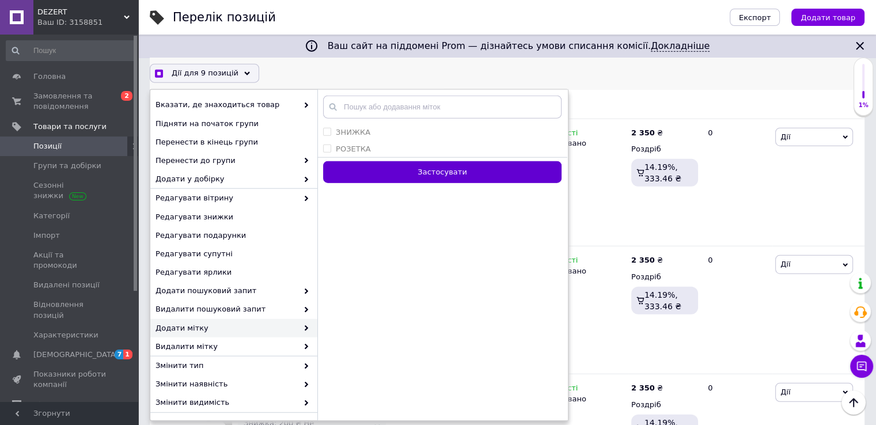
checkbox input "false"
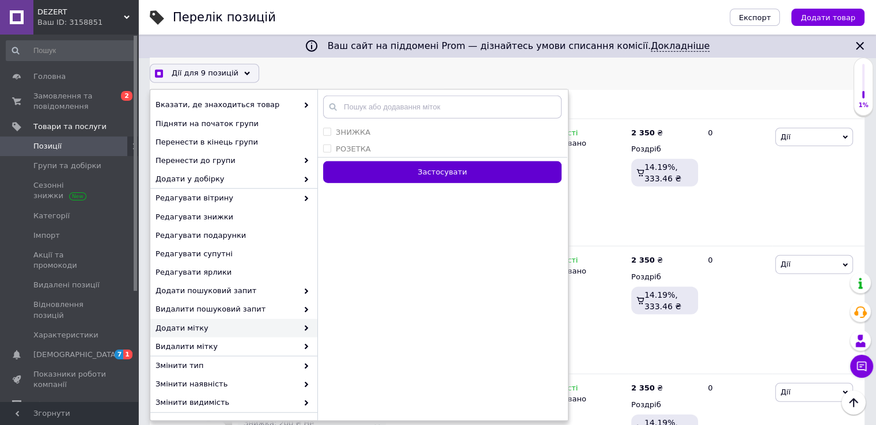
checkbox input "false"
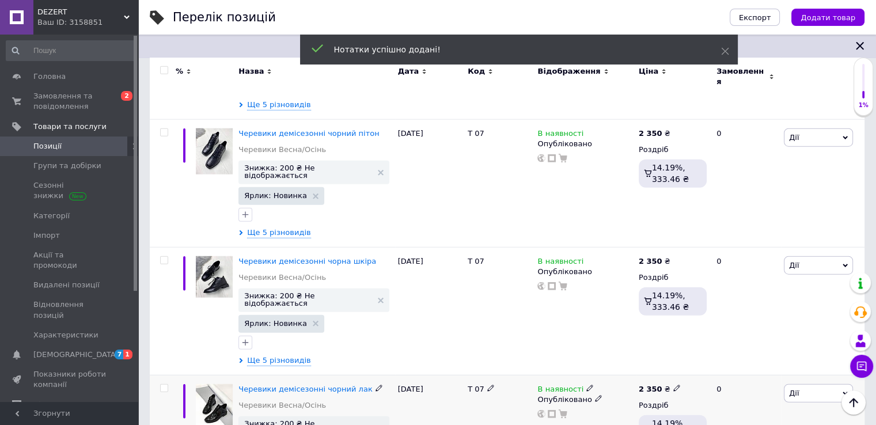
click at [673, 385] on icon at bounding box center [676, 388] width 7 height 7
drag, startPoint x: 694, startPoint y: 174, endPoint x: 662, endPoint y: 174, distance: 32.8
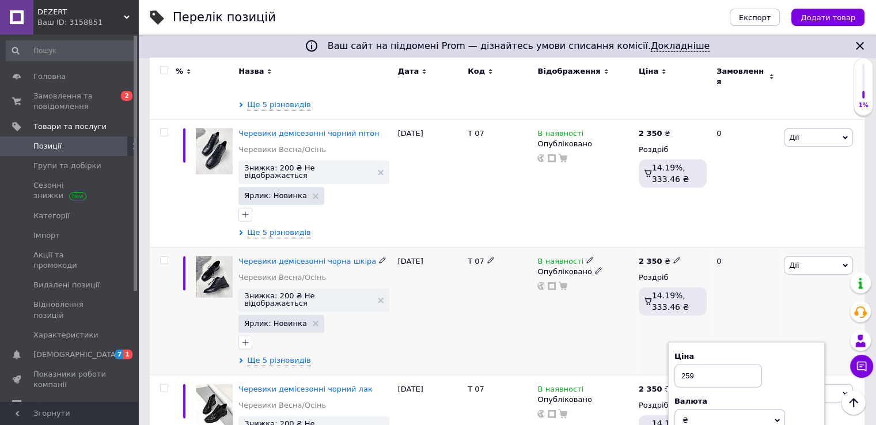
type input "2590"
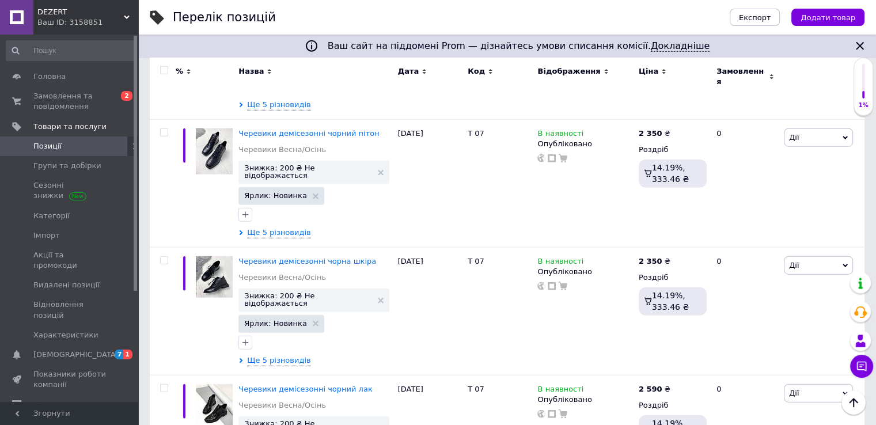
type input "2590"
drag, startPoint x: 670, startPoint y: 345, endPoint x: 603, endPoint y: 344, distance: 66.8
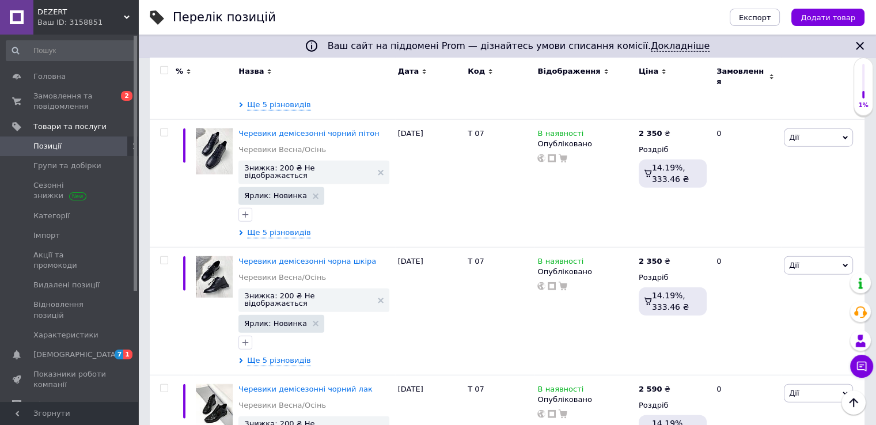
type input "2590"
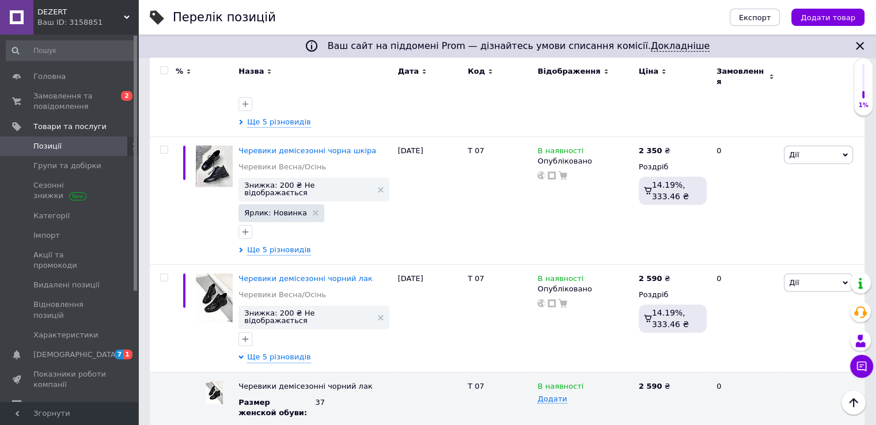
scroll to position [2937, 0]
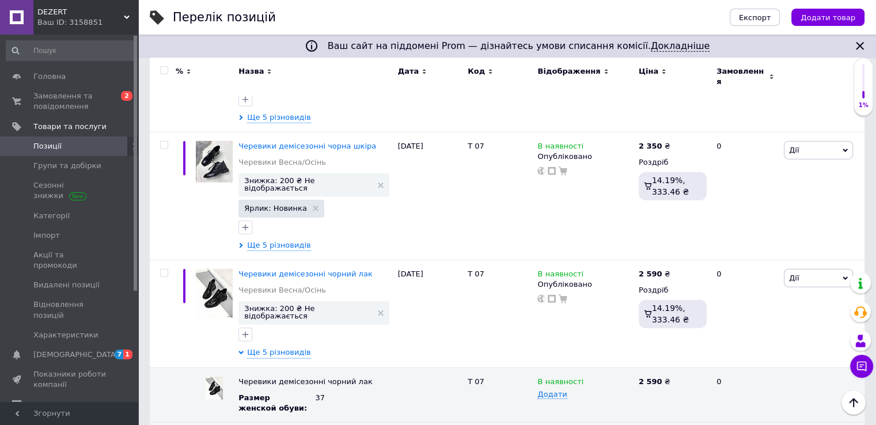
drag, startPoint x: 669, startPoint y: 282, endPoint x: 620, endPoint y: 286, distance: 48.5
type input "2590"
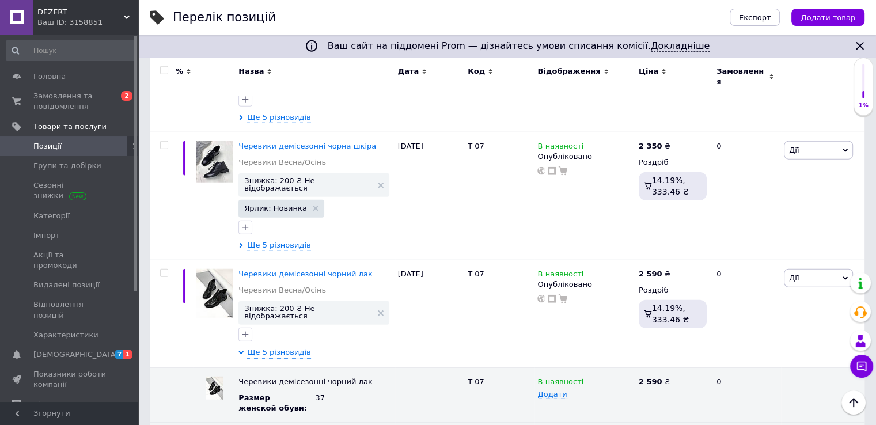
drag, startPoint x: 618, startPoint y: 337, endPoint x: 609, endPoint y: 337, distance: 9.2
type input "2590"
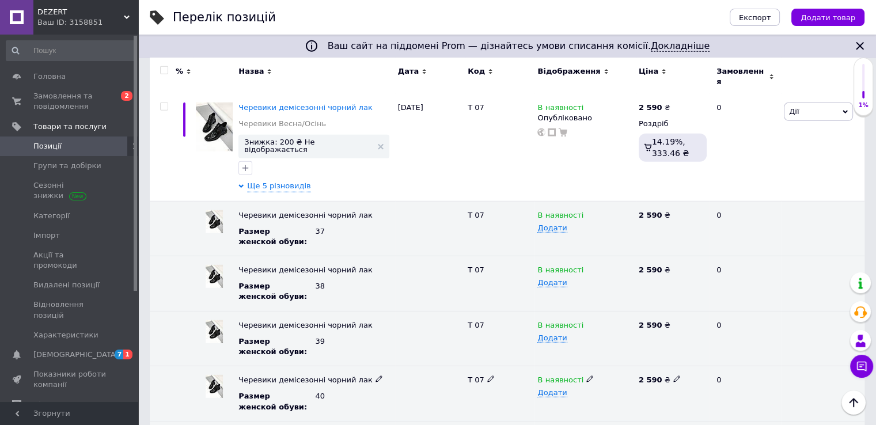
scroll to position [3110, 0]
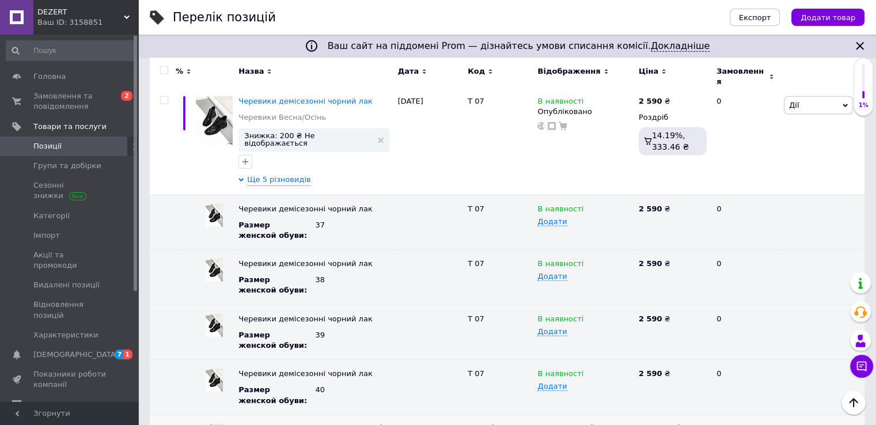
click at [673, 424] on icon at bounding box center [676, 427] width 7 height 7
drag, startPoint x: 627, startPoint y: 218, endPoint x: 620, endPoint y: 218, distance: 7.5
type input "2590"
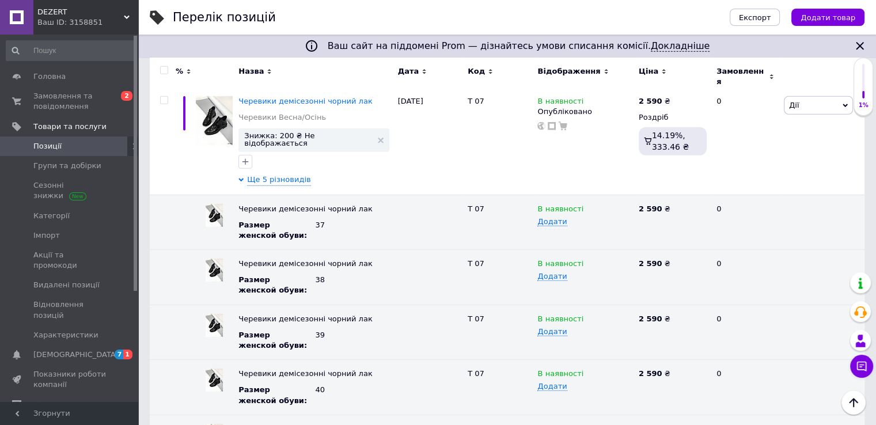
drag, startPoint x: 708, startPoint y: 264, endPoint x: 656, endPoint y: 264, distance: 52.4
type input "2590"
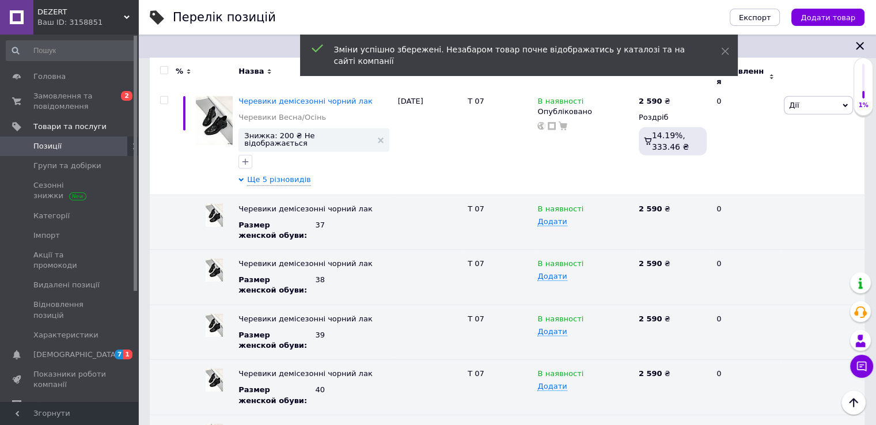
scroll to position [3225, 0]
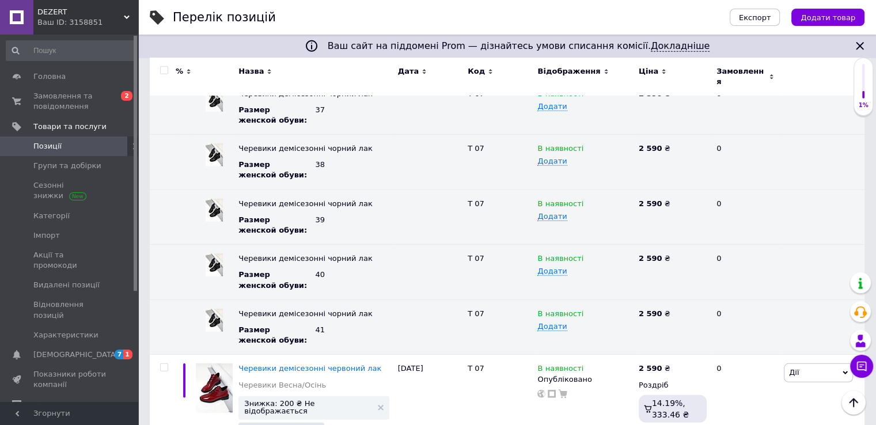
drag, startPoint x: 670, startPoint y: 283, endPoint x: 613, endPoint y: 282, distance: 57.0
type input "2590"
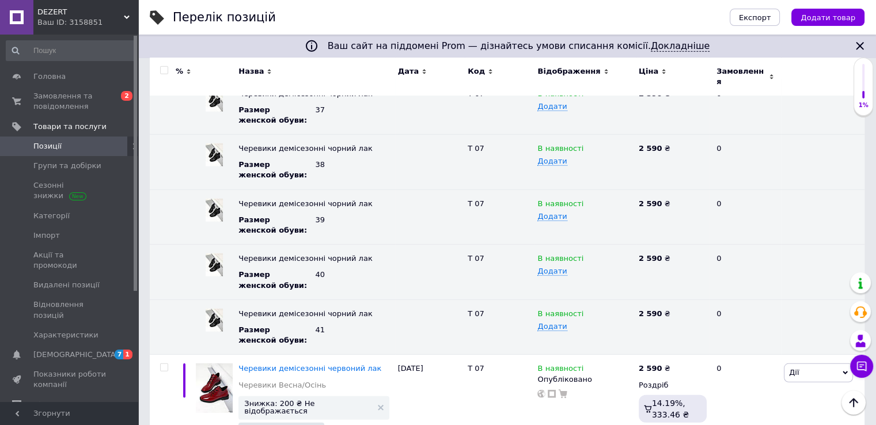
drag, startPoint x: 616, startPoint y: 333, endPoint x: 604, endPoint y: 332, distance: 12.7
type input "2590"
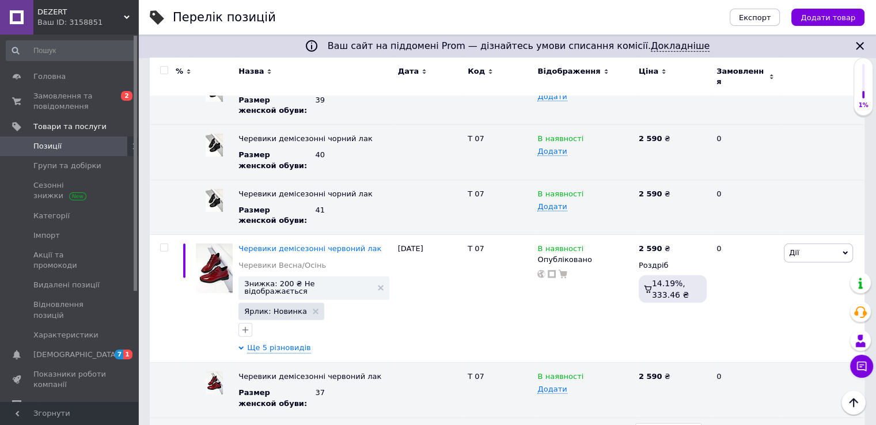
scroll to position [3398, 0]
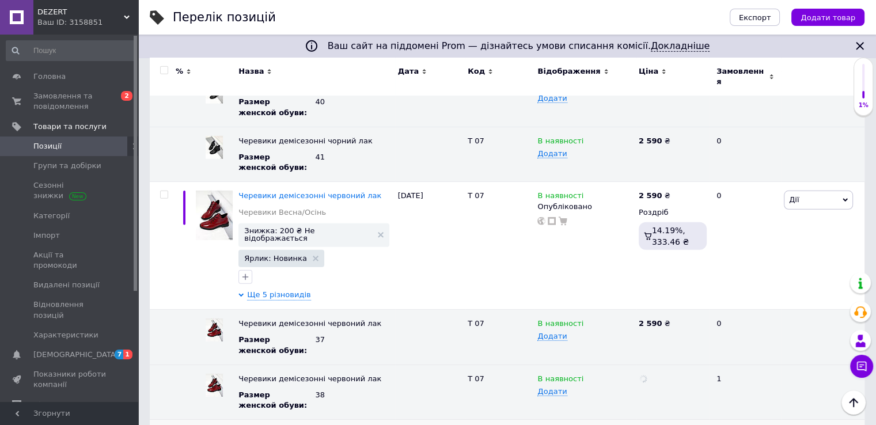
click at [673, 424] on icon at bounding box center [676, 432] width 7 height 7
drag, startPoint x: 670, startPoint y: 217, endPoint x: 566, endPoint y: 217, distance: 104.8
type input "2590"
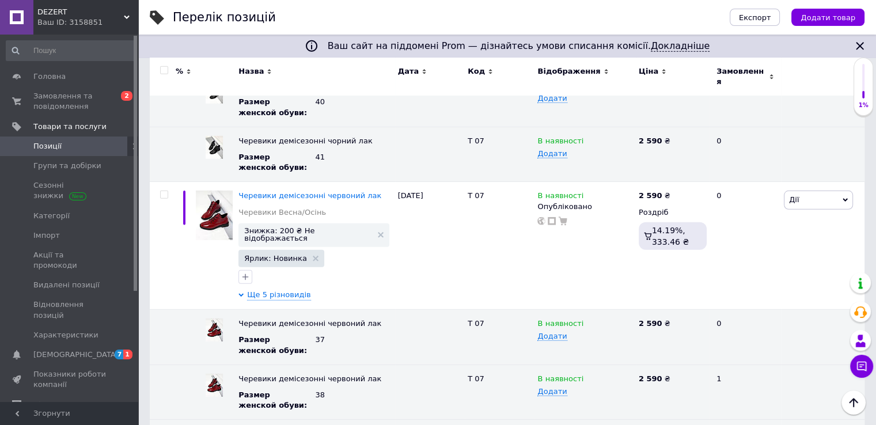
drag, startPoint x: 670, startPoint y: 272, endPoint x: 578, endPoint y: 272, distance: 91.6
type input "2590"
drag, startPoint x: 669, startPoint y: 329, endPoint x: 585, endPoint y: 328, distance: 83.5
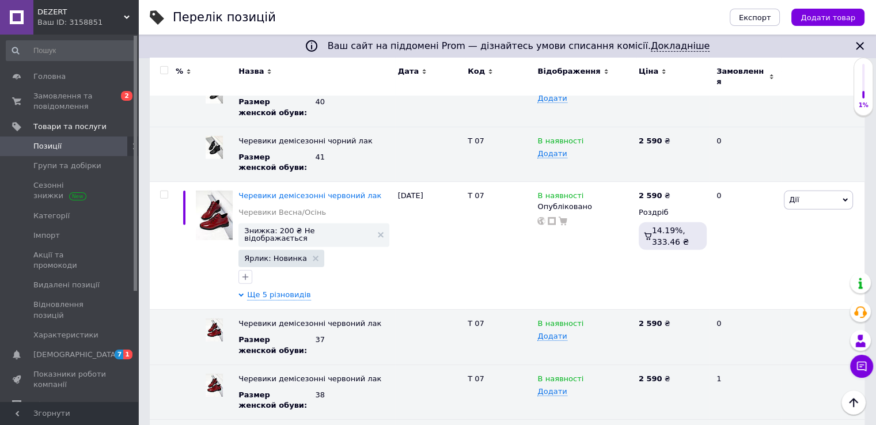
type input "2590"
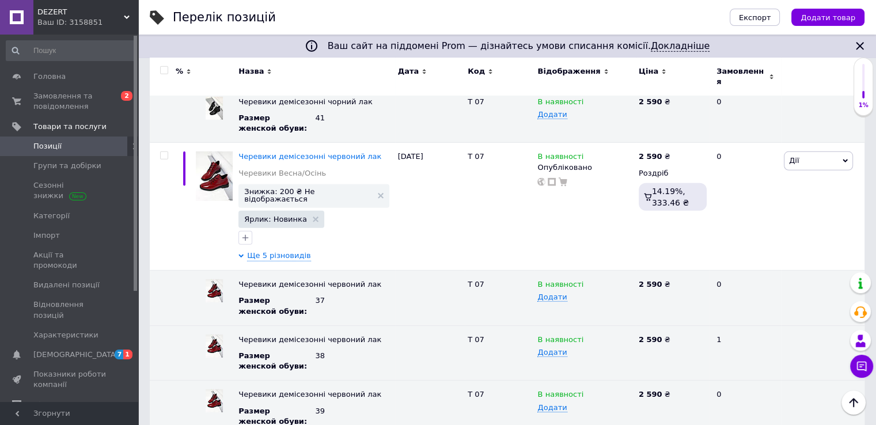
scroll to position [3513, 0]
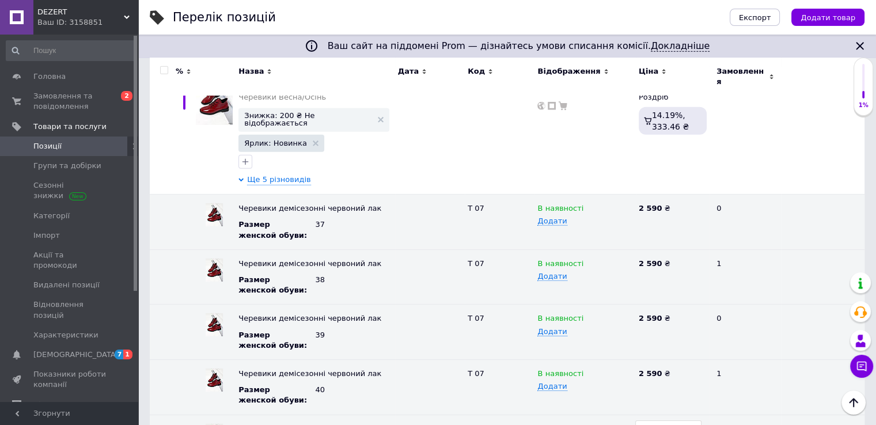
drag, startPoint x: 728, startPoint y: 257, endPoint x: 612, endPoint y: 255, distance: 116.9
click at [612, 255] on div "% Назва Дата Код Відображення Ціна Замовлення Чоботи демісезонні, жокейські, чо…" at bounding box center [507, 56] width 715 height 6676
type input "2590"
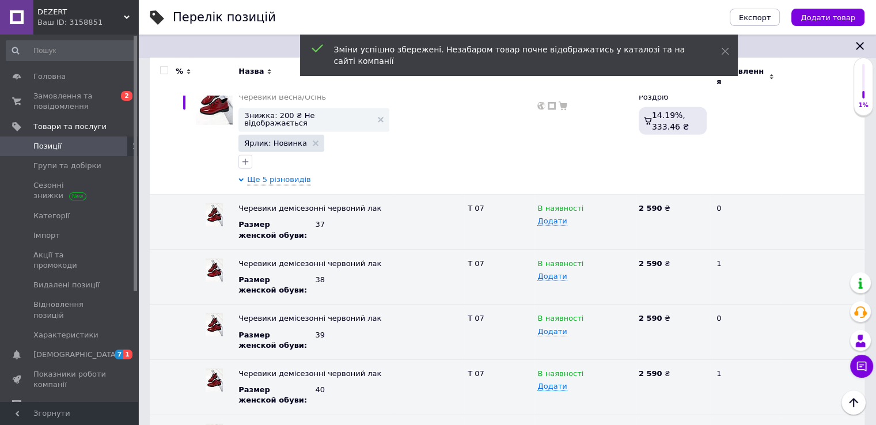
scroll to position [3628, 0]
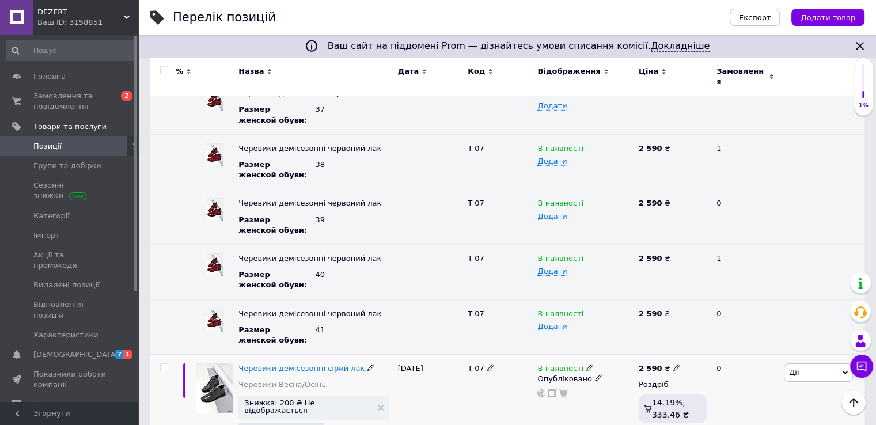
drag, startPoint x: 639, startPoint y: 275, endPoint x: 609, endPoint y: 271, distance: 30.8
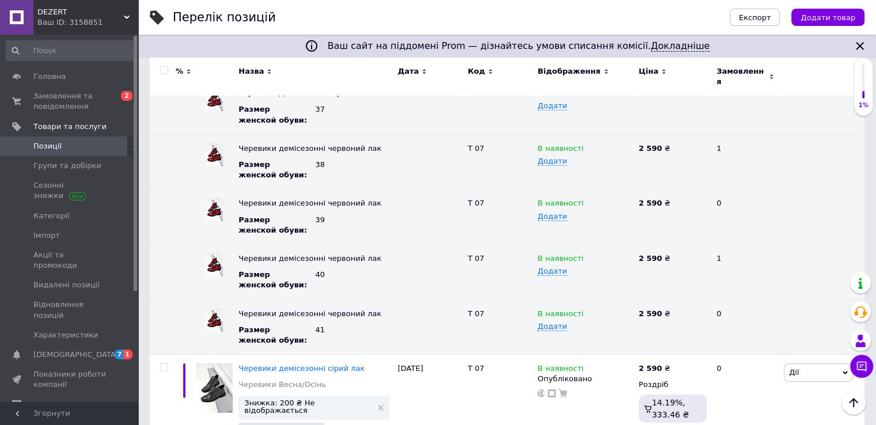
type input "2590"
drag, startPoint x: 670, startPoint y: 329, endPoint x: 596, endPoint y: 327, distance: 74.3
type input "2590"
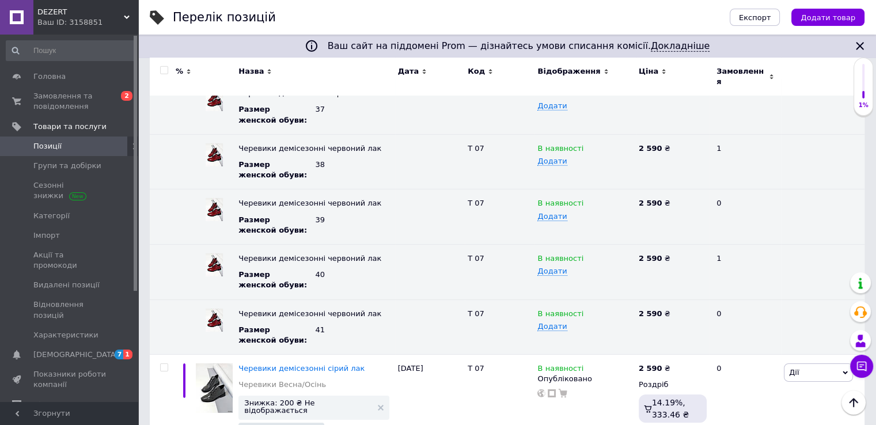
drag, startPoint x: 668, startPoint y: 386, endPoint x: 595, endPoint y: 381, distance: 72.8
type input "2590"
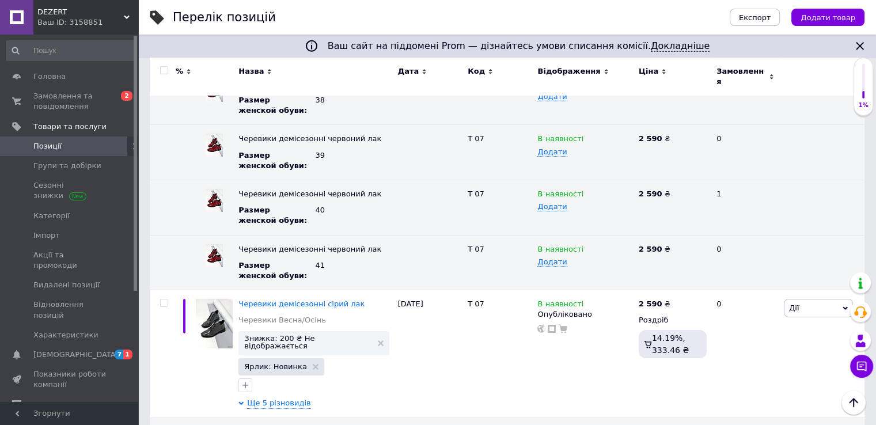
scroll to position [3801, 0]
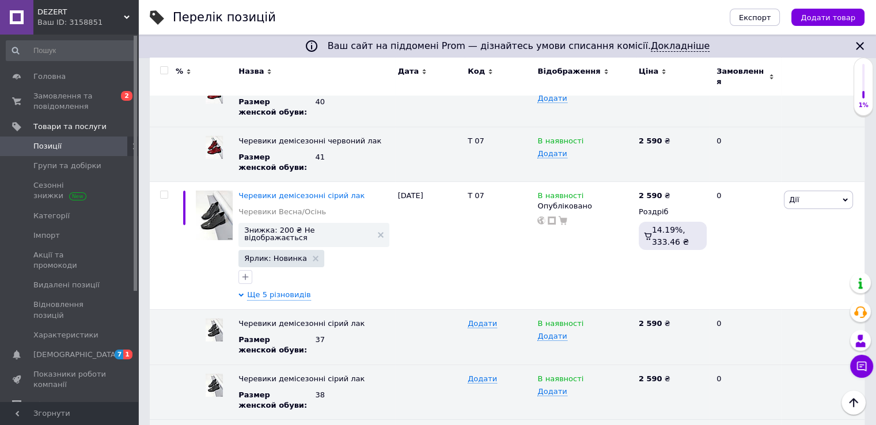
drag, startPoint x: 668, startPoint y: 270, endPoint x: 612, endPoint y: 268, distance: 56.4
type input "2590"
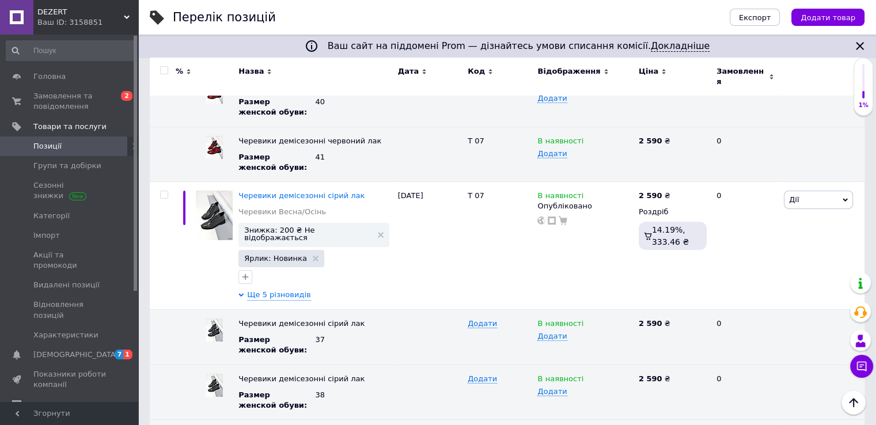
type input "2590"
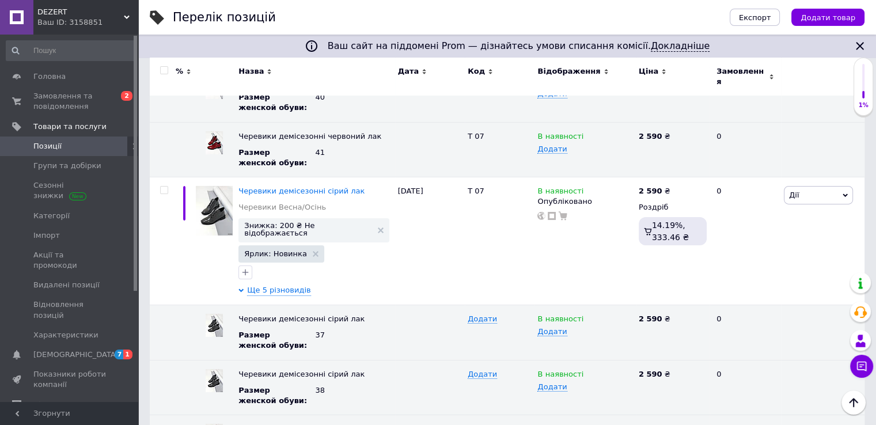
drag, startPoint x: 716, startPoint y: 359, endPoint x: 653, endPoint y: 358, distance: 62.8
type input "2590"
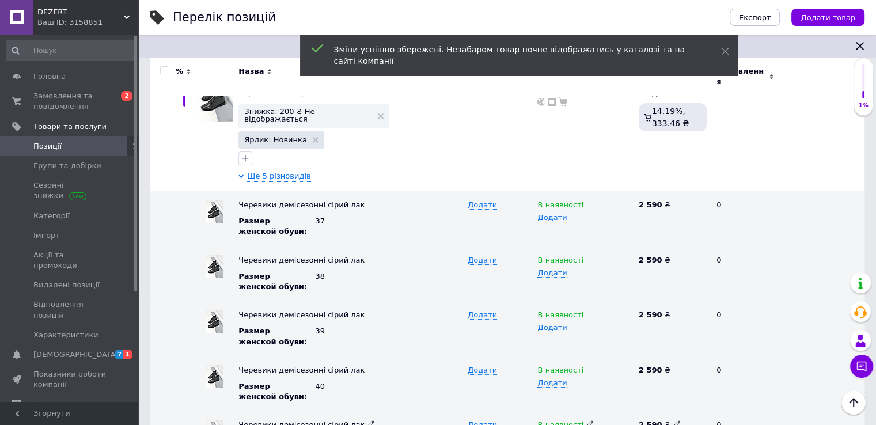
scroll to position [3921, 0]
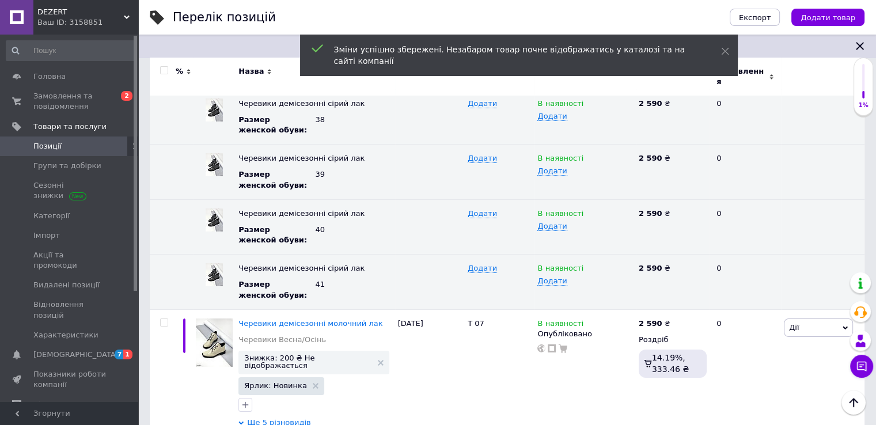
scroll to position [4093, 0]
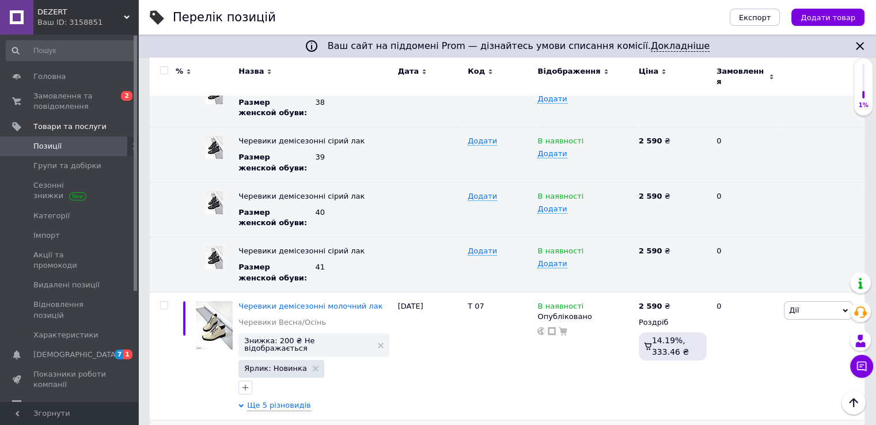
click at [673, 424] on icon at bounding box center [676, 433] width 7 height 7
drag, startPoint x: 662, startPoint y: 207, endPoint x: 607, endPoint y: 202, distance: 55.0
drag, startPoint x: 668, startPoint y: 259, endPoint x: 602, endPoint y: 257, distance: 65.7
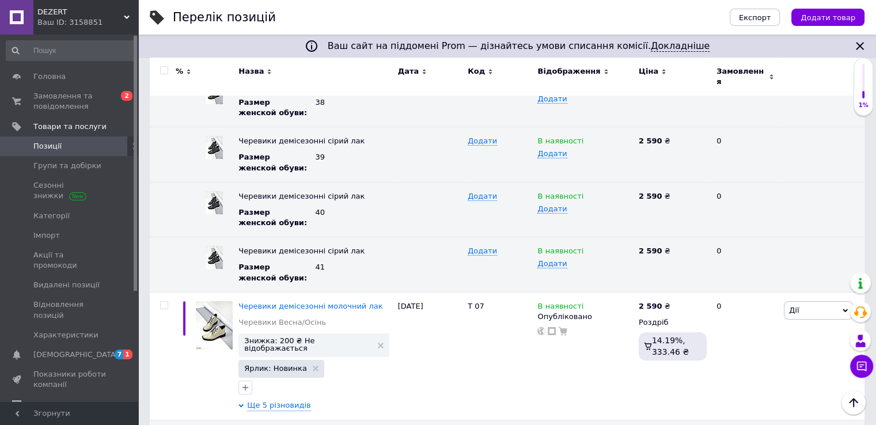
drag, startPoint x: 669, startPoint y: 316, endPoint x: 608, endPoint y: 316, distance: 60.5
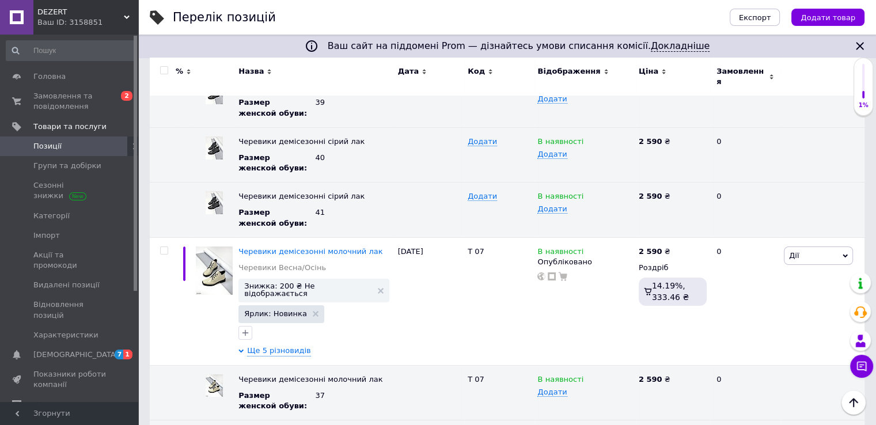
scroll to position [4151, 0]
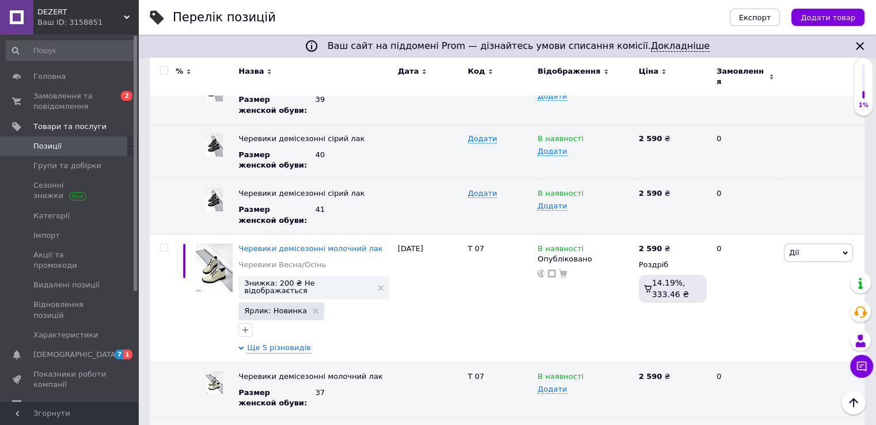
drag, startPoint x: 668, startPoint y: 314, endPoint x: 619, endPoint y: 314, distance: 49.0
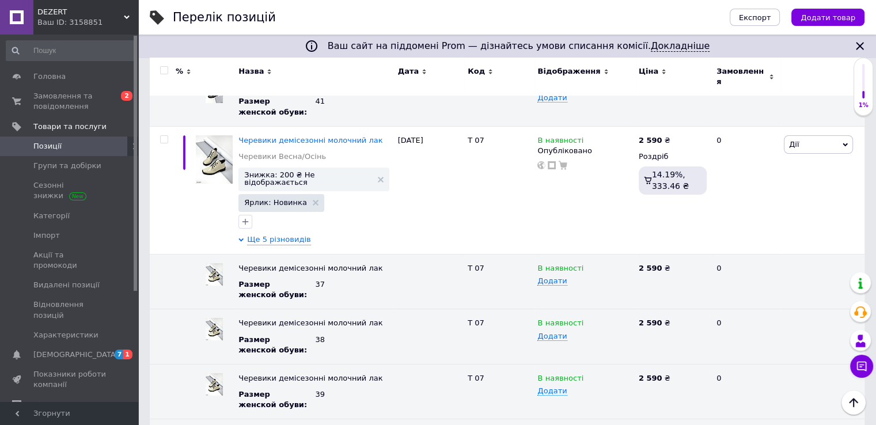
scroll to position [4266, 0]
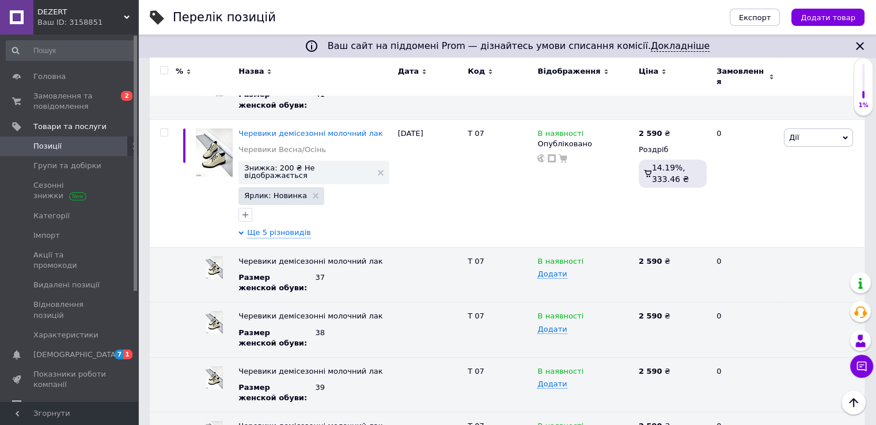
drag, startPoint x: 670, startPoint y: 250, endPoint x: 625, endPoint y: 255, distance: 45.7
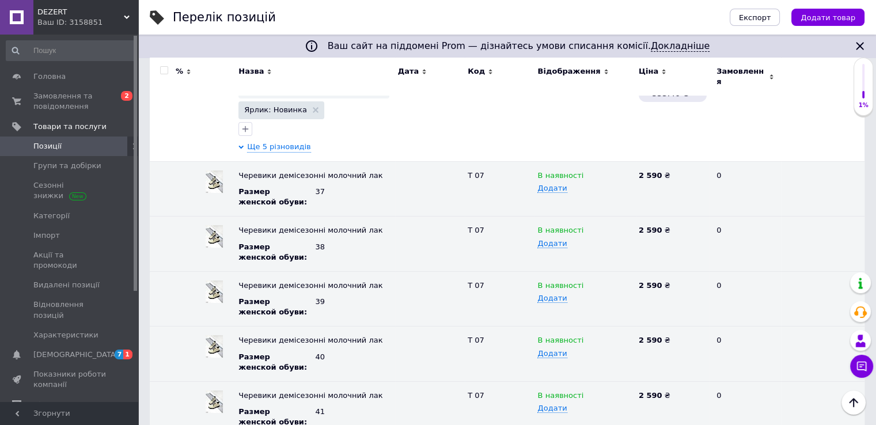
scroll to position [4381, 0]
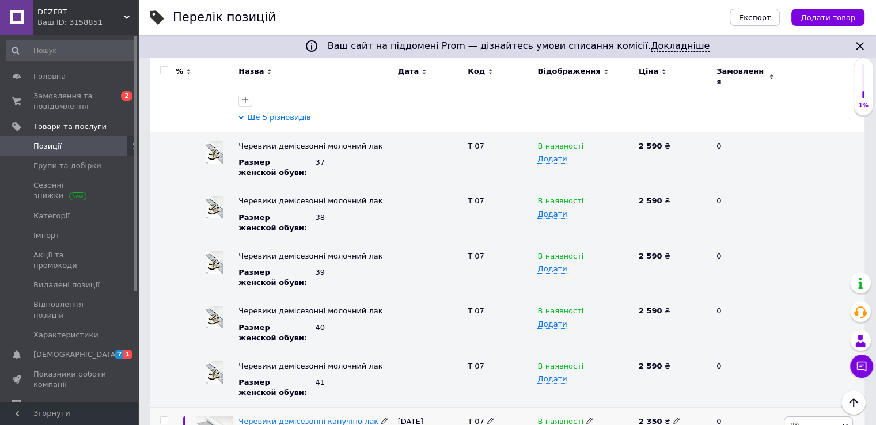
click at [673, 417] on icon at bounding box center [676, 420] width 7 height 7
drag, startPoint x: 714, startPoint y: 178, endPoint x: 647, endPoint y: 178, distance: 66.8
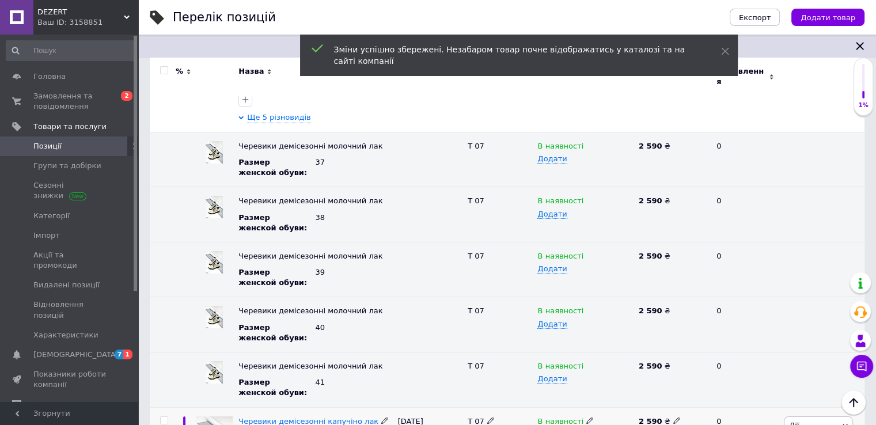
drag, startPoint x: 668, startPoint y: 293, endPoint x: 602, endPoint y: 293, distance: 65.6
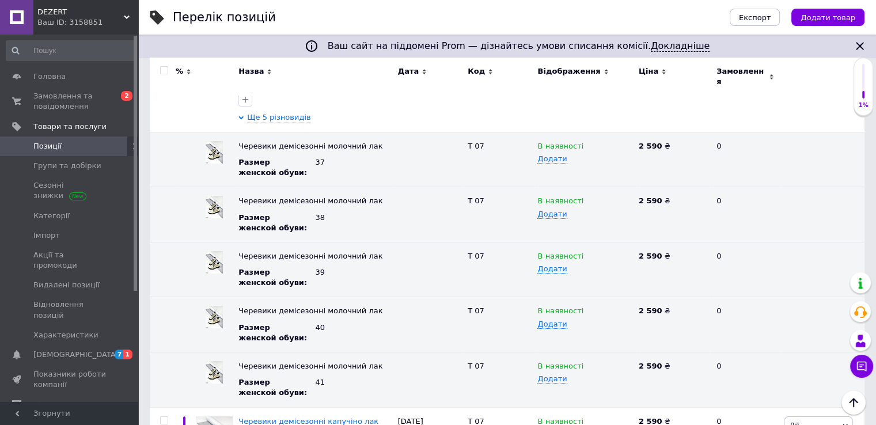
drag, startPoint x: 670, startPoint y: 349, endPoint x: 598, endPoint y: 346, distance: 72.1
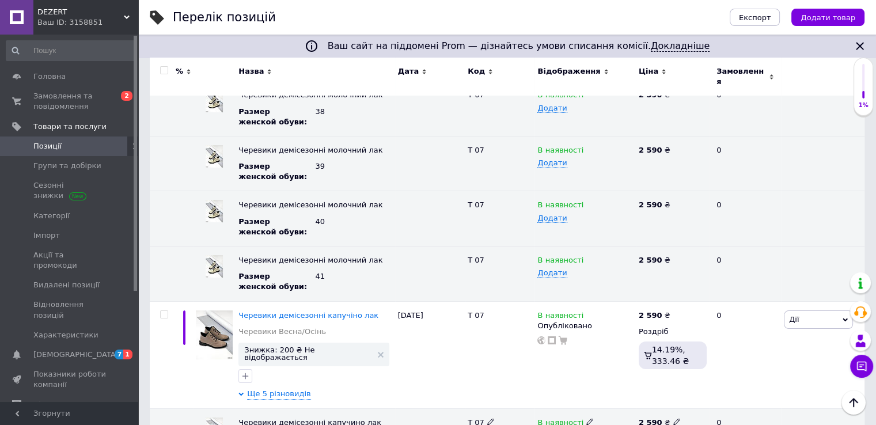
scroll to position [4496, 0]
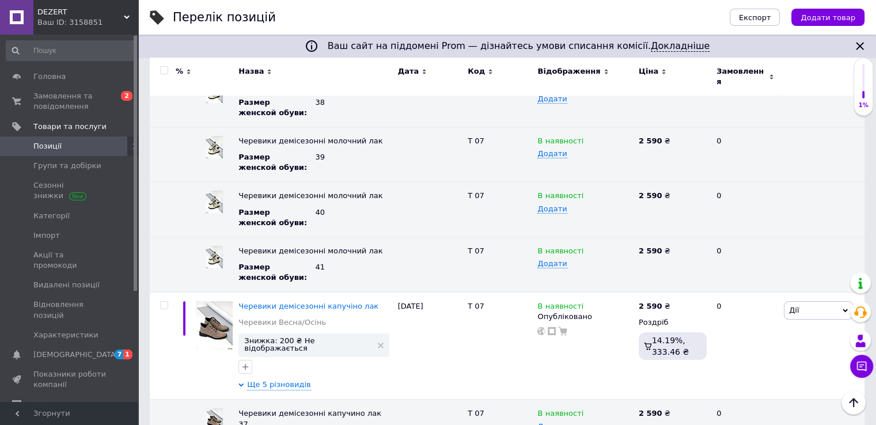
drag, startPoint x: 670, startPoint y: 289, endPoint x: 609, endPoint y: 289, distance: 60.5
drag, startPoint x: 671, startPoint y: 338, endPoint x: 617, endPoint y: 339, distance: 54.7
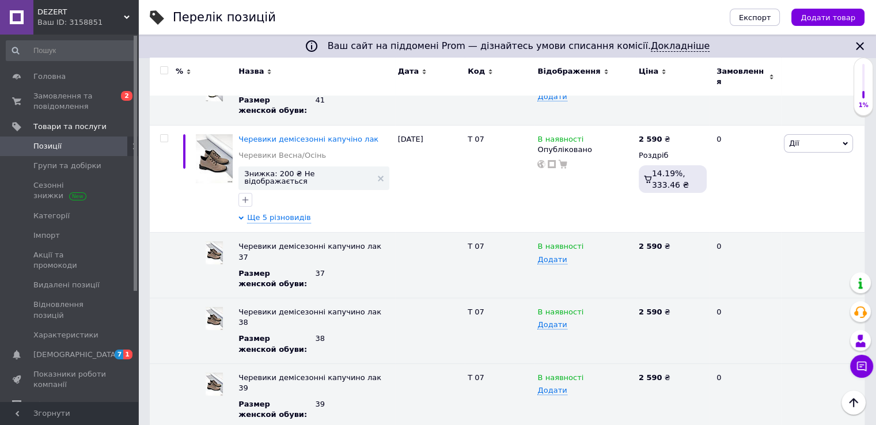
scroll to position [4669, 0]
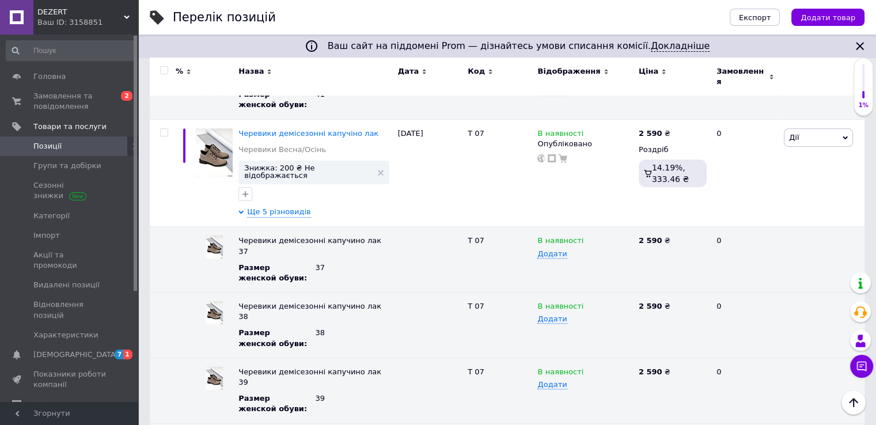
drag, startPoint x: 671, startPoint y: 226, endPoint x: 597, endPoint y: 225, distance: 74.3
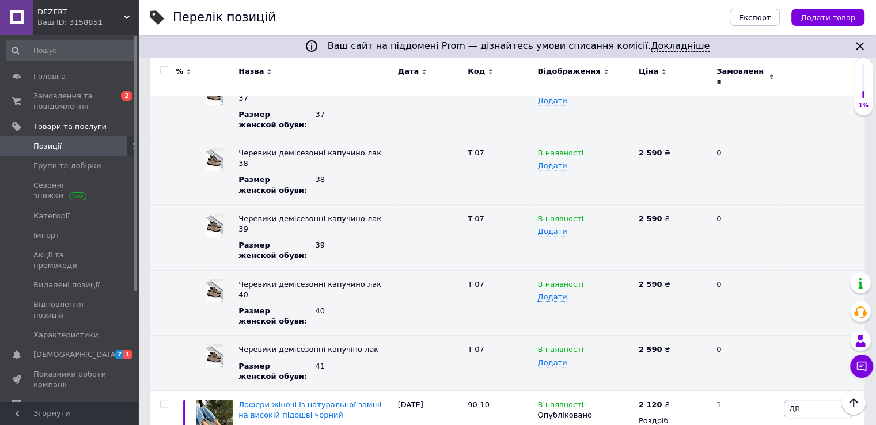
scroll to position [4842, 0]
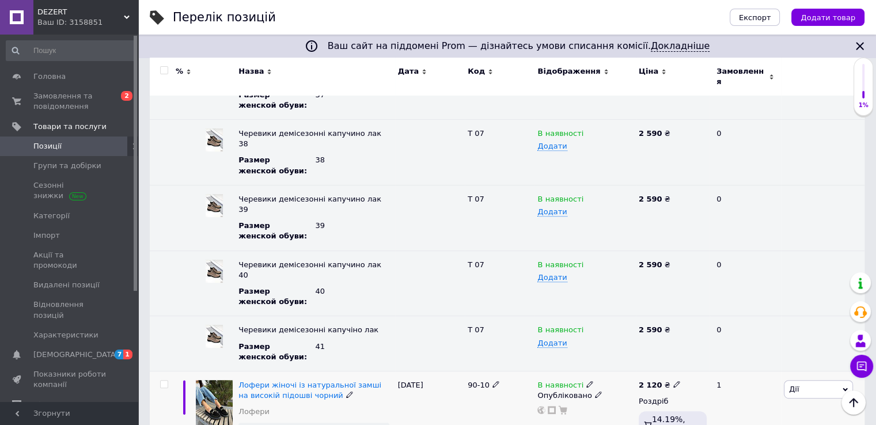
click at [161, 381] on input "checkbox" at bounding box center [163, 384] width 7 height 7
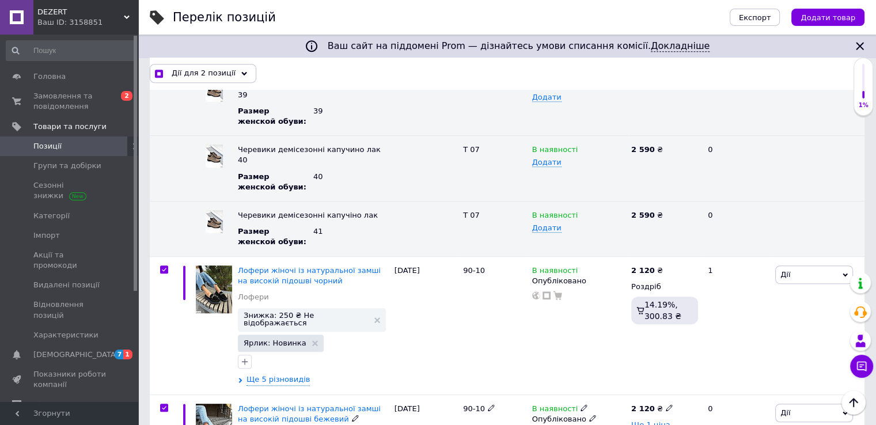
scroll to position [4957, 0]
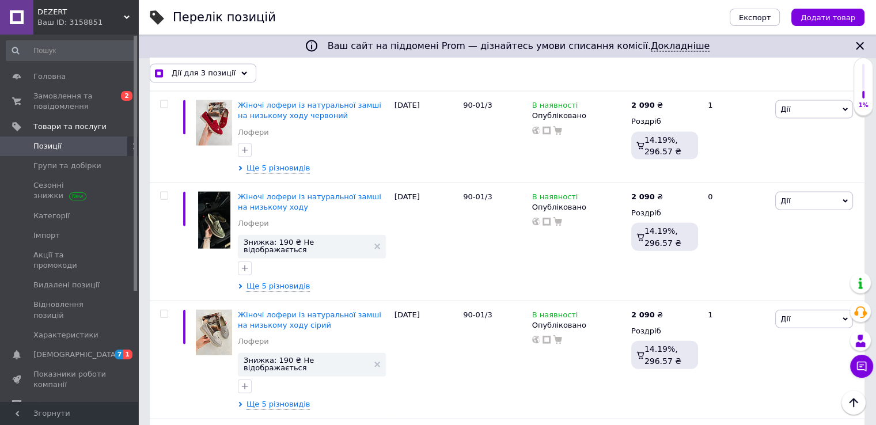
scroll to position [7035, 0]
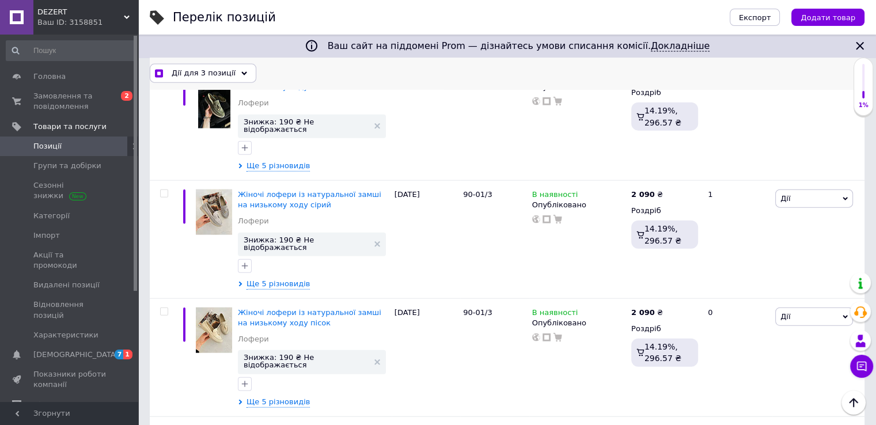
click at [235, 68] on div "Дії для 3 позиції" at bounding box center [203, 73] width 107 height 18
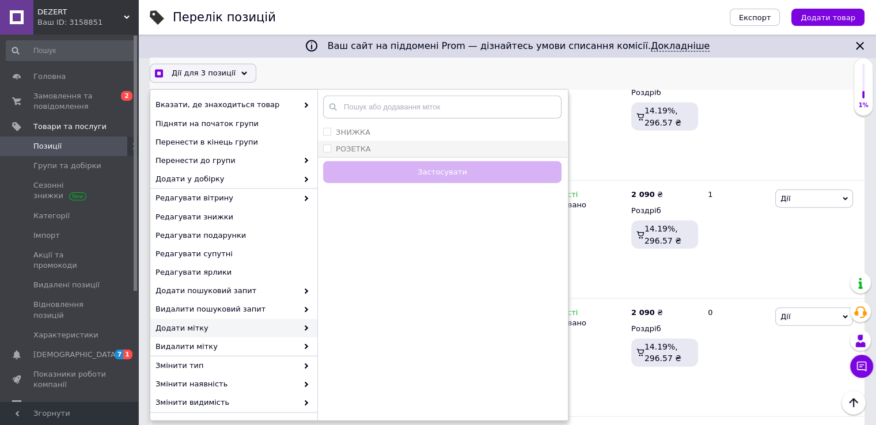
click at [327, 146] on input "РОЗЕТКА" at bounding box center [326, 148] width 7 height 7
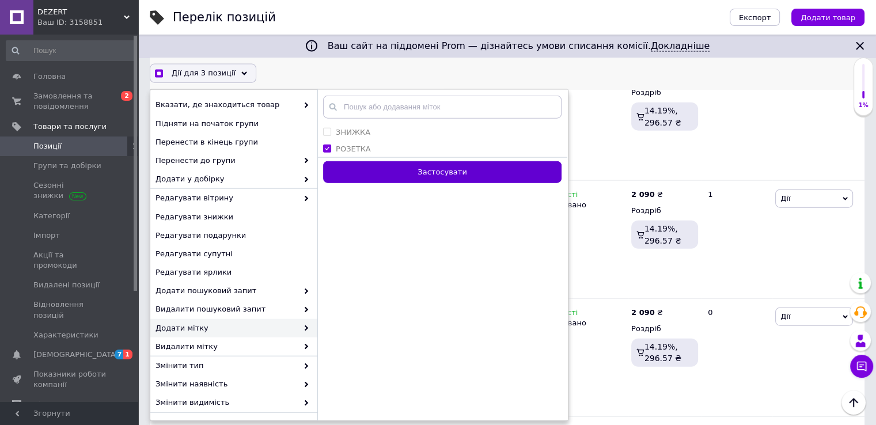
click at [405, 173] on button "Застосувати" at bounding box center [442, 172] width 238 height 22
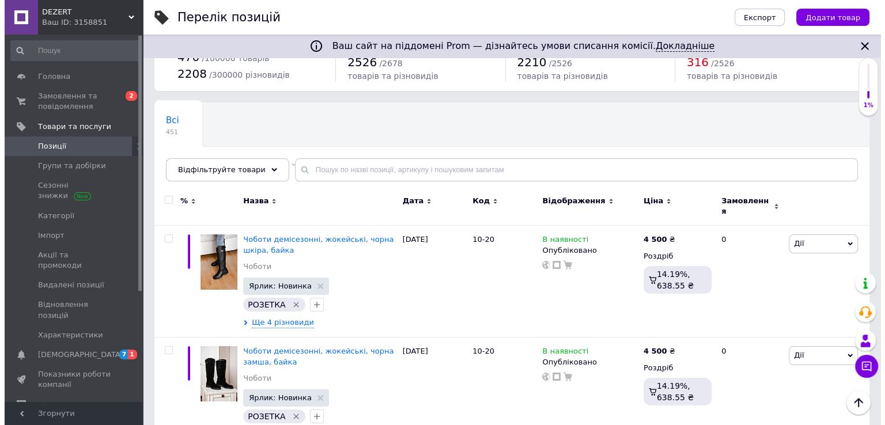
scroll to position [0, 0]
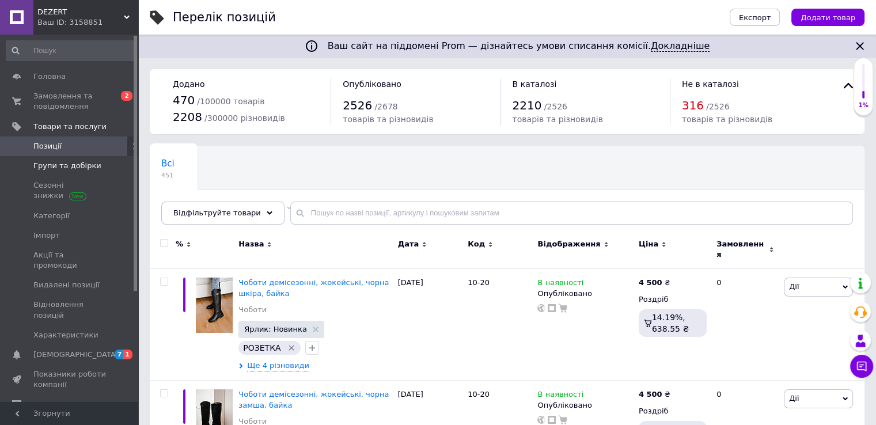
click at [56, 170] on span "Групи та добірки" at bounding box center [67, 166] width 68 height 10
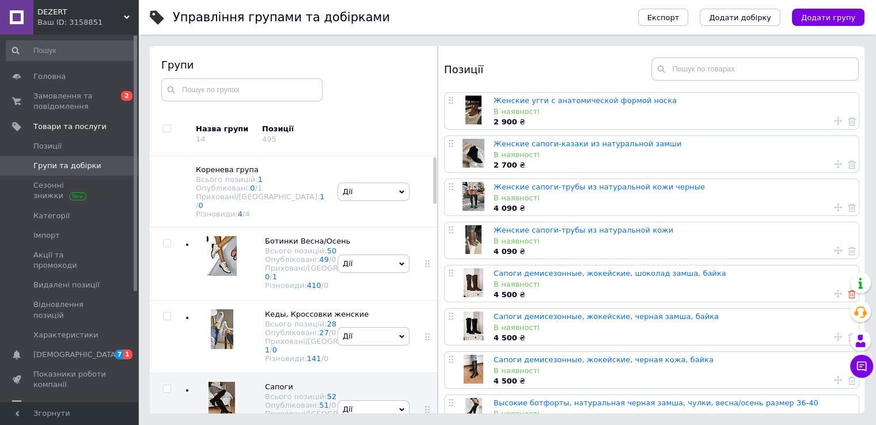
click at [848, 294] on use at bounding box center [852, 294] width 8 height 8
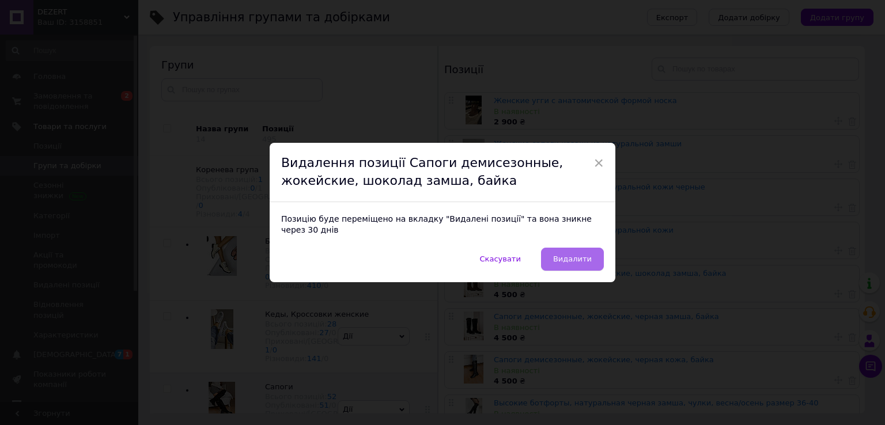
click at [578, 255] on span "Видалити" at bounding box center [572, 259] width 39 height 9
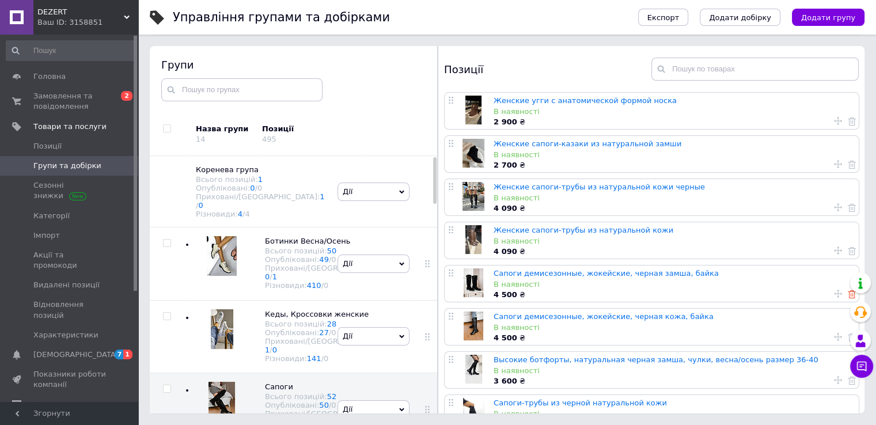
click at [849, 293] on use at bounding box center [852, 294] width 8 height 8
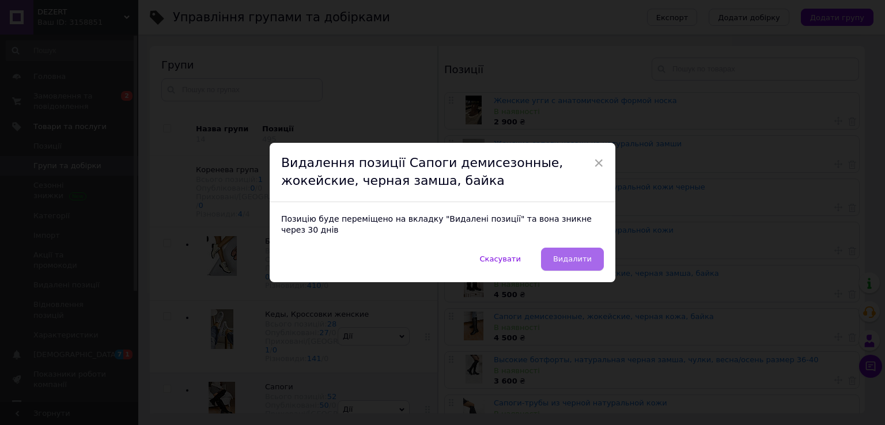
click at [561, 255] on span "Видалити" at bounding box center [572, 259] width 39 height 9
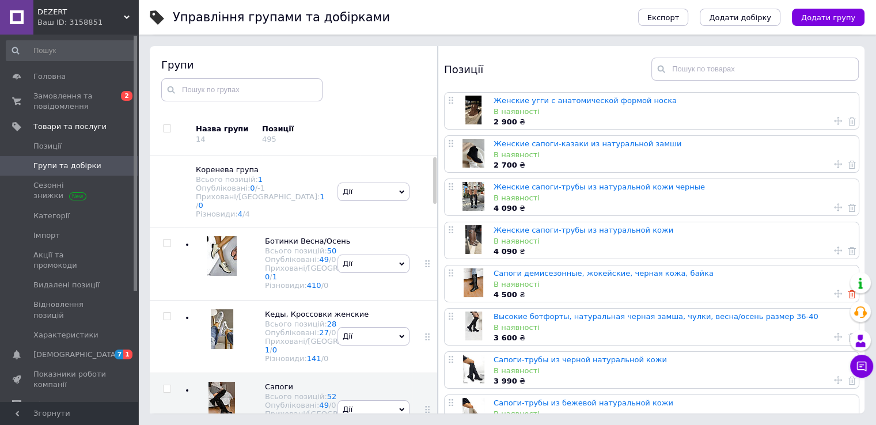
click at [848, 296] on use at bounding box center [852, 294] width 8 height 8
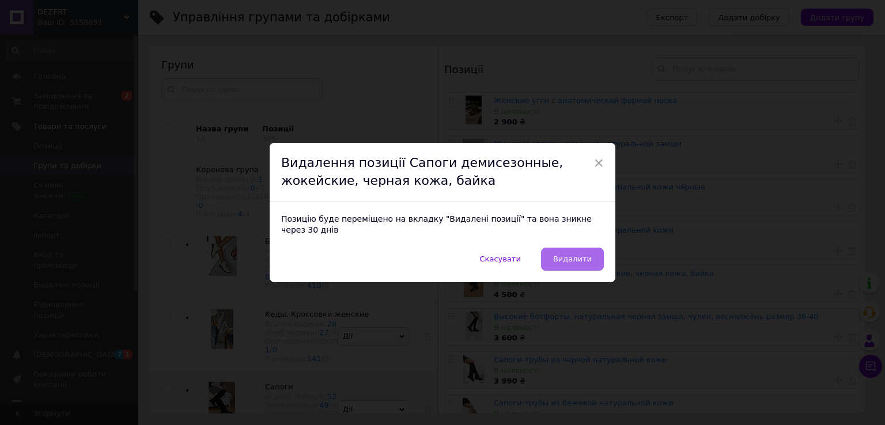
click at [557, 255] on span "Видалити" at bounding box center [572, 259] width 39 height 9
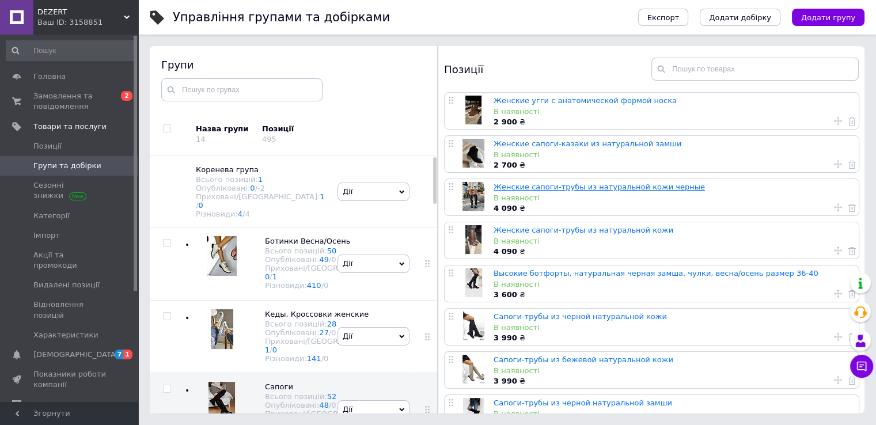
click at [551, 187] on link "Женские сапоги-трубы из натуральной кожи черные" at bounding box center [599, 187] width 211 height 9
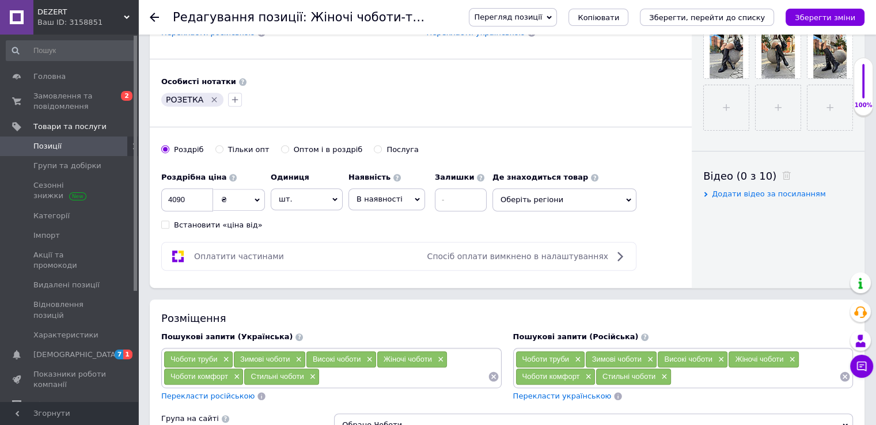
scroll to position [230, 0]
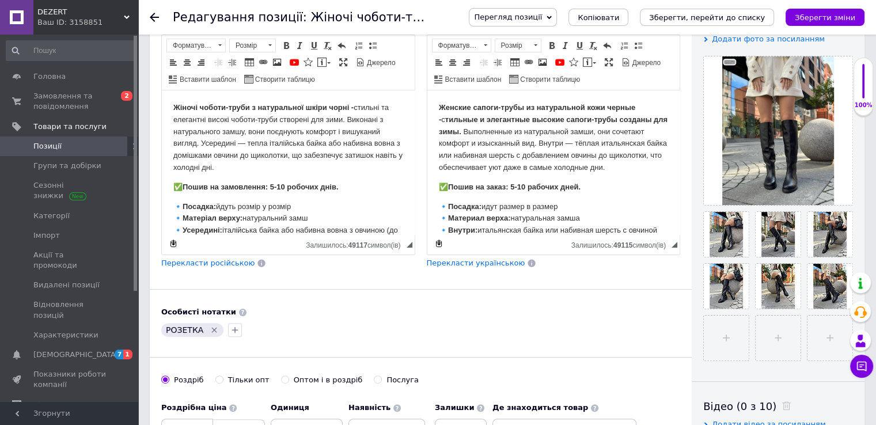
click at [154, 17] on use at bounding box center [154, 17] width 9 height 9
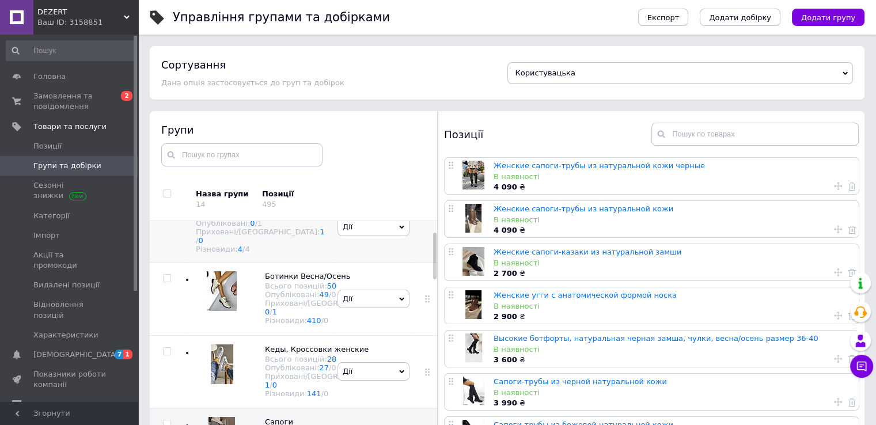
scroll to position [58, 0]
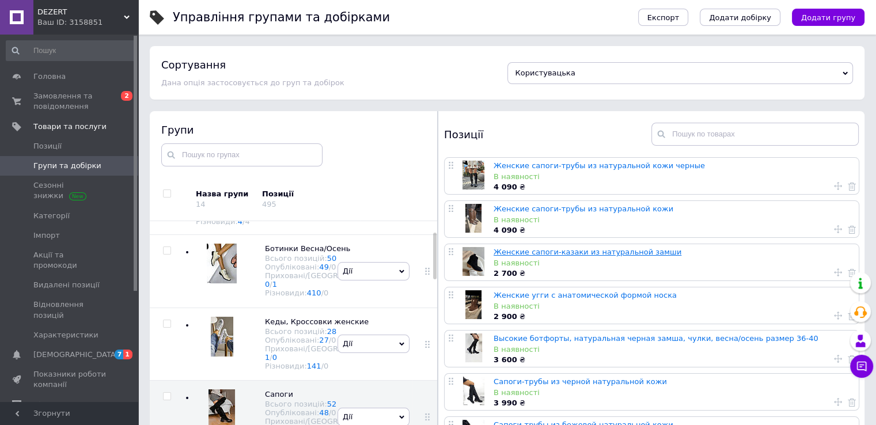
click at [530, 253] on link "Женские сапоги-казаки из натуральной замши" at bounding box center [588, 252] width 188 height 9
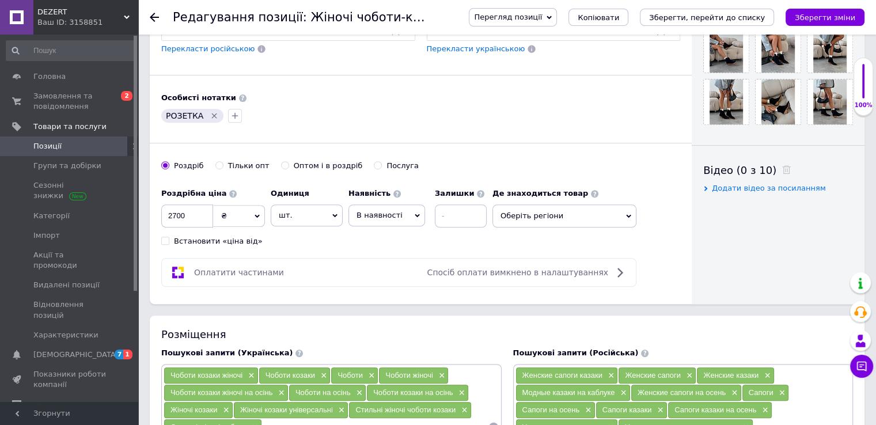
scroll to position [288, 0]
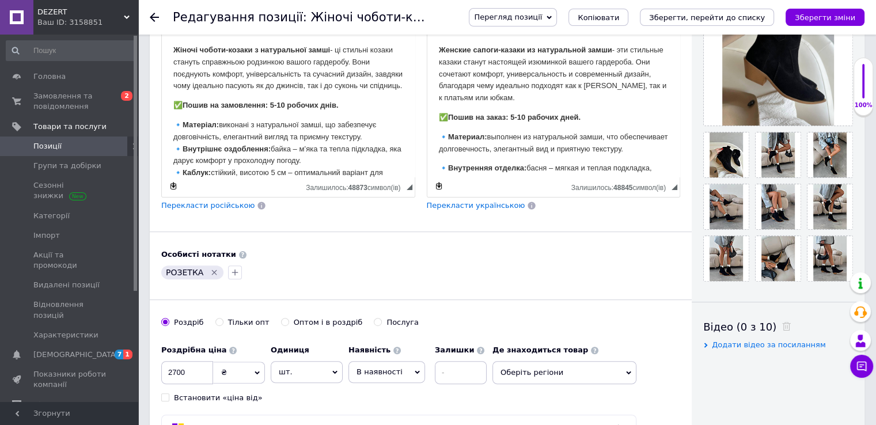
click at [153, 18] on icon at bounding box center [154, 17] width 9 height 9
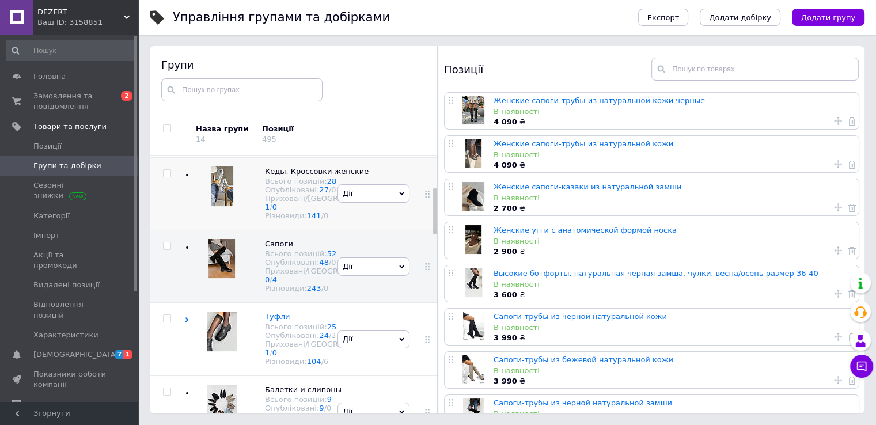
scroll to position [170, 0]
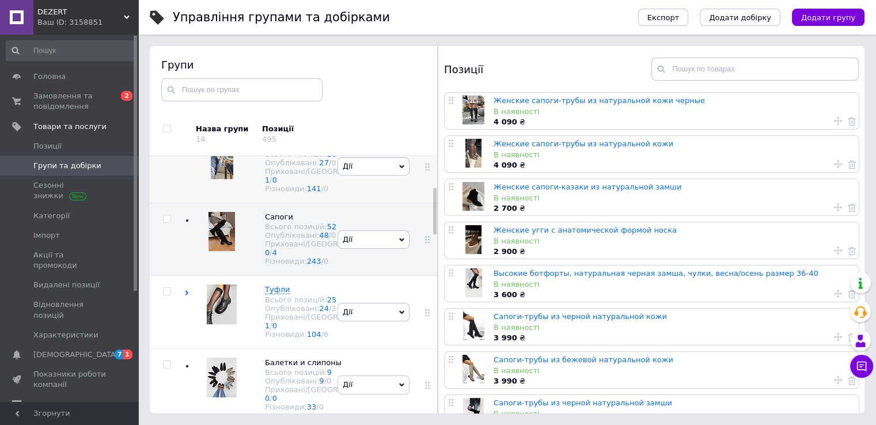
click at [274, 149] on span "Кеды, Кроссовки женские" at bounding box center [317, 144] width 104 height 9
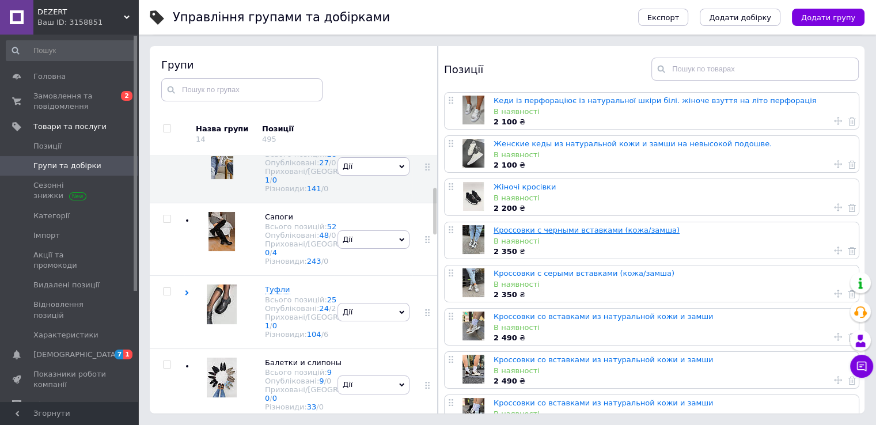
click at [571, 230] on link "Кроссовки с черными вставками (кожа/замша)" at bounding box center [587, 230] width 186 height 9
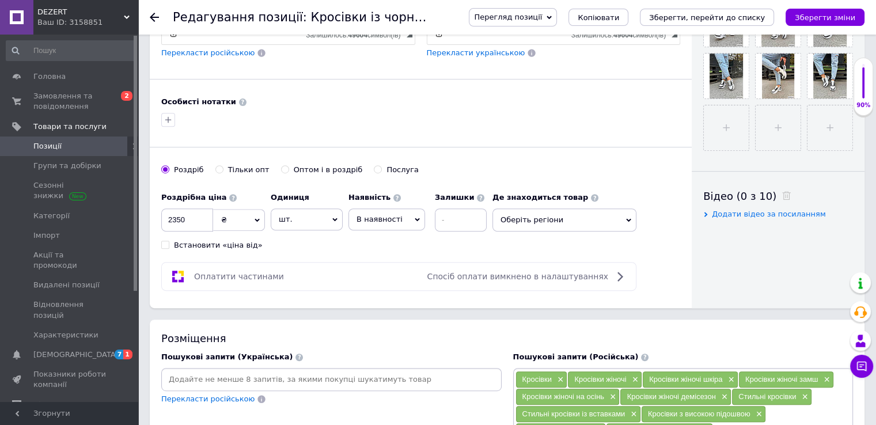
scroll to position [346, 0]
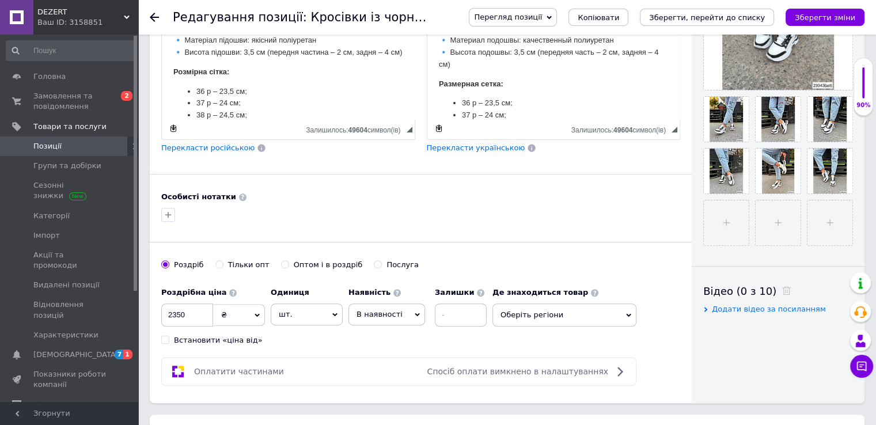
click at [150, 19] on icon at bounding box center [154, 17] width 9 height 9
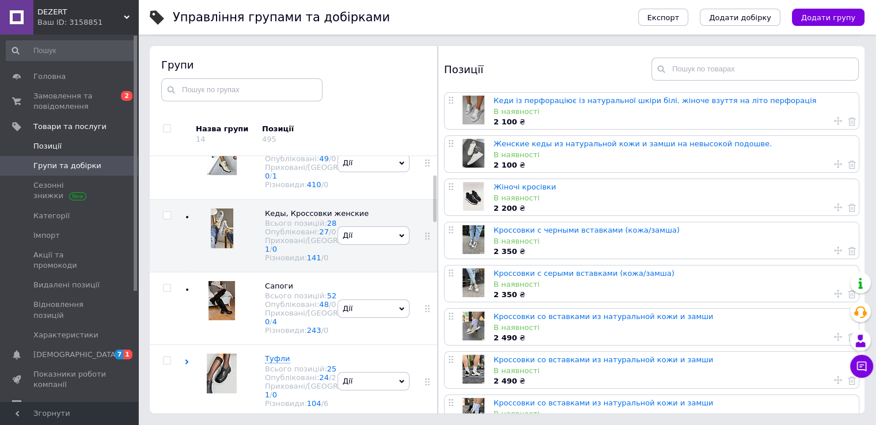
click at [47, 147] on span "Позиції" at bounding box center [47, 146] width 28 height 10
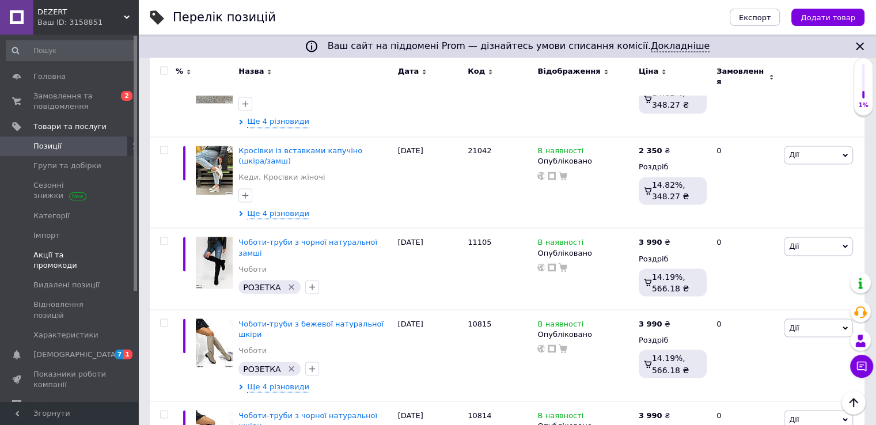
scroll to position [6324, 0]
